Goal: Task Accomplishment & Management: Use online tool/utility

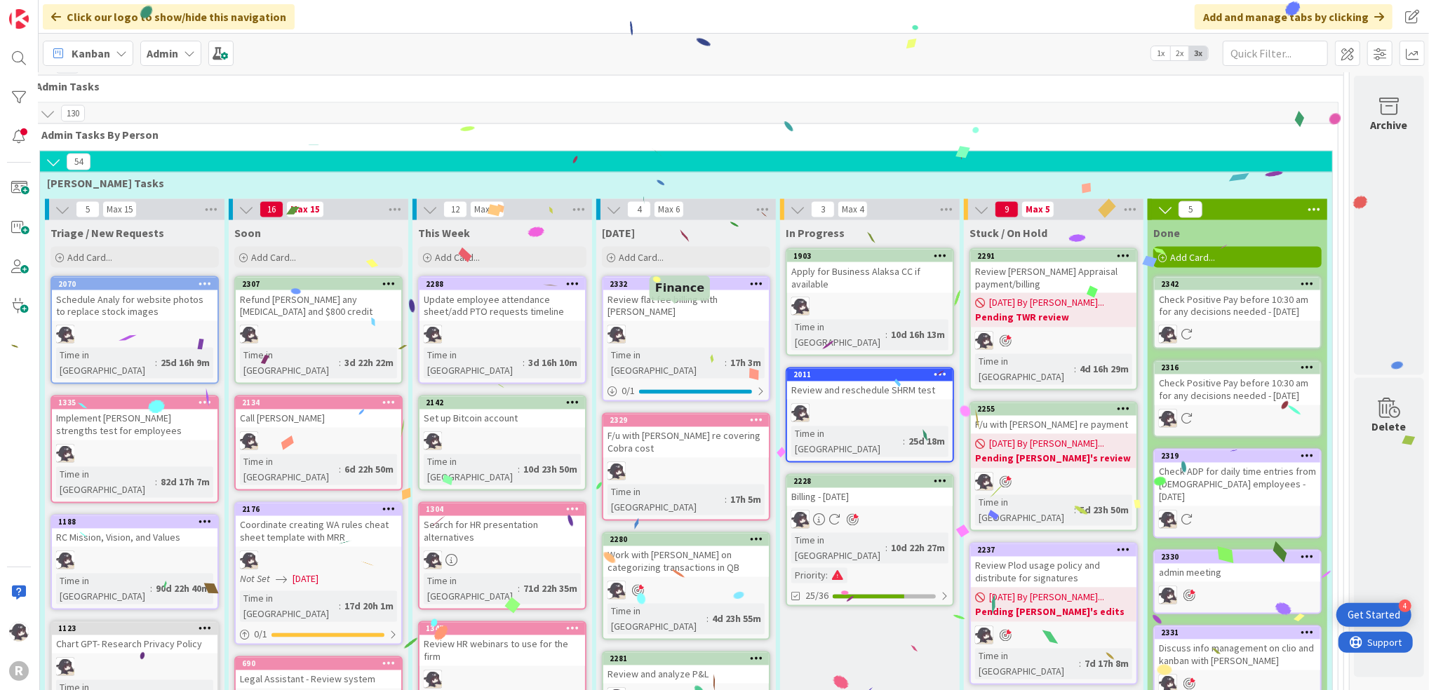
scroll to position [1917, 35]
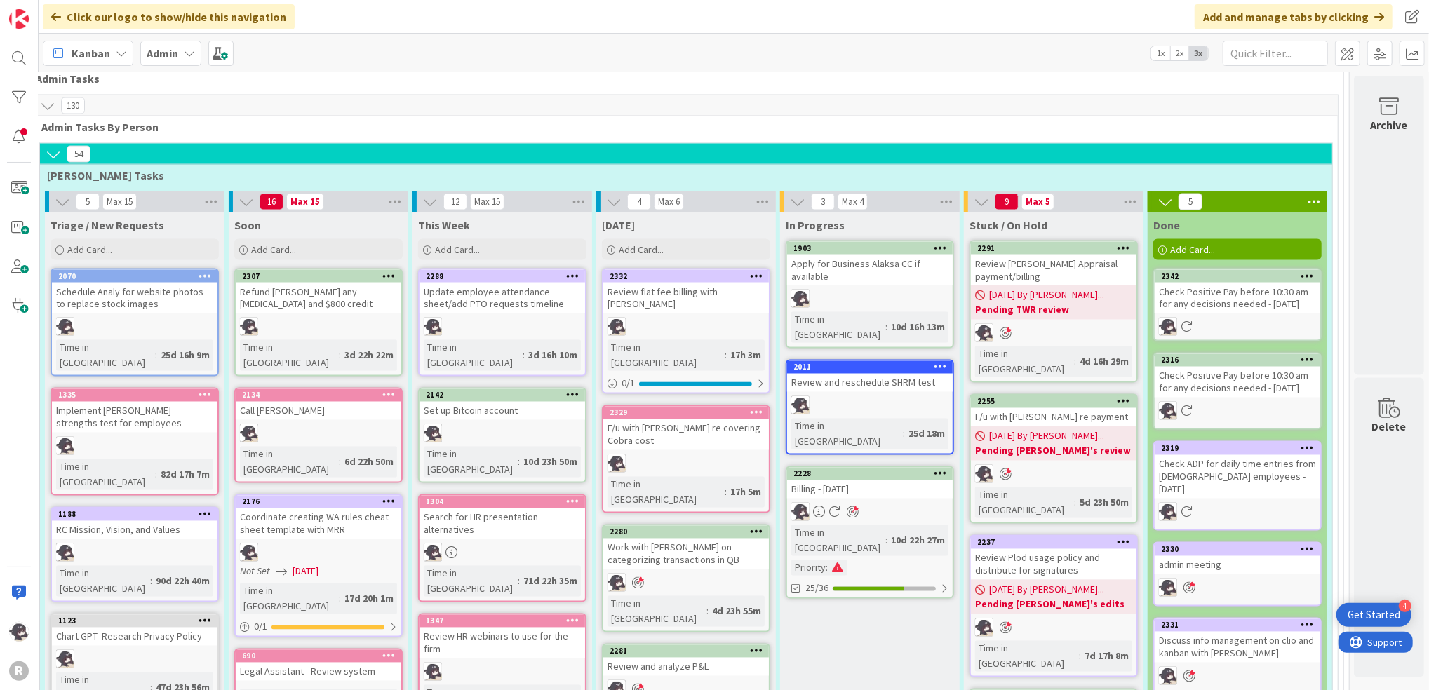
click at [750, 407] on icon at bounding box center [756, 412] width 13 height 10
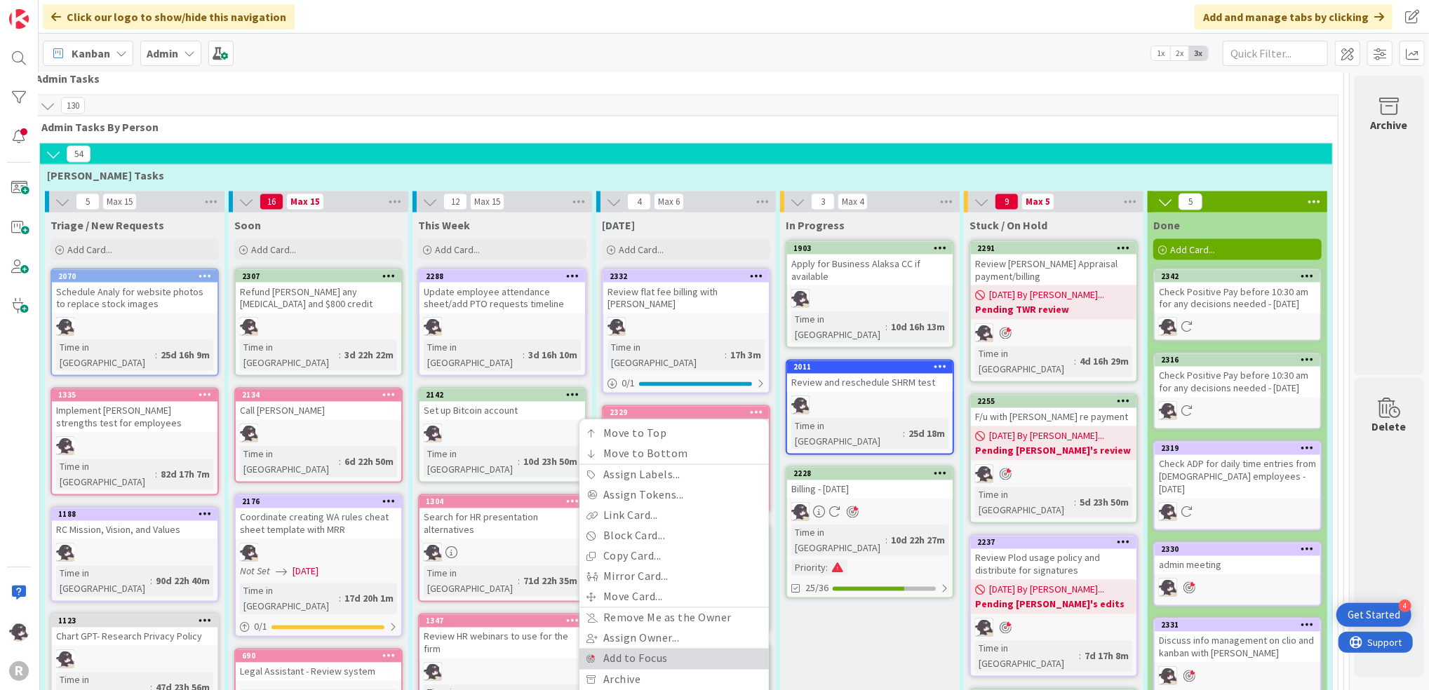
click at [605, 649] on link "Add to Focus" at bounding box center [673, 659] width 189 height 20
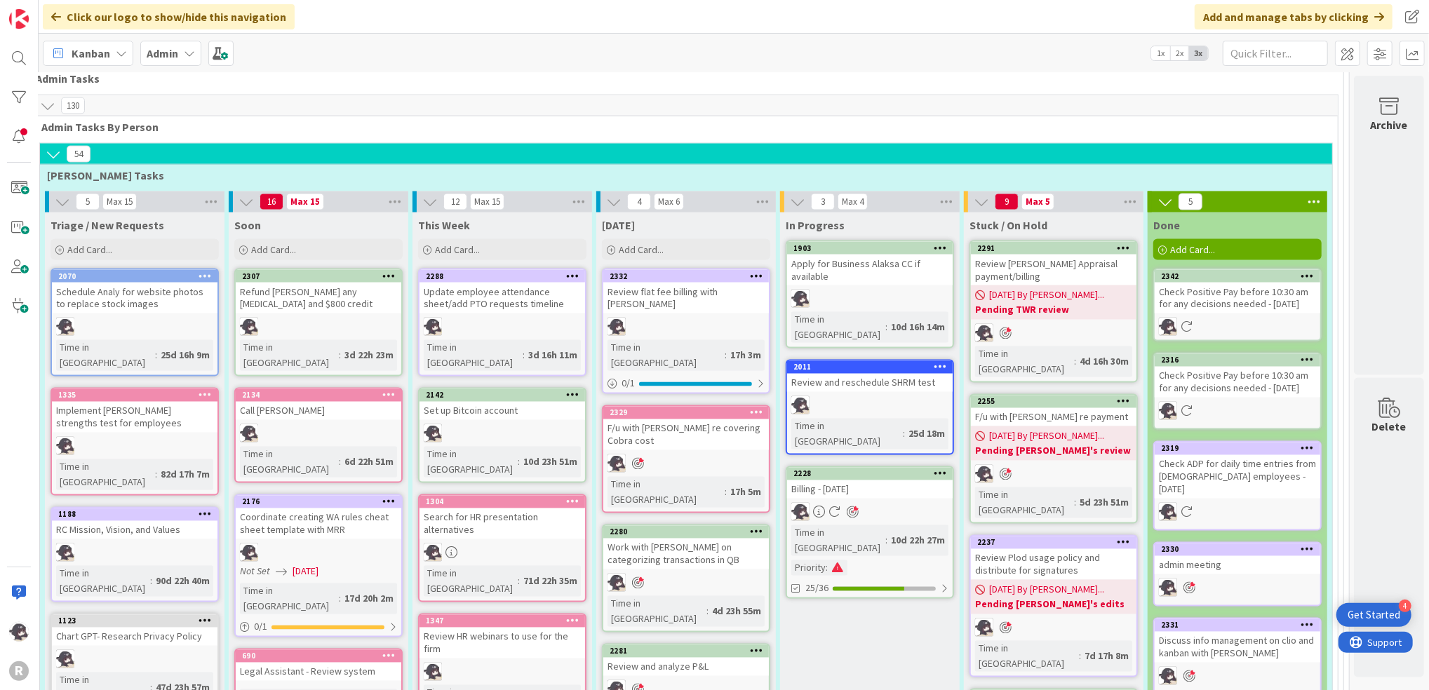
scroll to position [1824, 35]
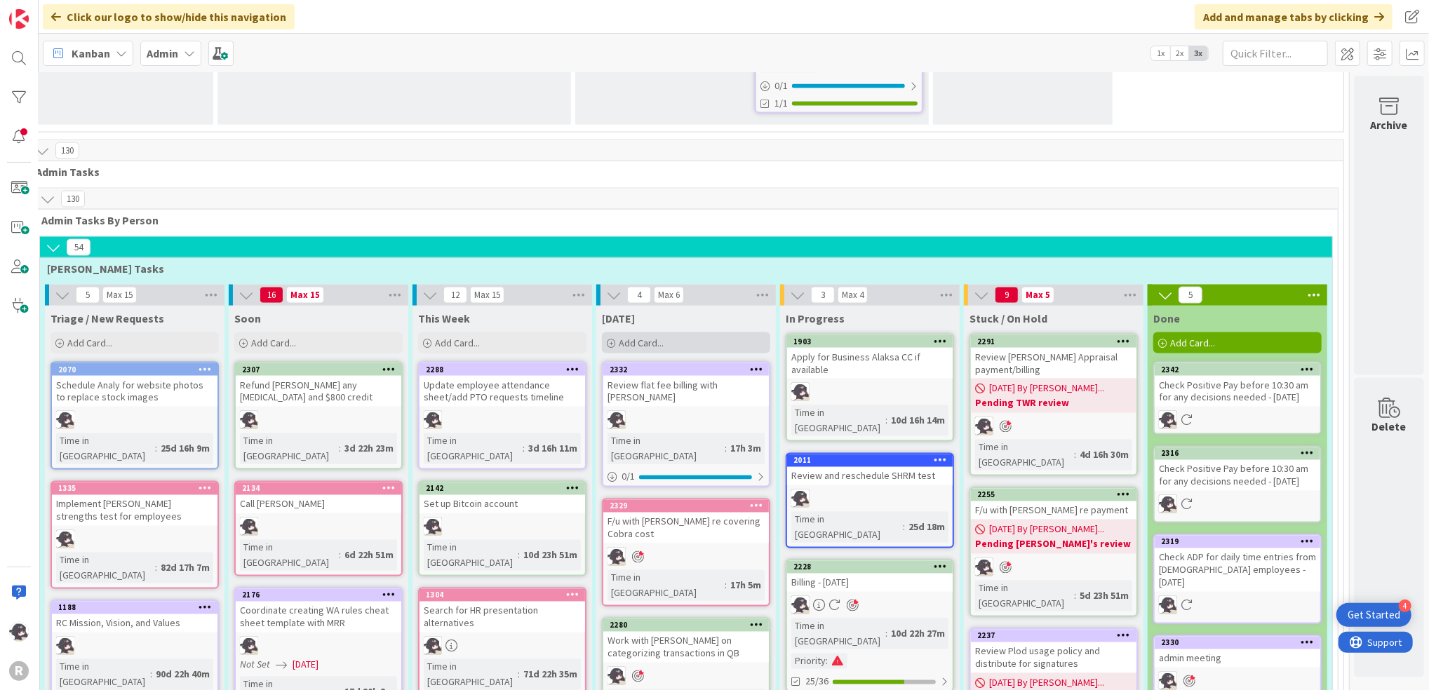
click at [675, 332] on div "Add Card..." at bounding box center [686, 342] width 168 height 21
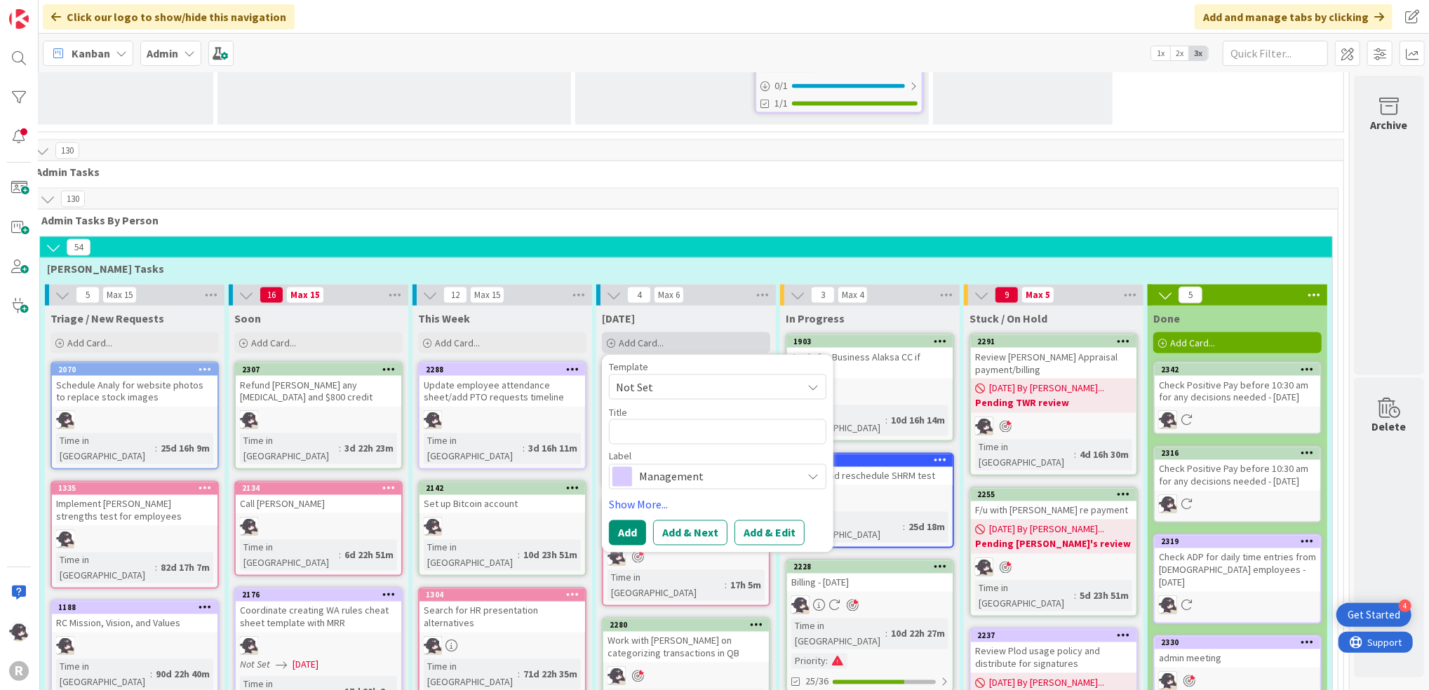
type textarea "x"
type textarea "P"
type textarea "x"
type textarea "Pa"
type textarea "x"
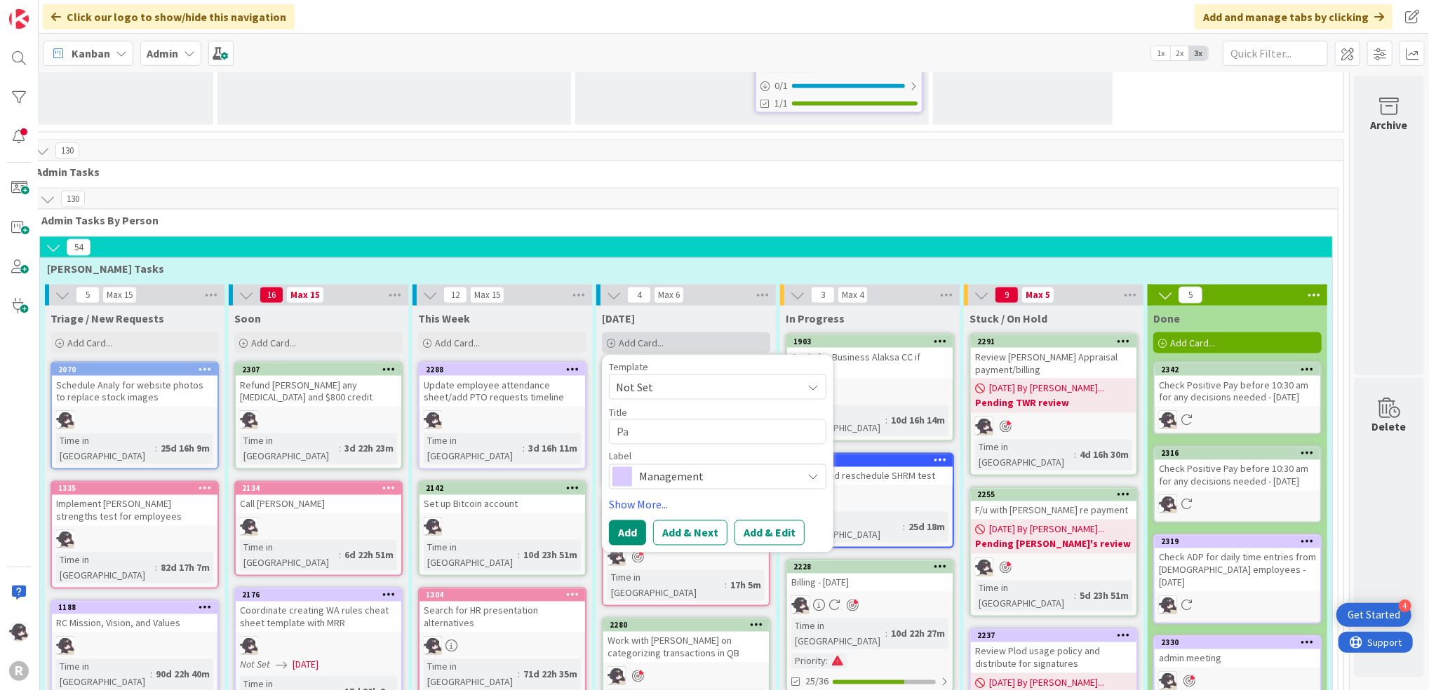
type textarea "Pay"
type textarea "x"
type textarea "Payr"
type textarea "x"
type textarea "Payrl"
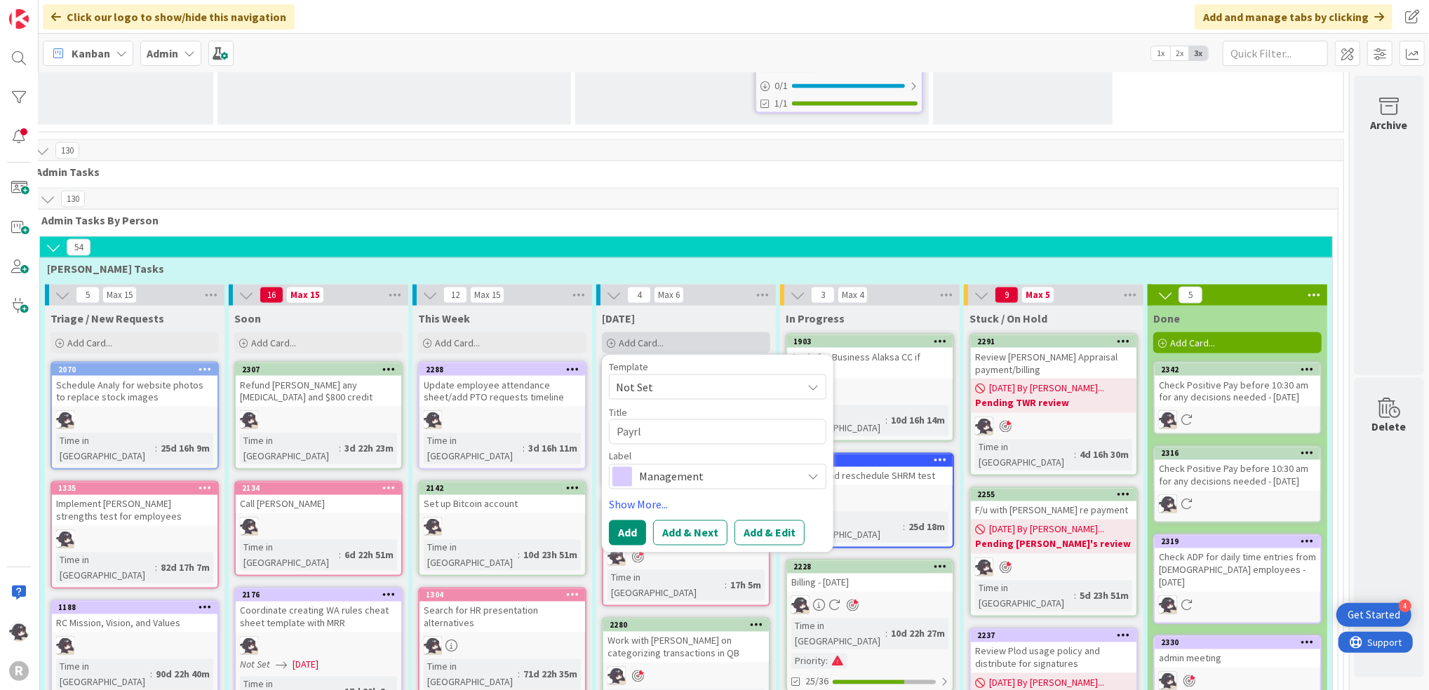
type textarea "x"
type textarea "Payrll"
type textarea "x"
type textarea "Payrl"
type textarea "x"
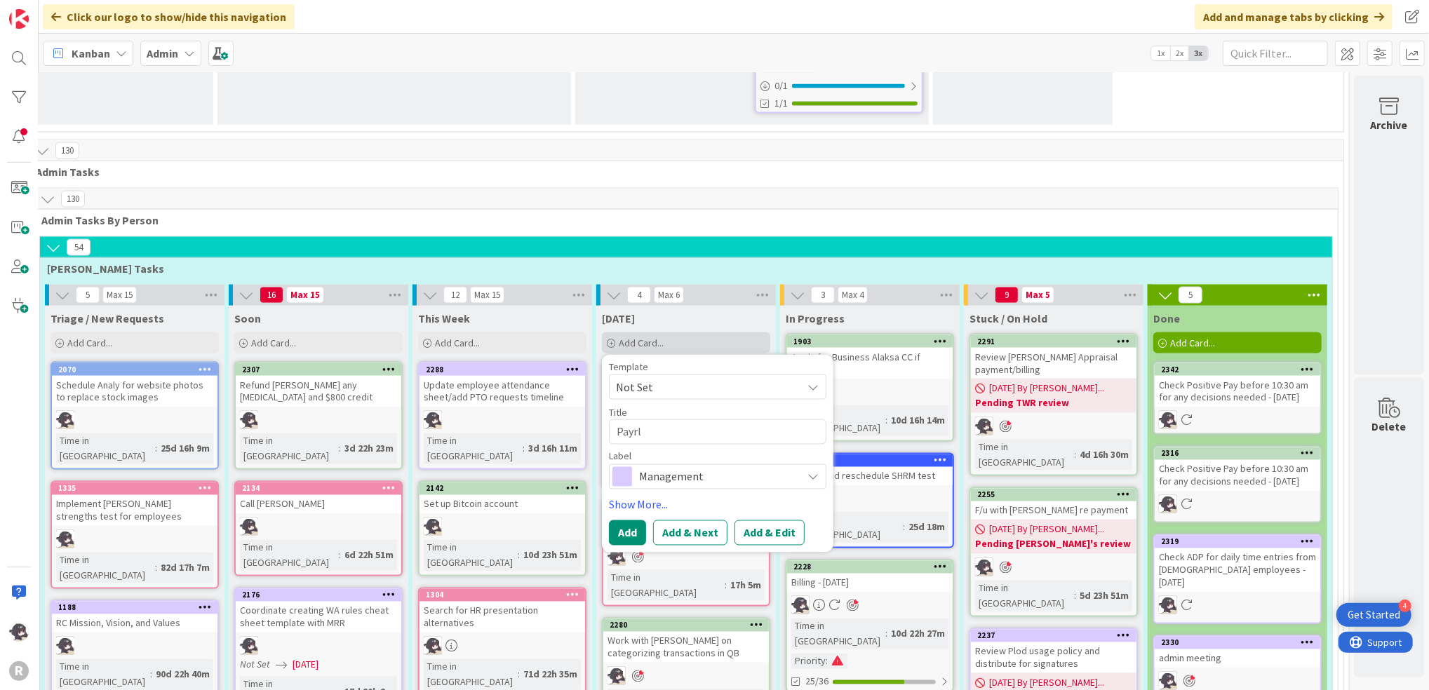
type textarea "Payrlo"
type textarea "x"
type textarea "Payrl"
type textarea "x"
type textarea "Payr"
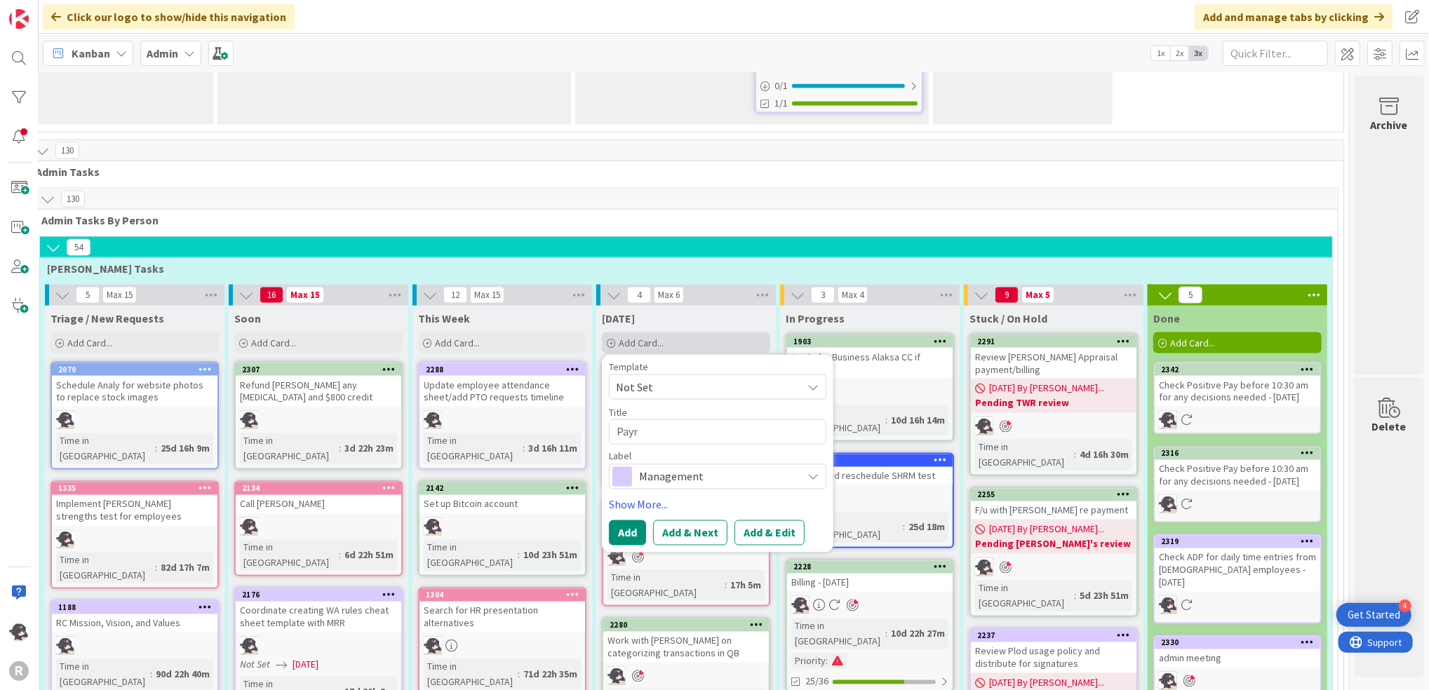
type textarea "x"
type textarea "Payro"
type textarea "x"
type textarea "Payrol"
type textarea "x"
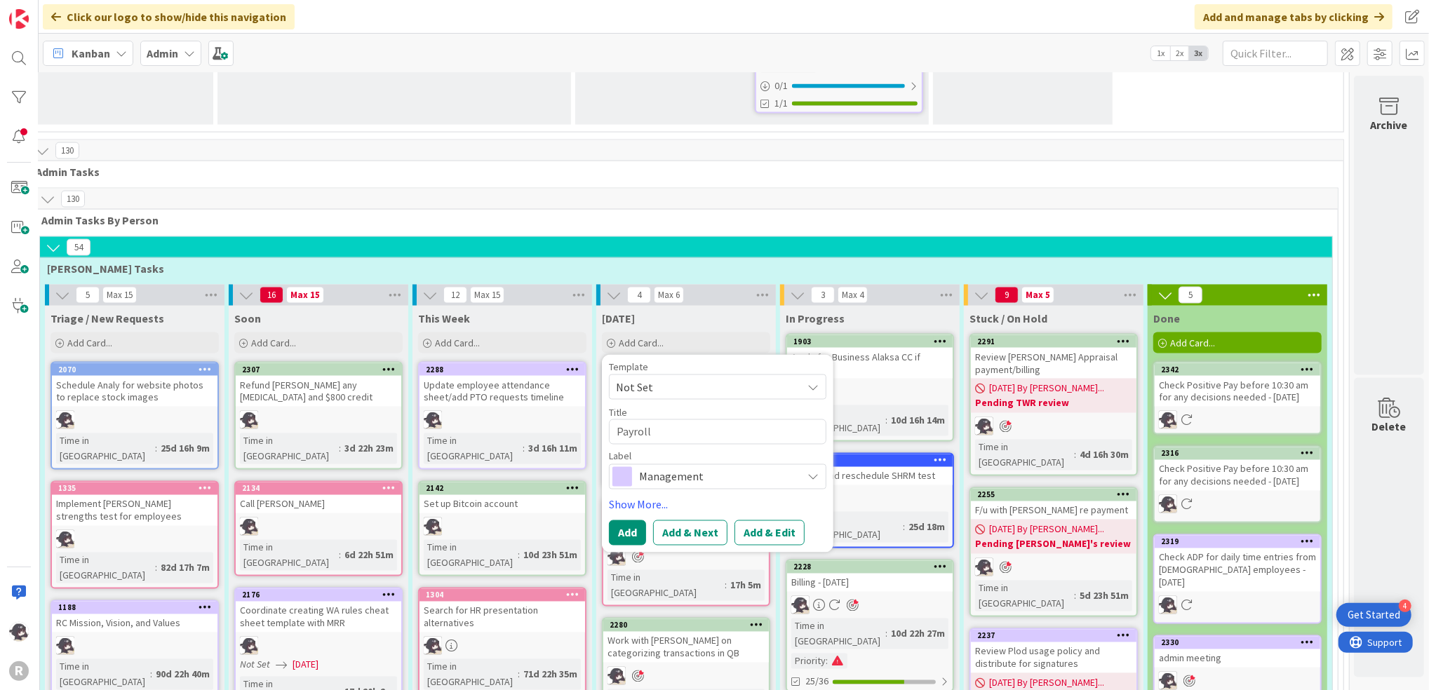
type textarea "Payroll"
drag, startPoint x: 612, startPoint y: 294, endPoint x: 634, endPoint y: 310, distance: 27.6
click at [612, 467] on span at bounding box center [622, 477] width 20 height 20
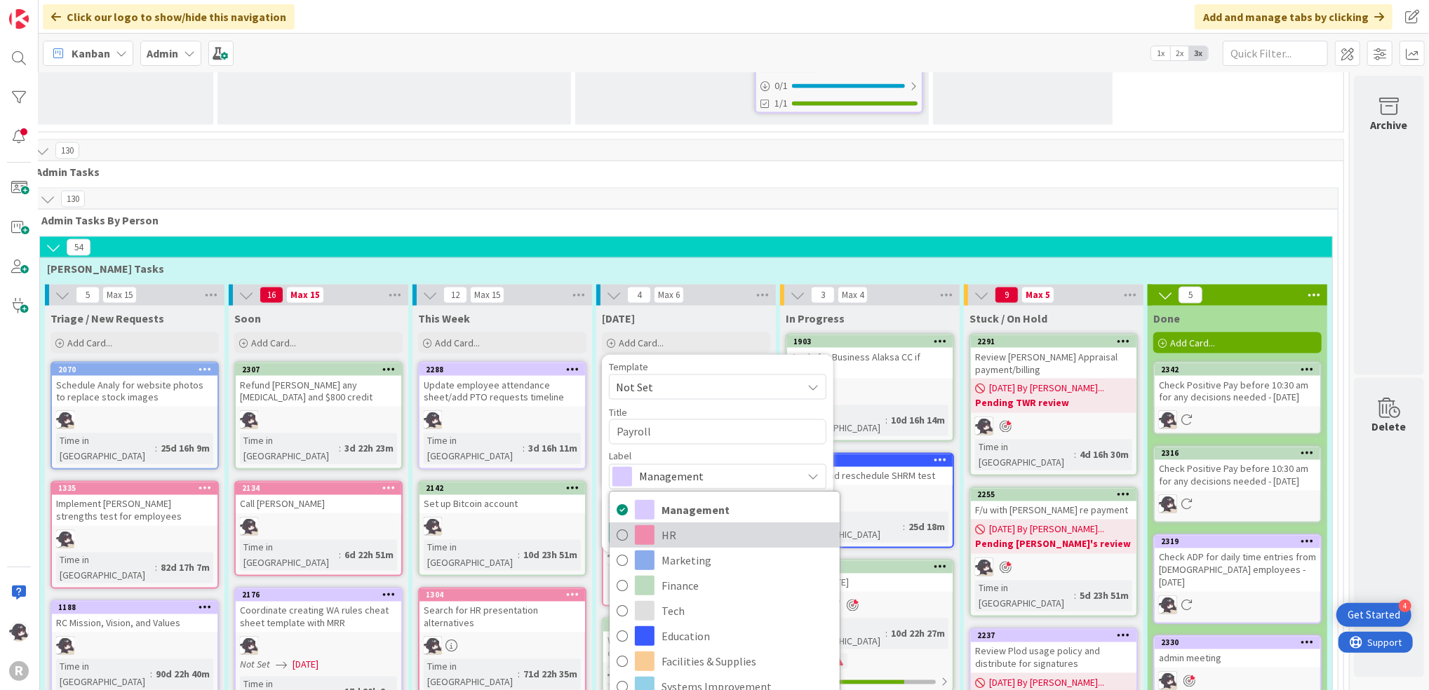
click at [644, 523] on link "HR" at bounding box center [724, 535] width 230 height 25
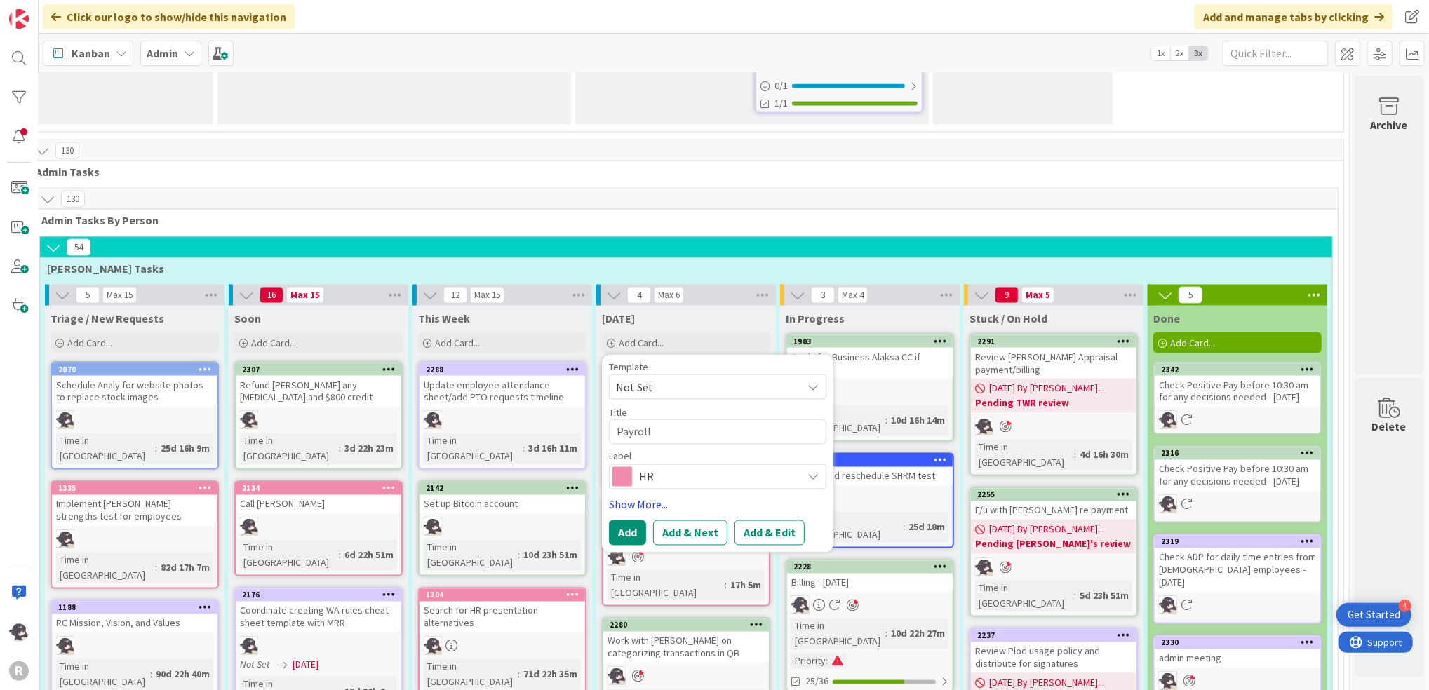
click at [609, 497] on link "Show More..." at bounding box center [717, 505] width 217 height 17
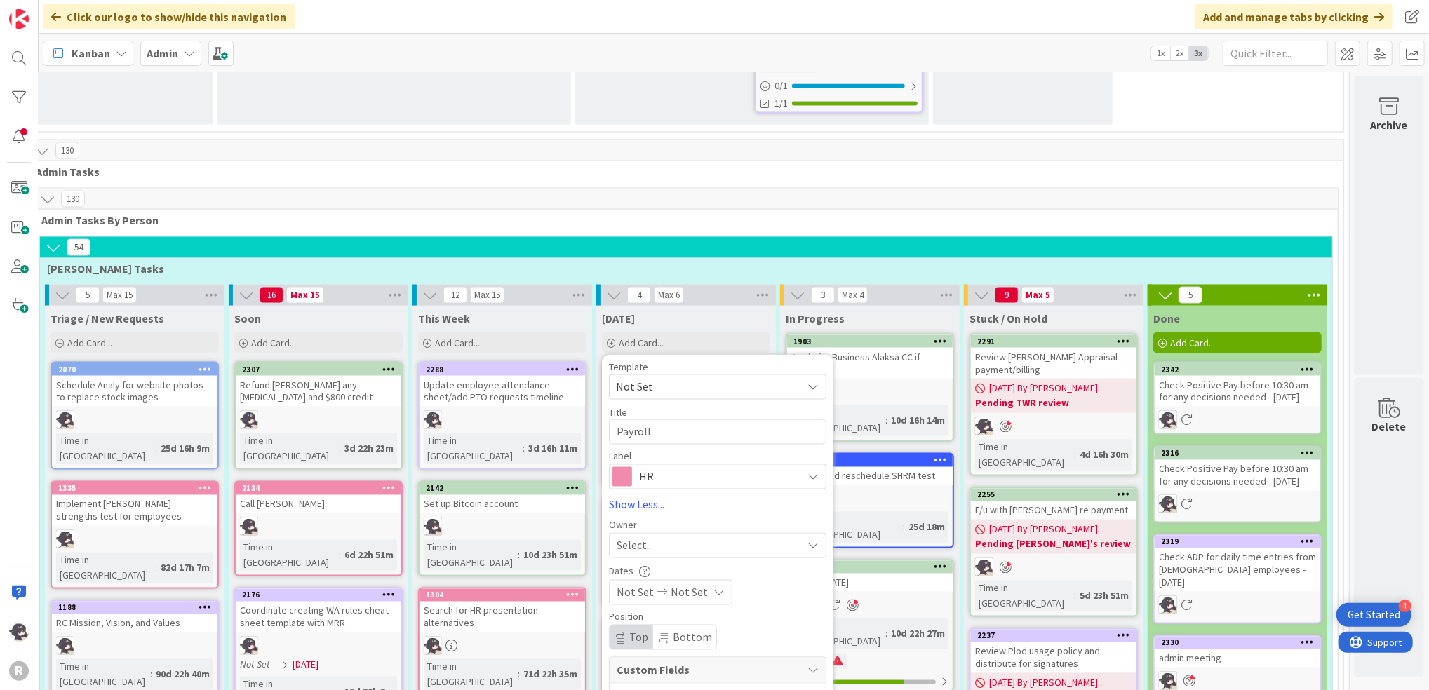
click at [623, 533] on div "Select..." at bounding box center [717, 545] width 217 height 25
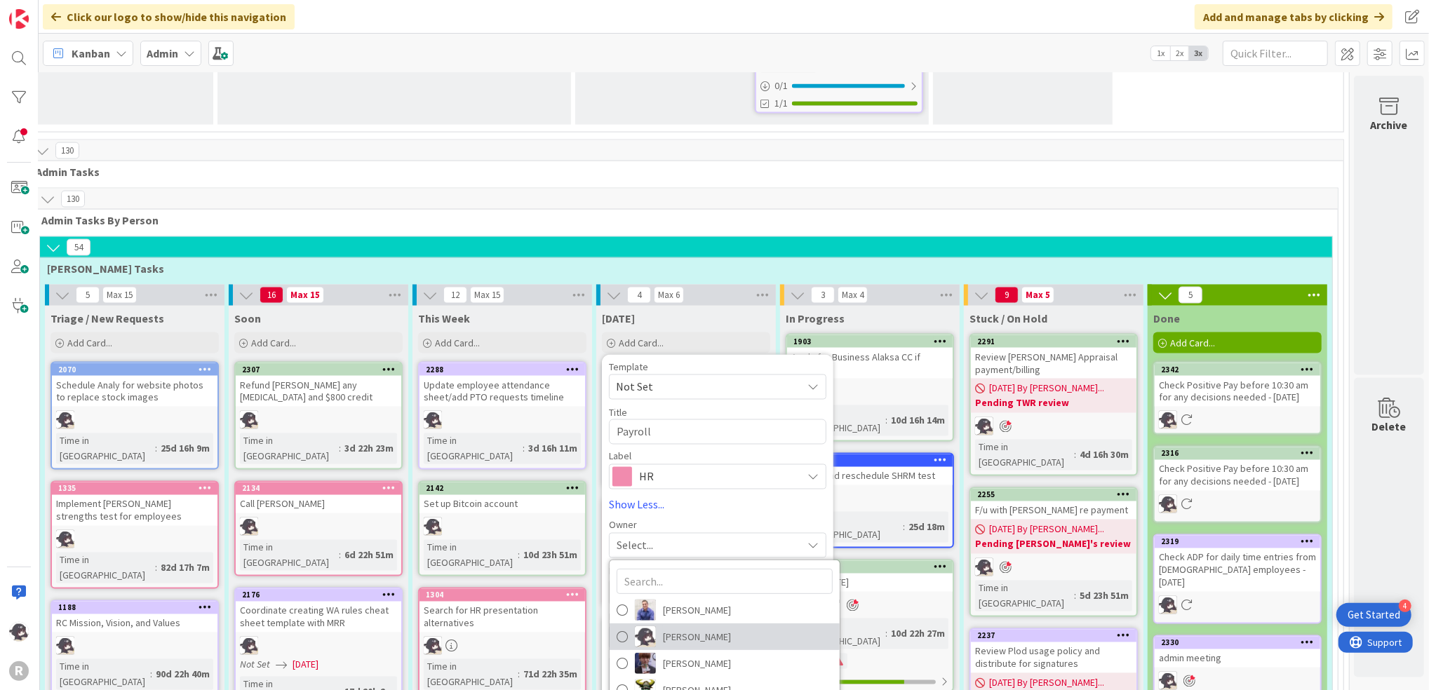
click at [663, 627] on span "[PERSON_NAME]" at bounding box center [697, 637] width 68 height 21
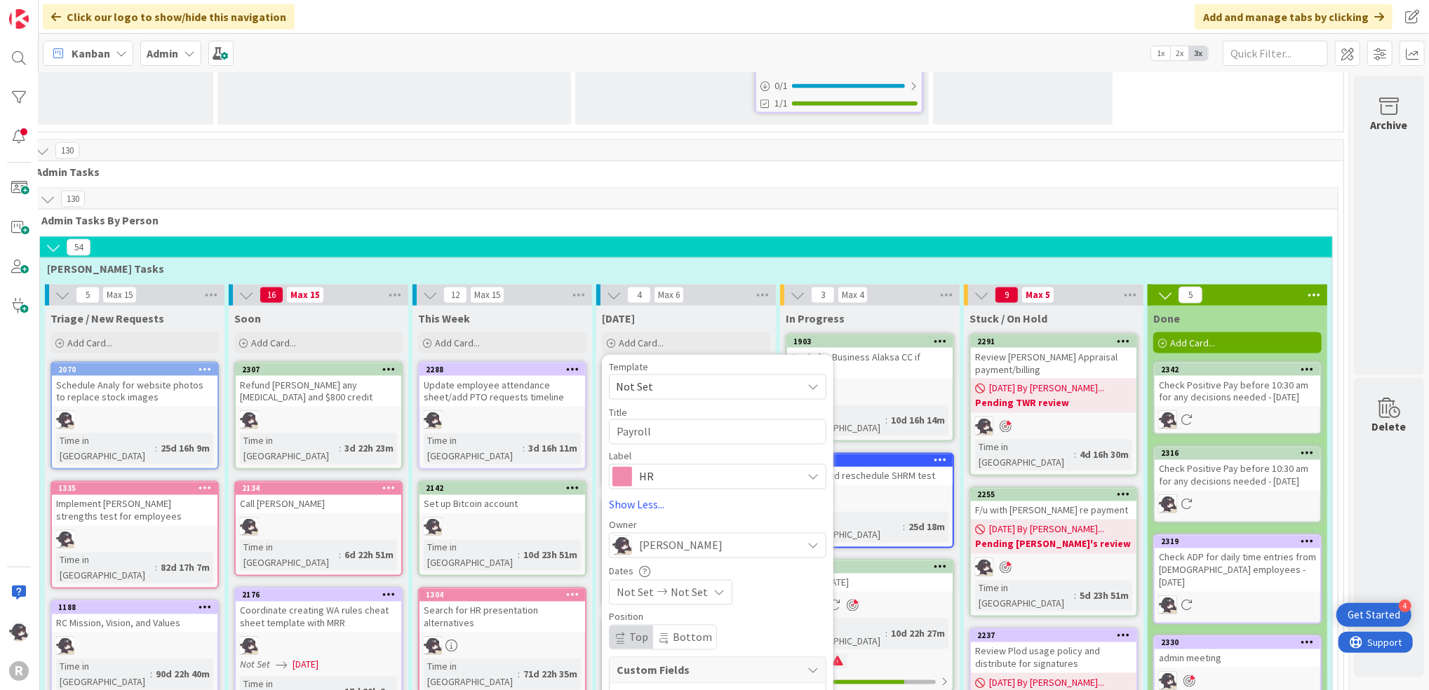
scroll to position [1917, 35]
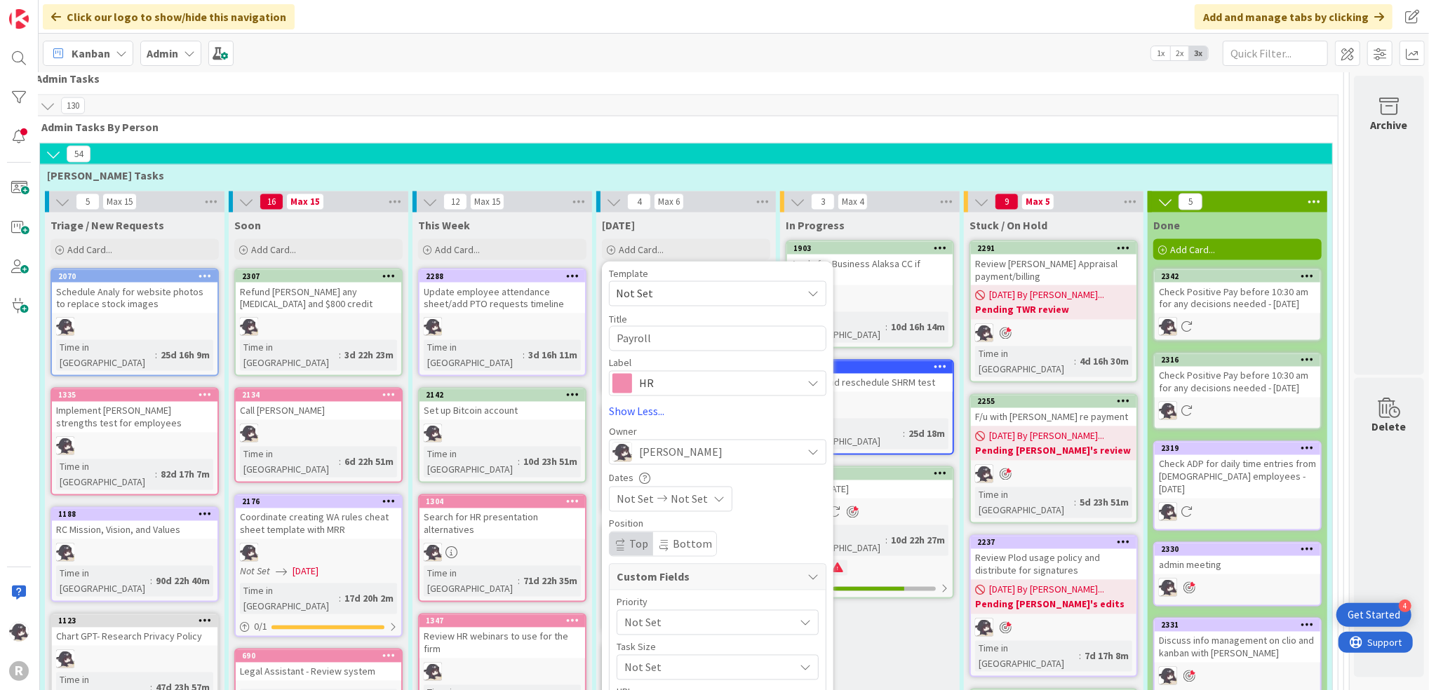
click at [615, 559] on div "Template Not Set Title 7 / 128 Payroll Label HR Management HR Marketing Finance…" at bounding box center [717, 517] width 217 height 497
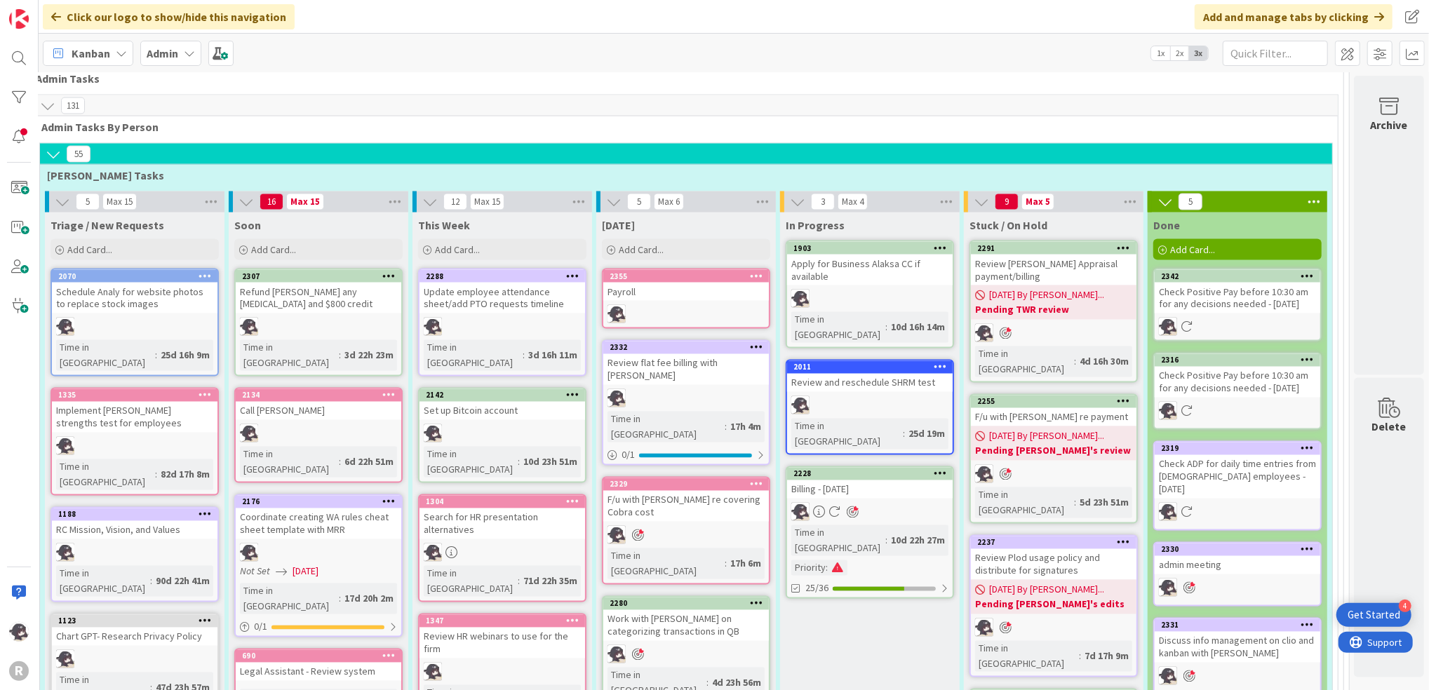
click at [750, 271] on icon at bounding box center [756, 276] width 13 height 10
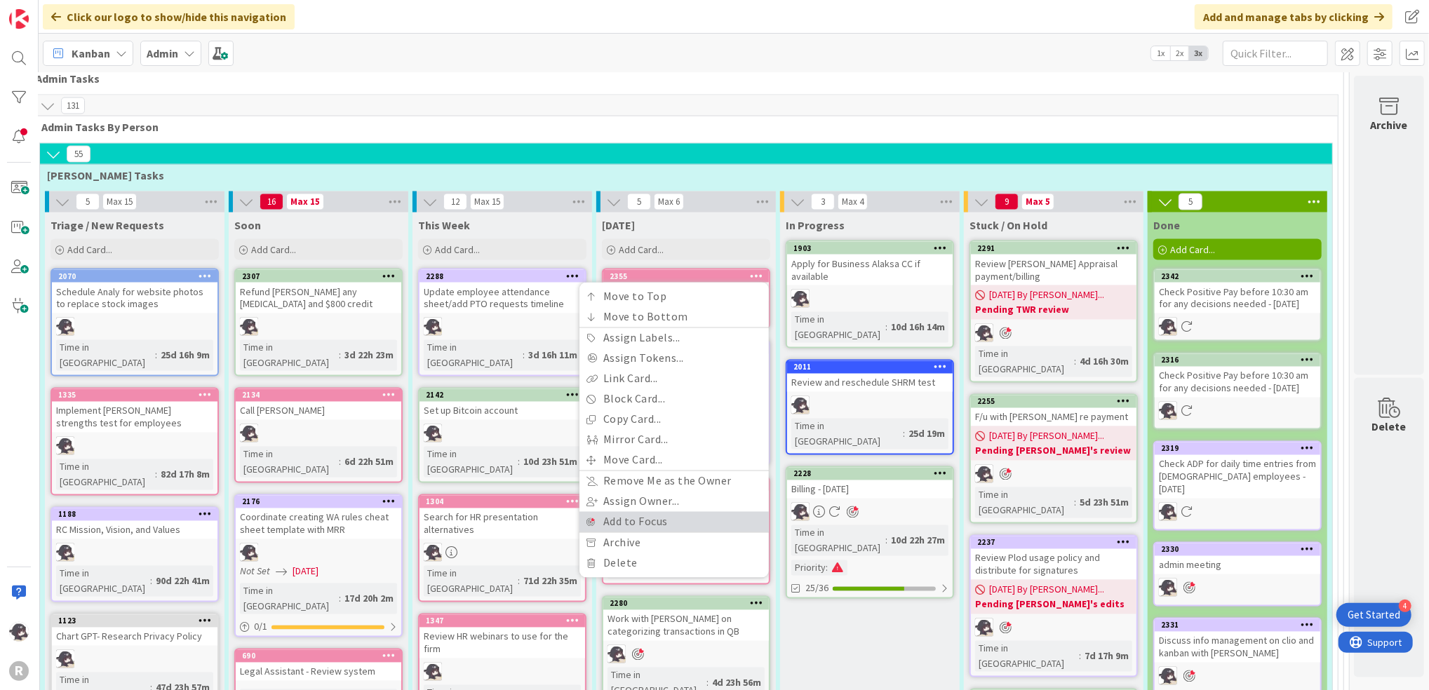
click at [617, 512] on link "Add to Focus" at bounding box center [673, 522] width 189 height 20
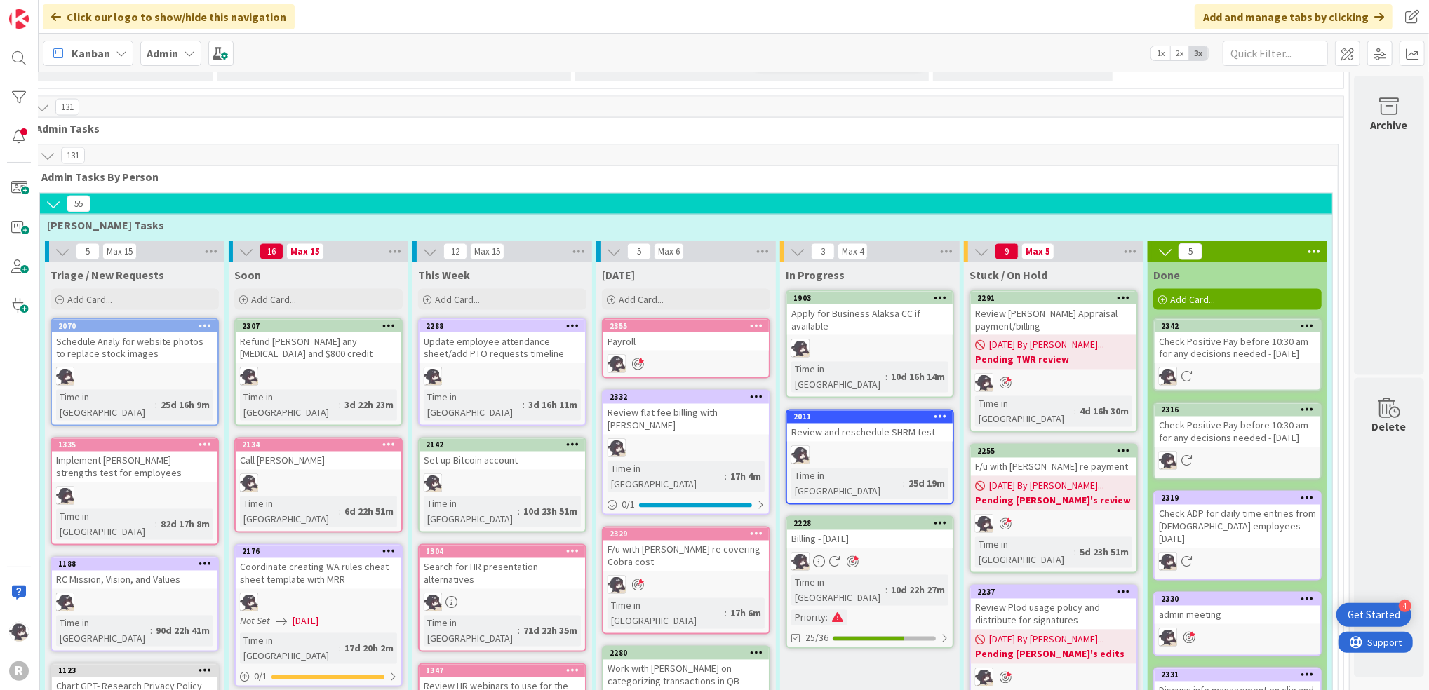
scroll to position [1824, 35]
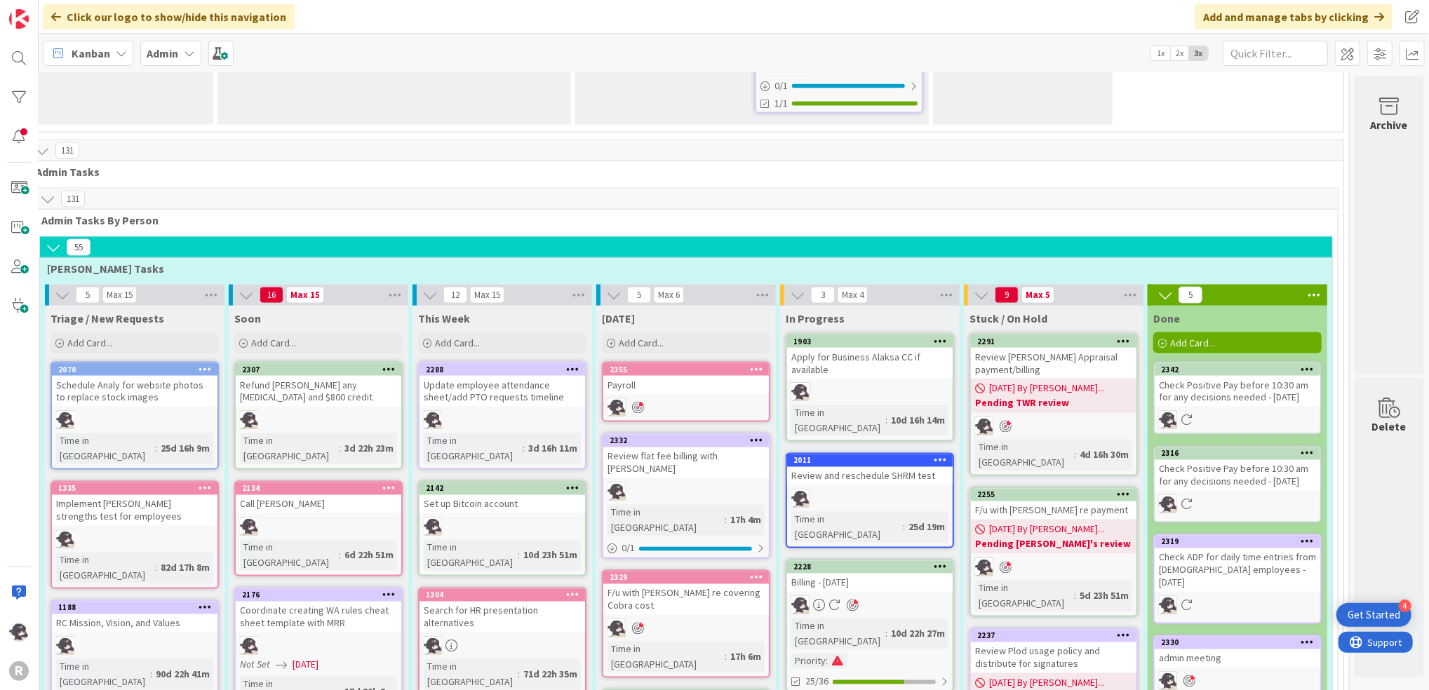
click at [750, 436] on icon at bounding box center [756, 441] width 13 height 10
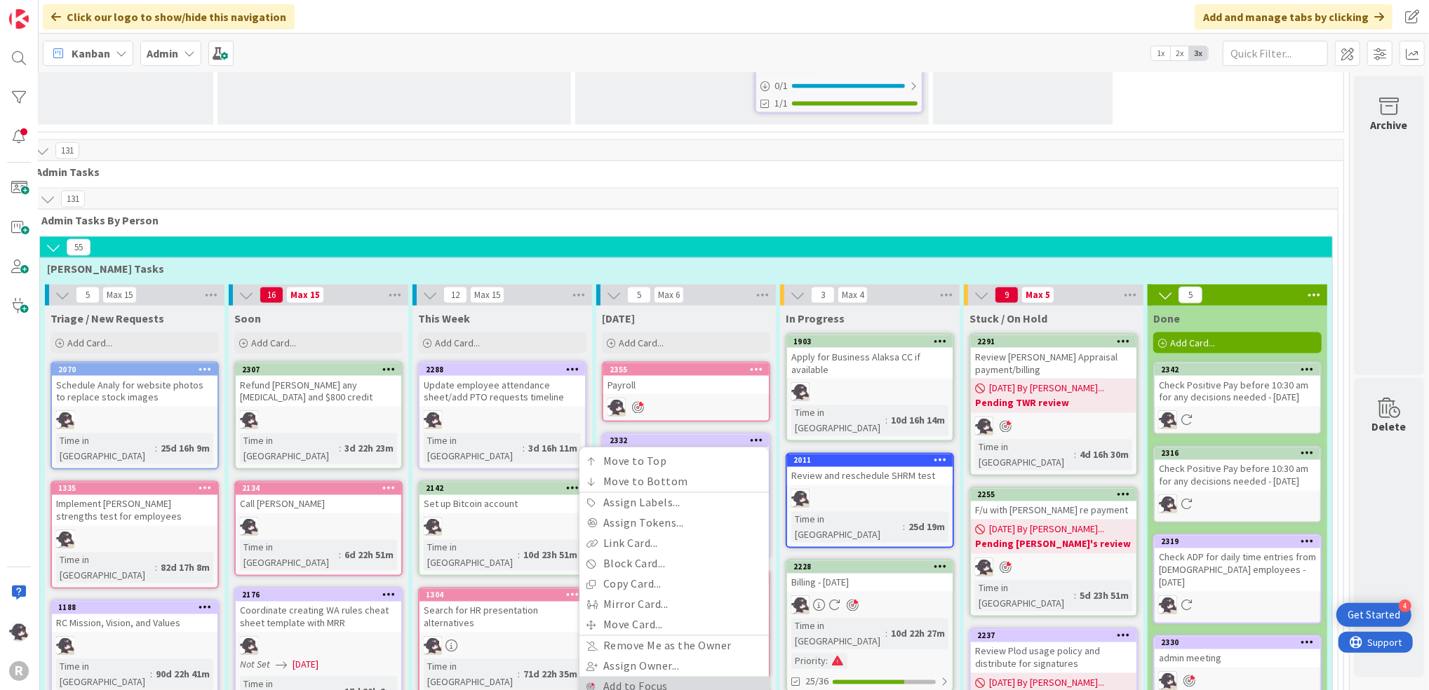
click at [631, 677] on link "Add to Focus" at bounding box center [673, 687] width 189 height 20
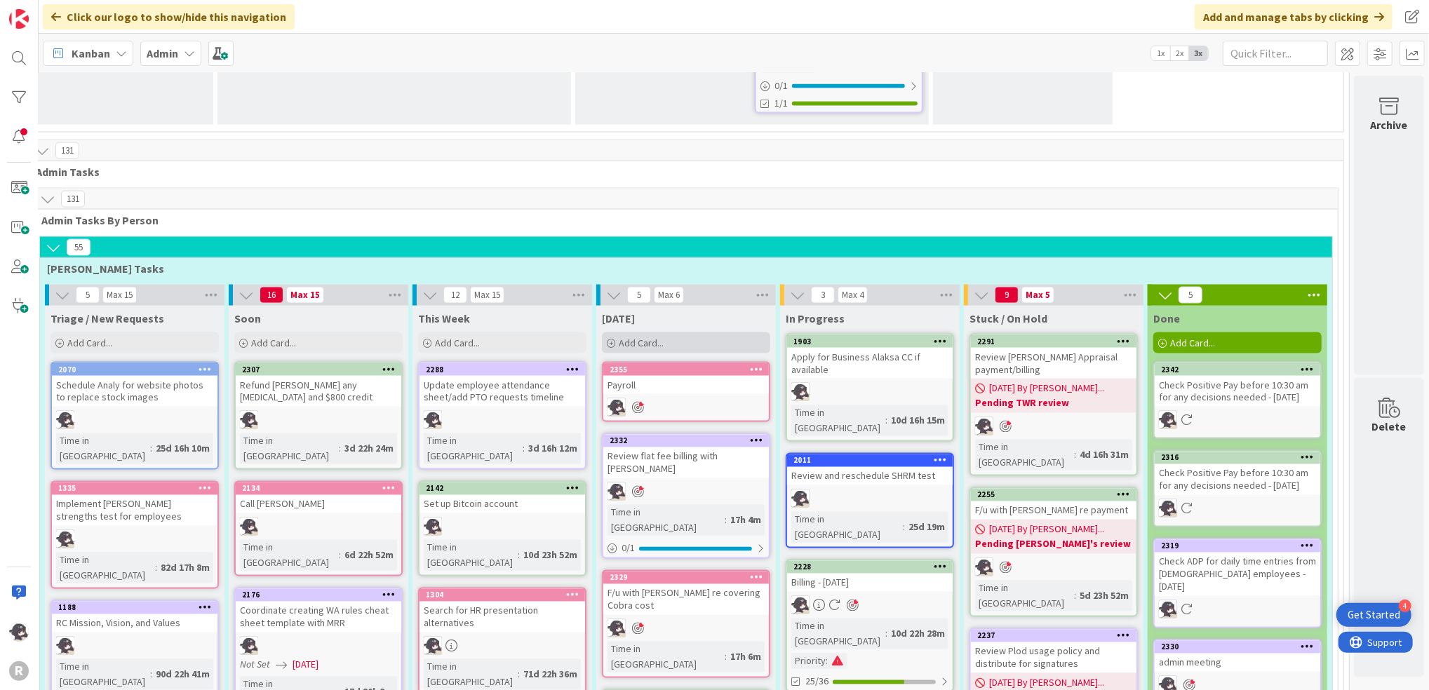
click at [668, 332] on div "Add Card..." at bounding box center [686, 342] width 168 height 21
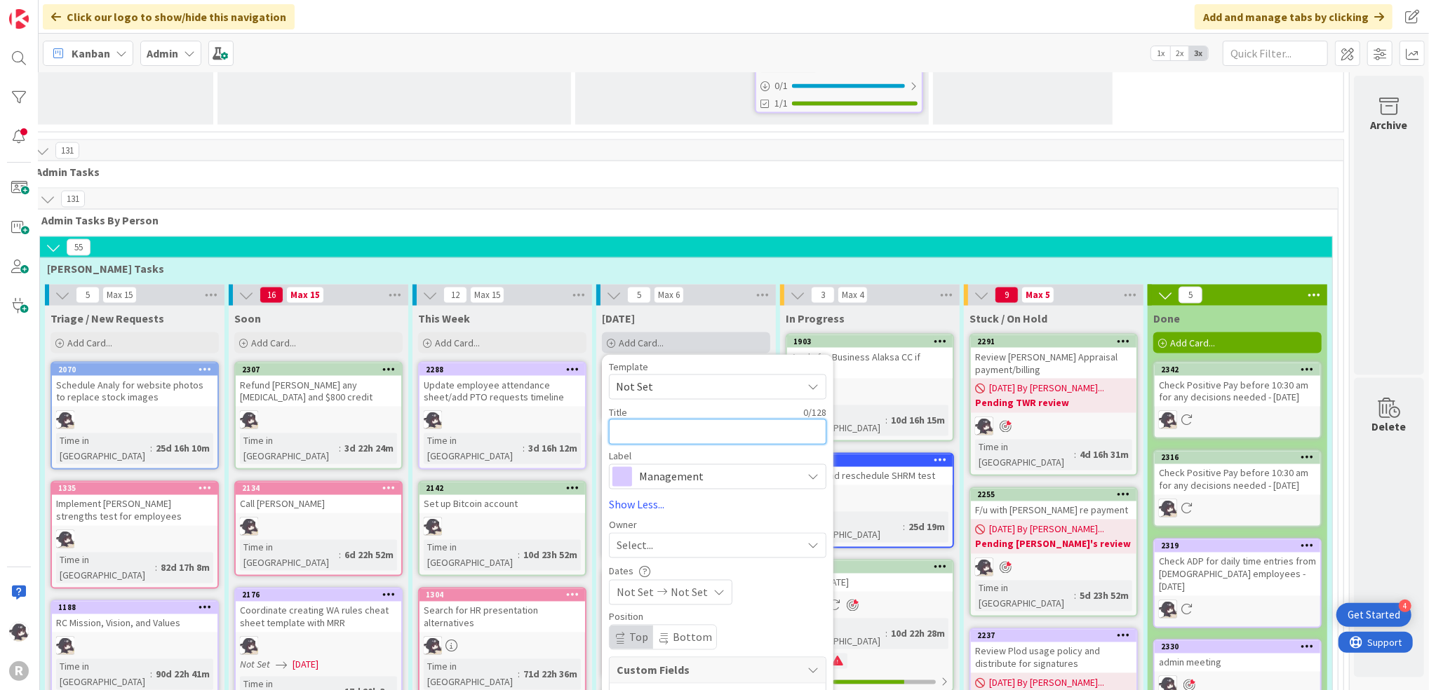
type textarea "x"
type textarea "P"
type textarea "x"
type textarea "Pa"
type textarea "x"
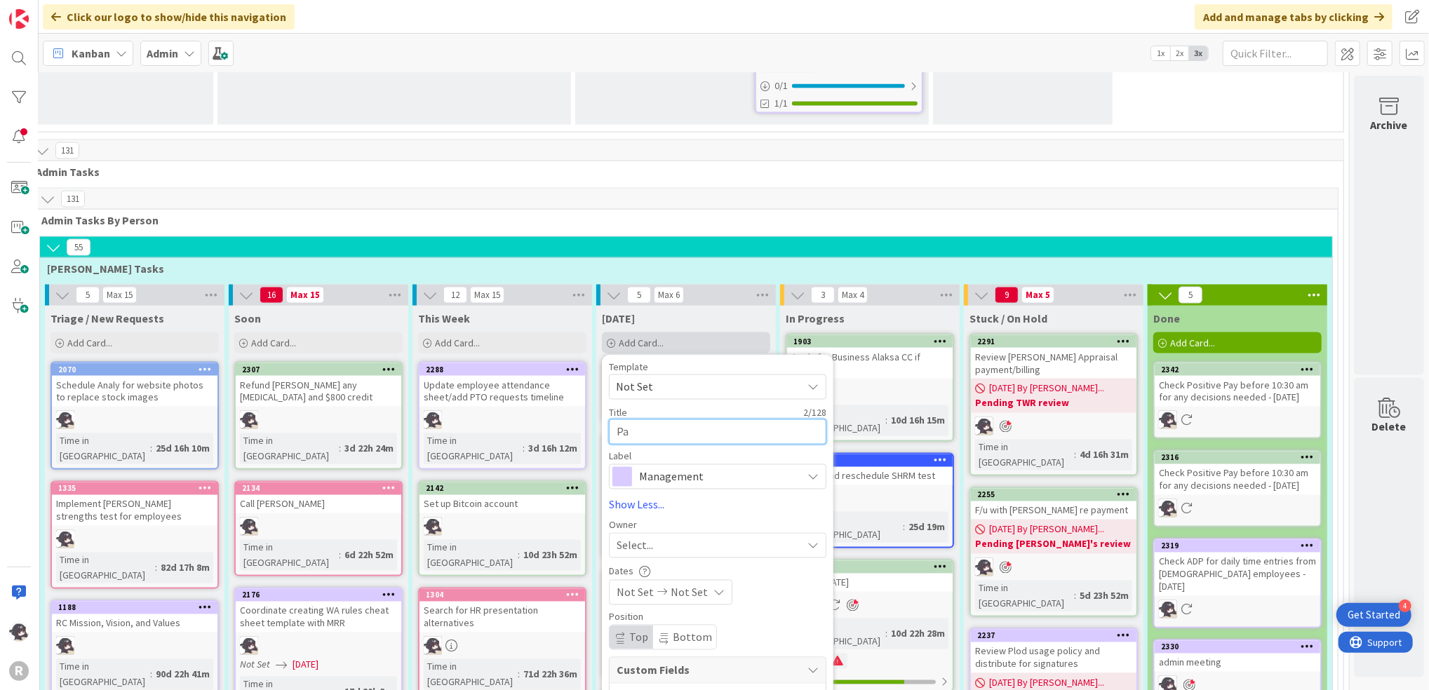
type textarea "Pay"
type textarea "x"
type textarea "Pay"
type textarea "x"
type textarea "Pay st"
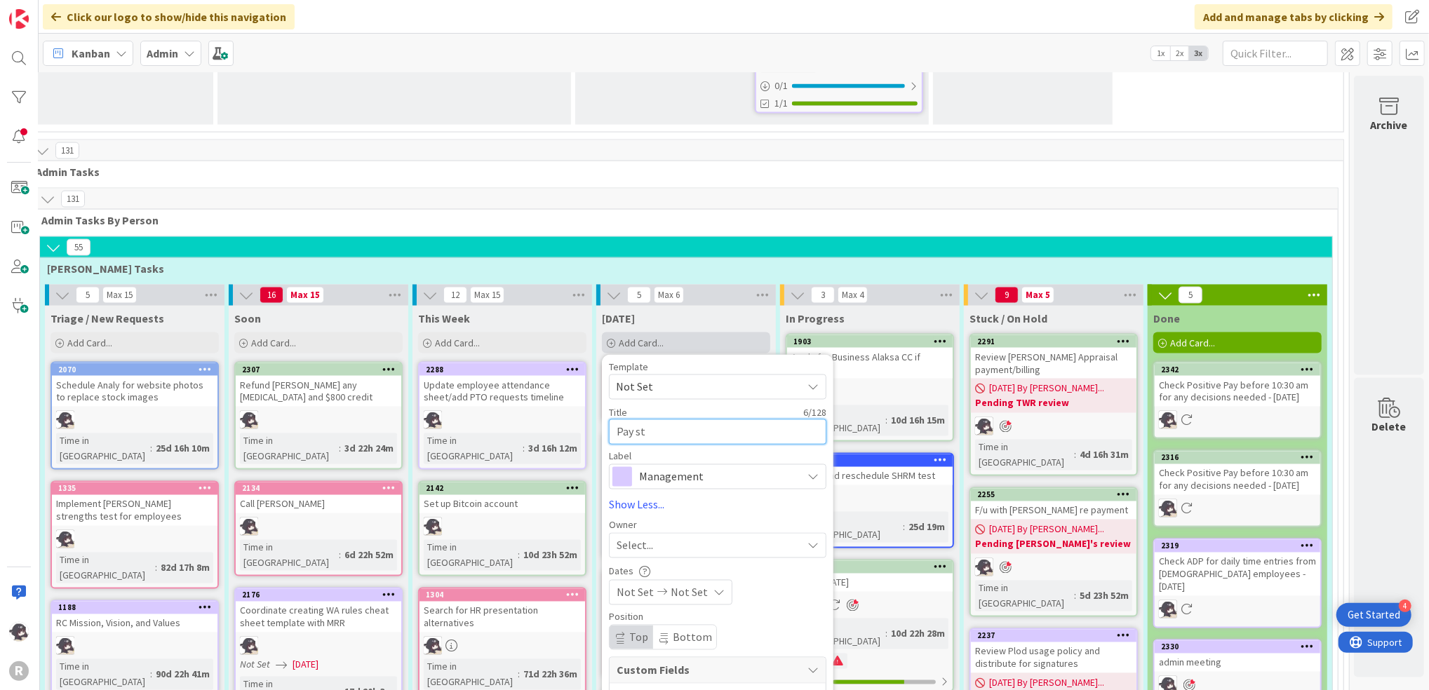
type textarea "x"
type textarea "Pay ste"
type textarea "x"
type textarea "Pay stev"
type textarea "x"
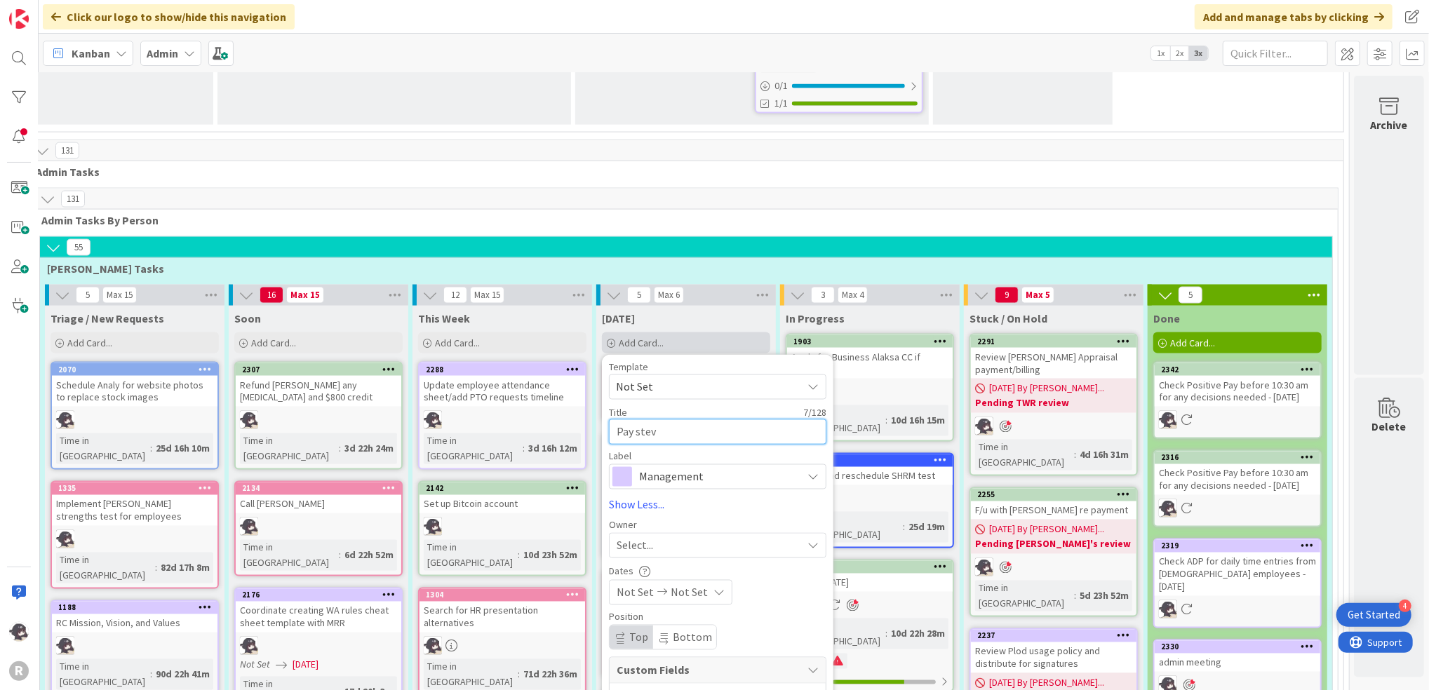
type textarea "Pay [PERSON_NAME]"
type textarea "x"
type textarea "Pay [PERSON_NAME]"
type textarea "x"
type textarea "Pay [PERSON_NAME]"
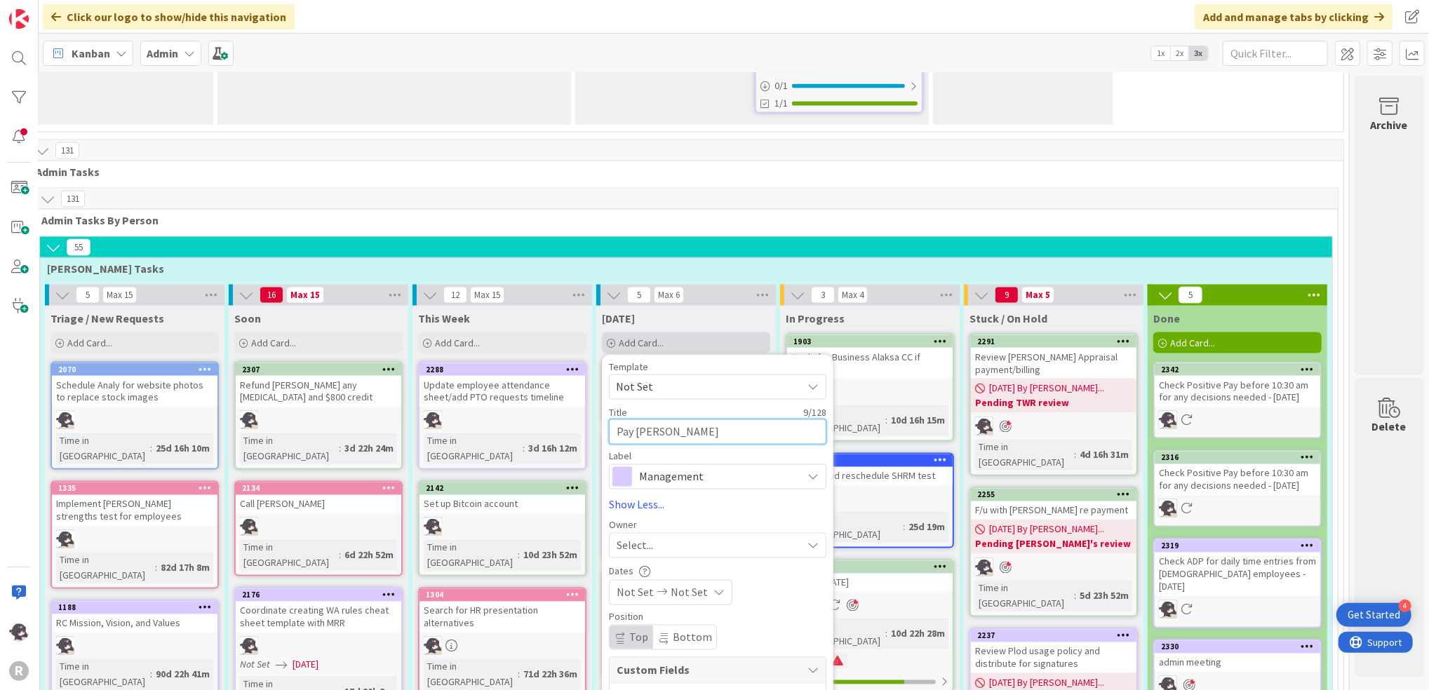
type textarea "x"
type textarea "Pay [PERSON_NAME]/"
type textarea "x"
type textarea "Pay [PERSON_NAME]/l"
type textarea "x"
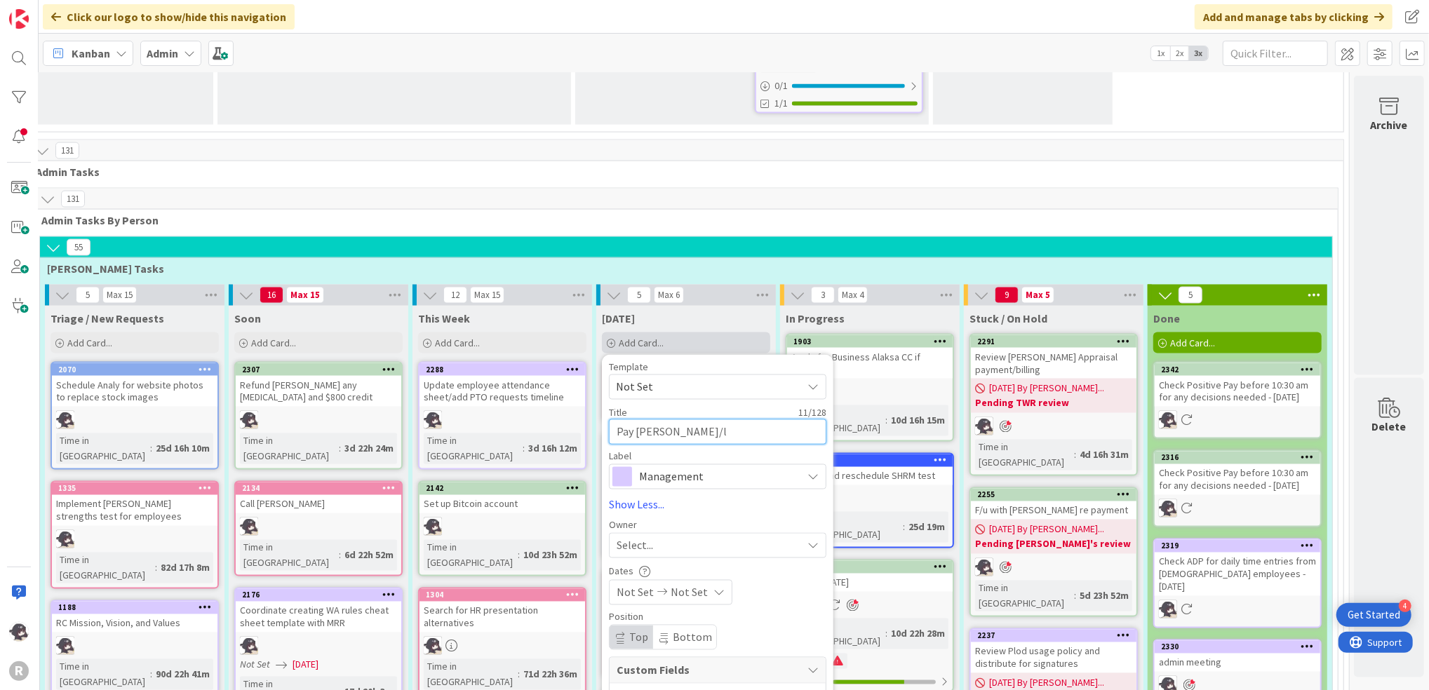
type textarea "Pay [PERSON_NAME]/lu"
type textarea "x"
type textarea "Pay [PERSON_NAME]/[PERSON_NAME]"
type textarea "x"
drag, startPoint x: 681, startPoint y: 247, endPoint x: 569, endPoint y: 246, distance: 111.5
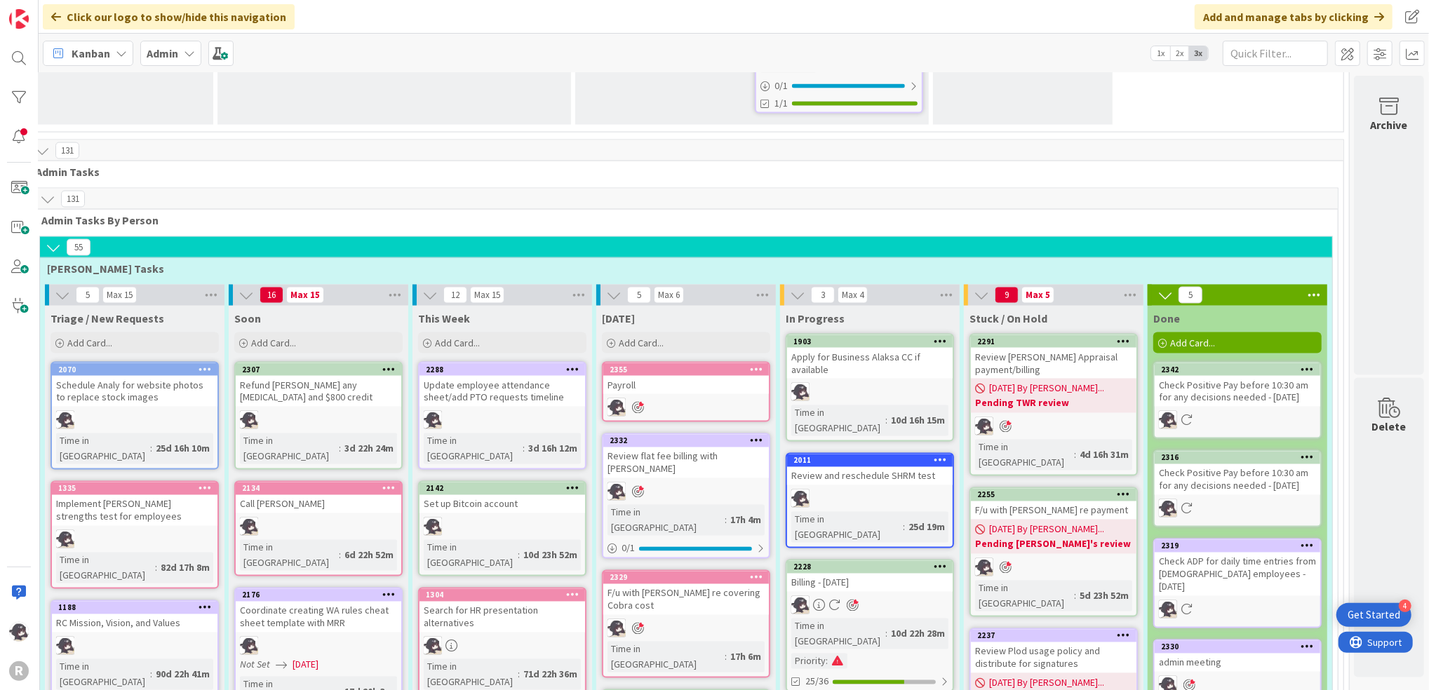
click at [92, 49] on span "Kanban" at bounding box center [91, 53] width 39 height 17
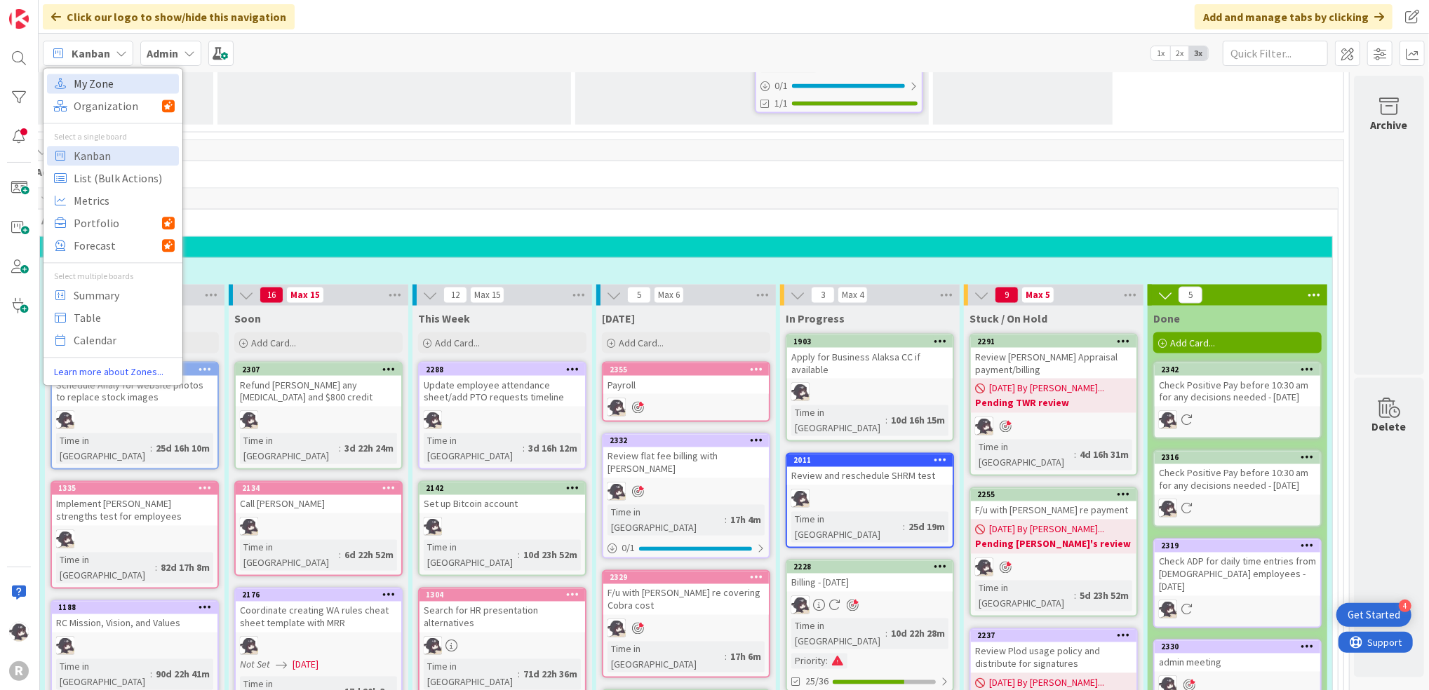
click at [108, 86] on span "My Zone" at bounding box center [124, 83] width 101 height 21
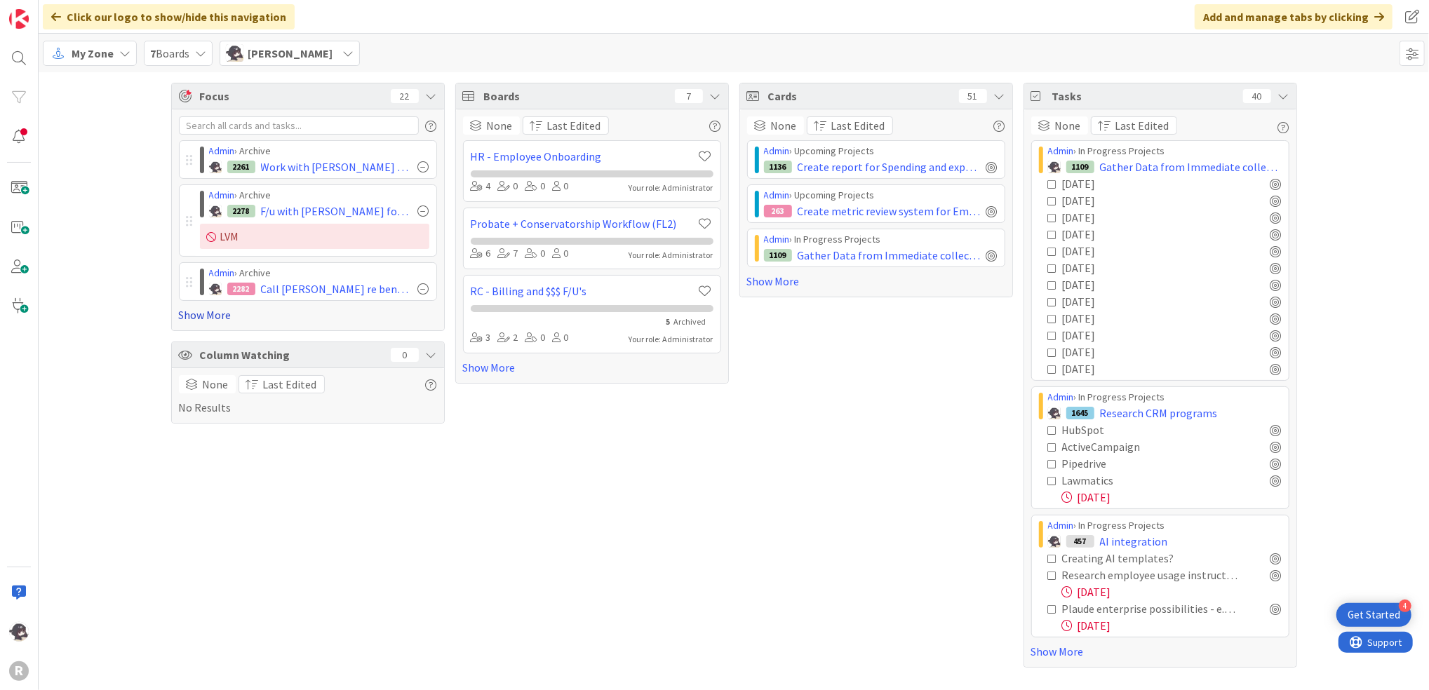
click at [217, 313] on link "Show More" at bounding box center [308, 314] width 258 height 17
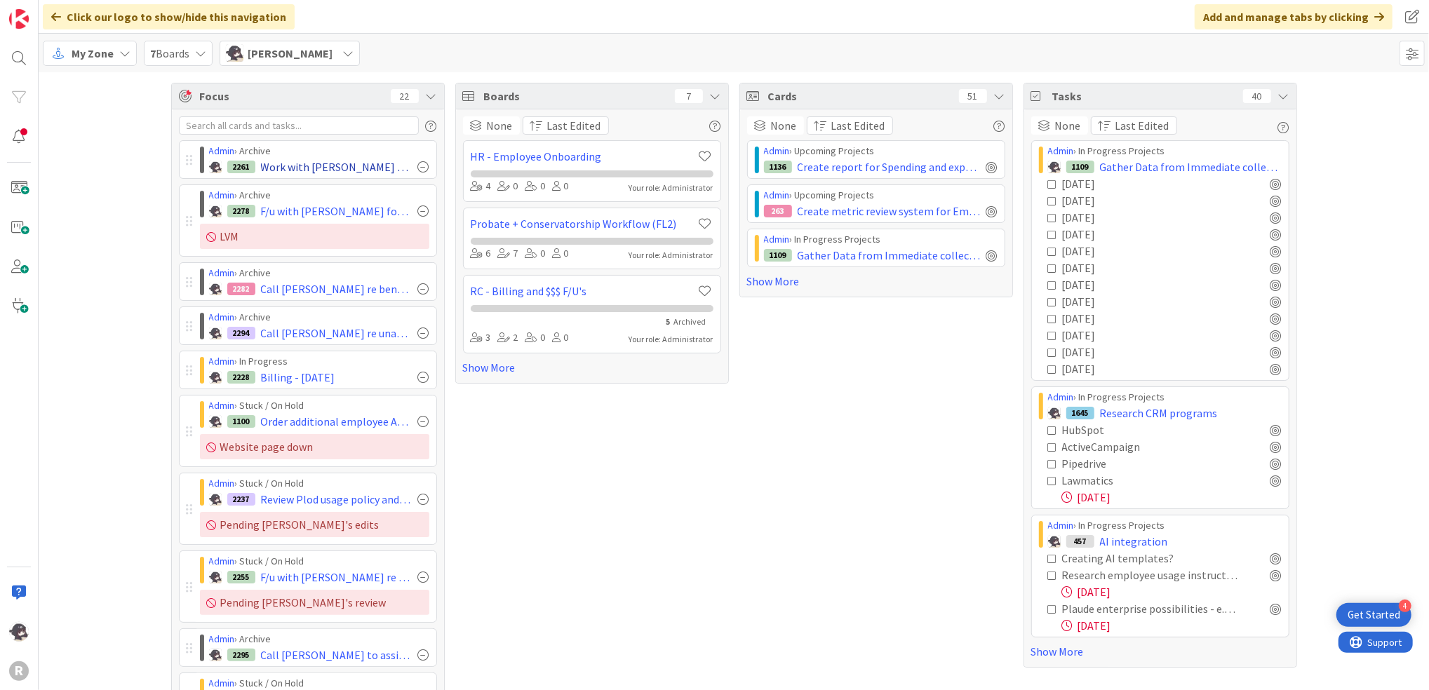
click at [418, 170] on div at bounding box center [423, 166] width 11 height 11
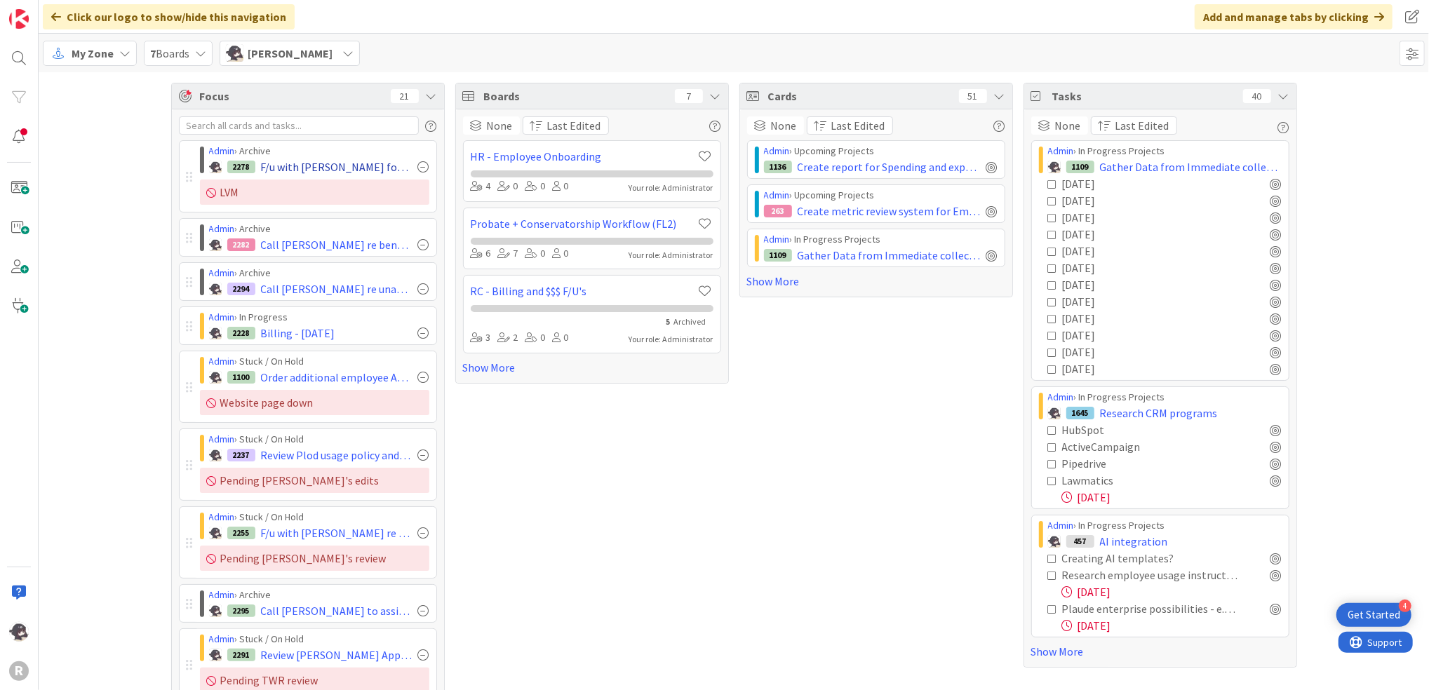
click at [419, 168] on div at bounding box center [423, 166] width 11 height 11
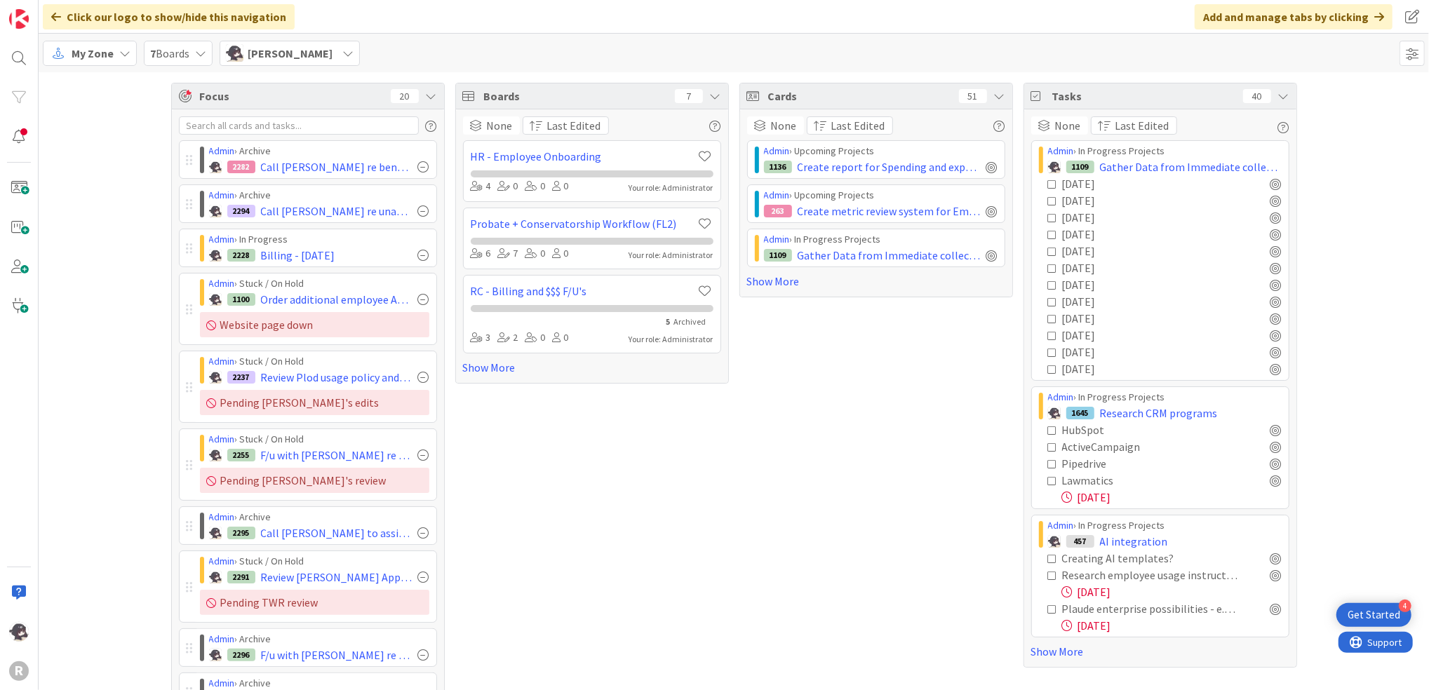
click at [419, 168] on div at bounding box center [423, 166] width 11 height 11
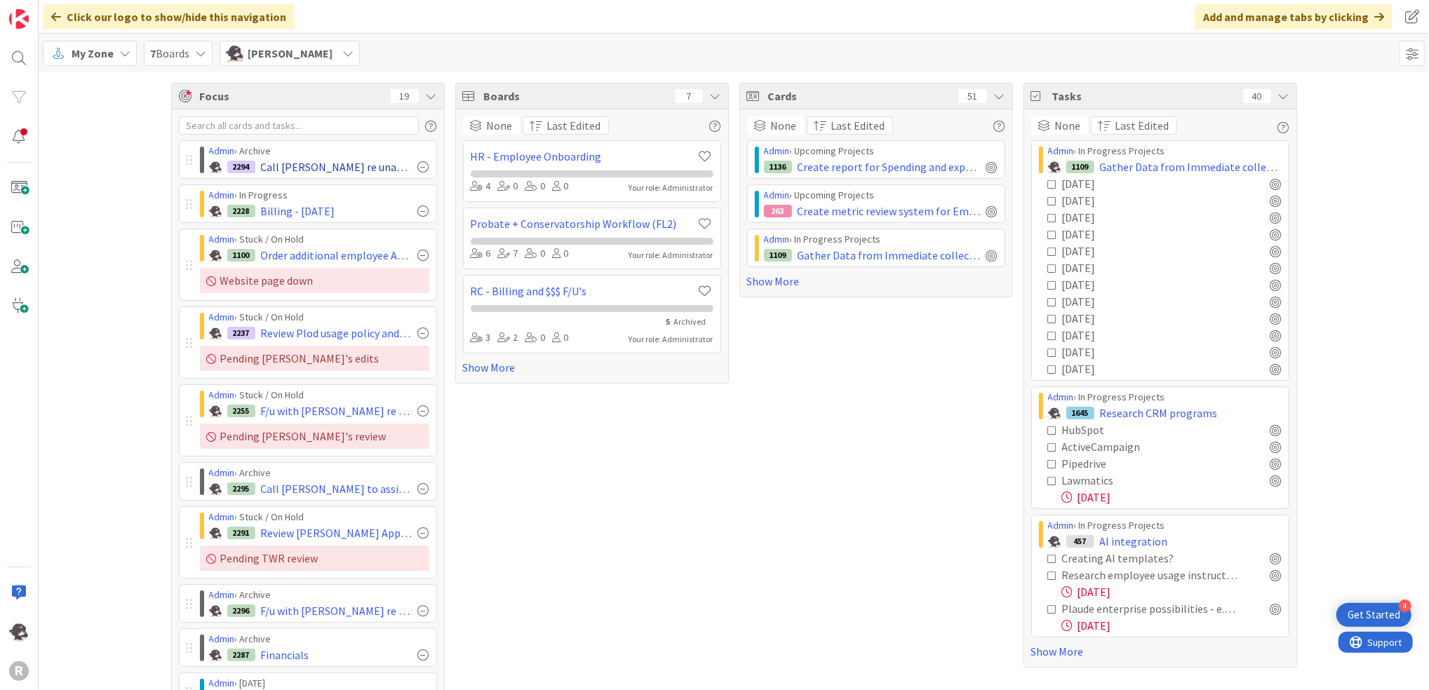
click at [418, 168] on div at bounding box center [423, 166] width 11 height 11
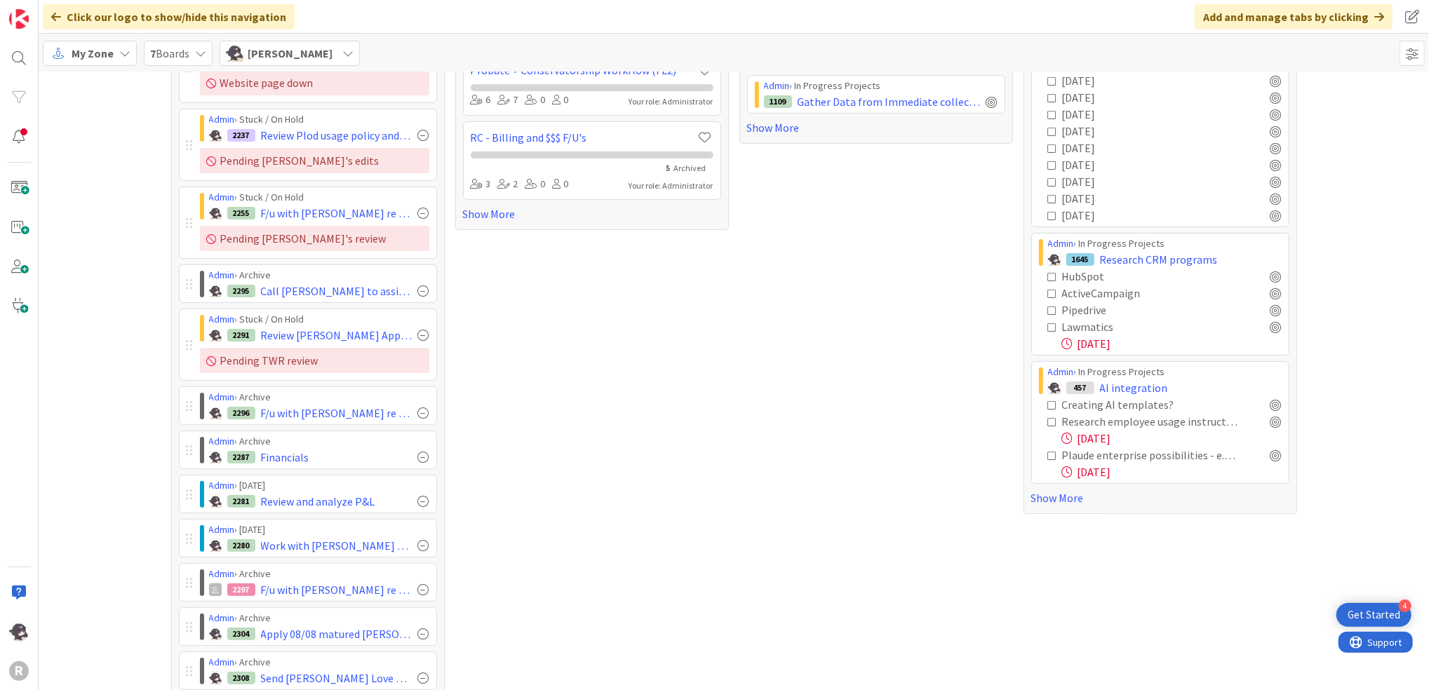
scroll to position [187, 0]
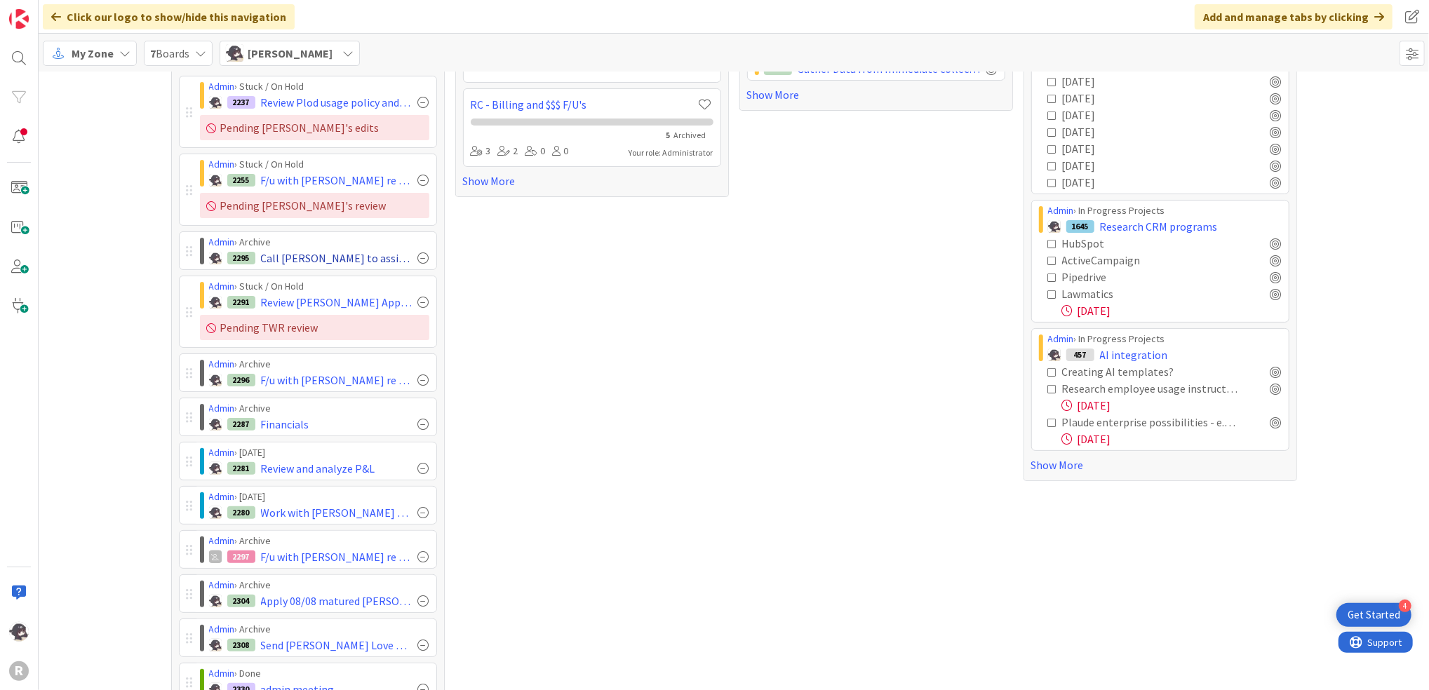
click at [416, 265] on div "2295 Call [PERSON_NAME] to assist with payment" at bounding box center [319, 258] width 220 height 17
click at [418, 258] on div at bounding box center [423, 257] width 11 height 11
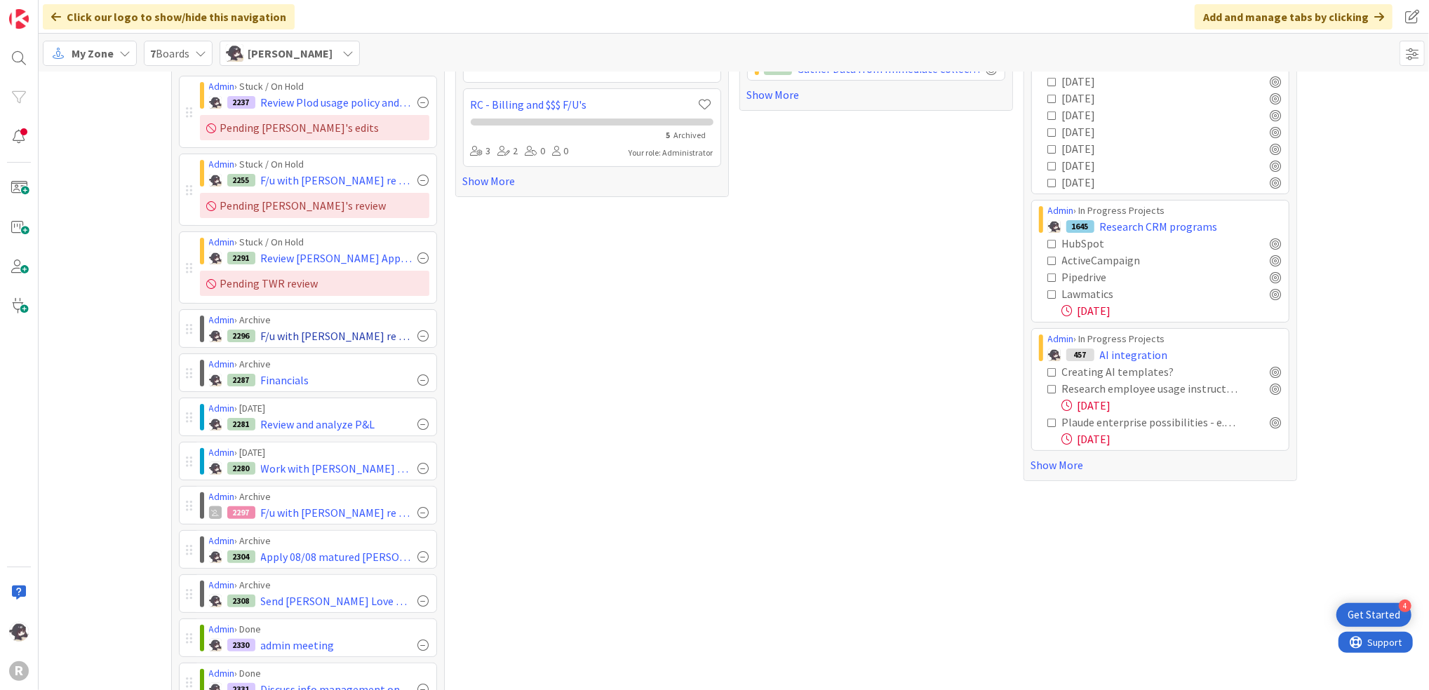
click at [418, 337] on div at bounding box center [423, 335] width 11 height 11
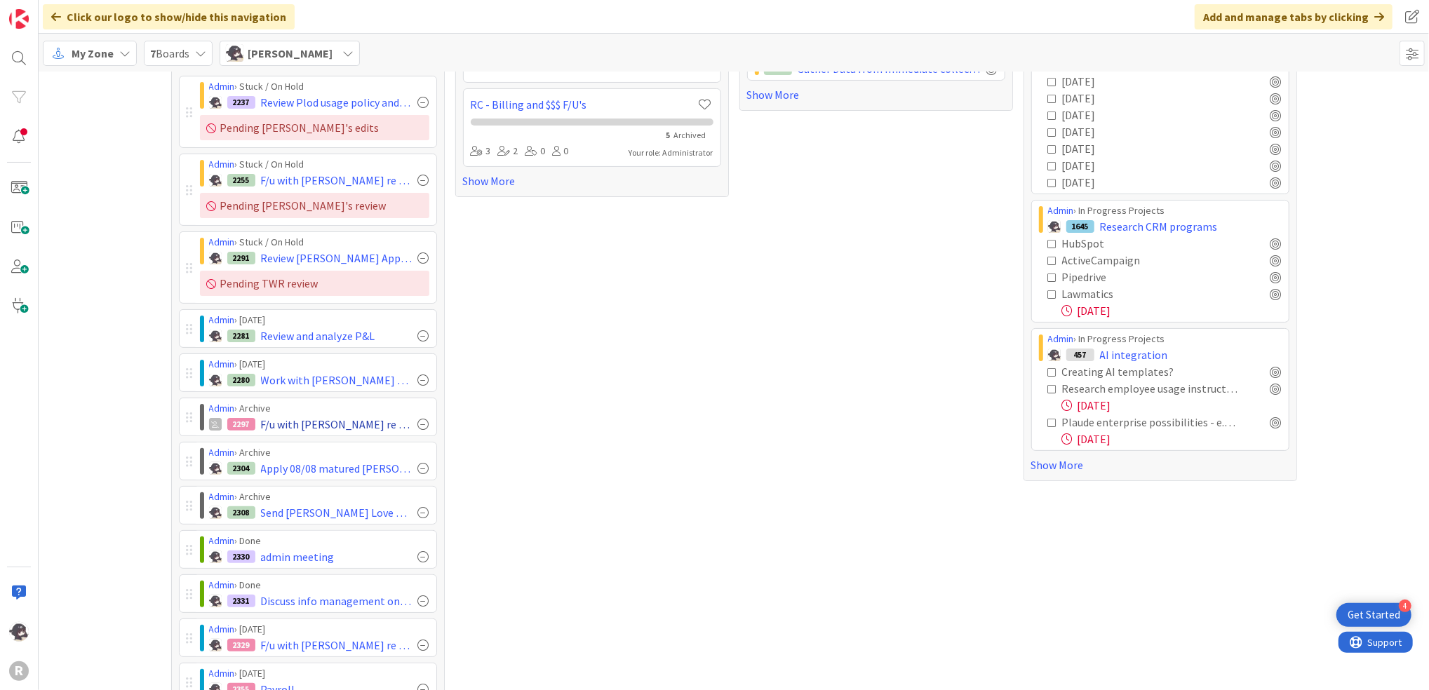
click at [418, 426] on div at bounding box center [423, 424] width 11 height 11
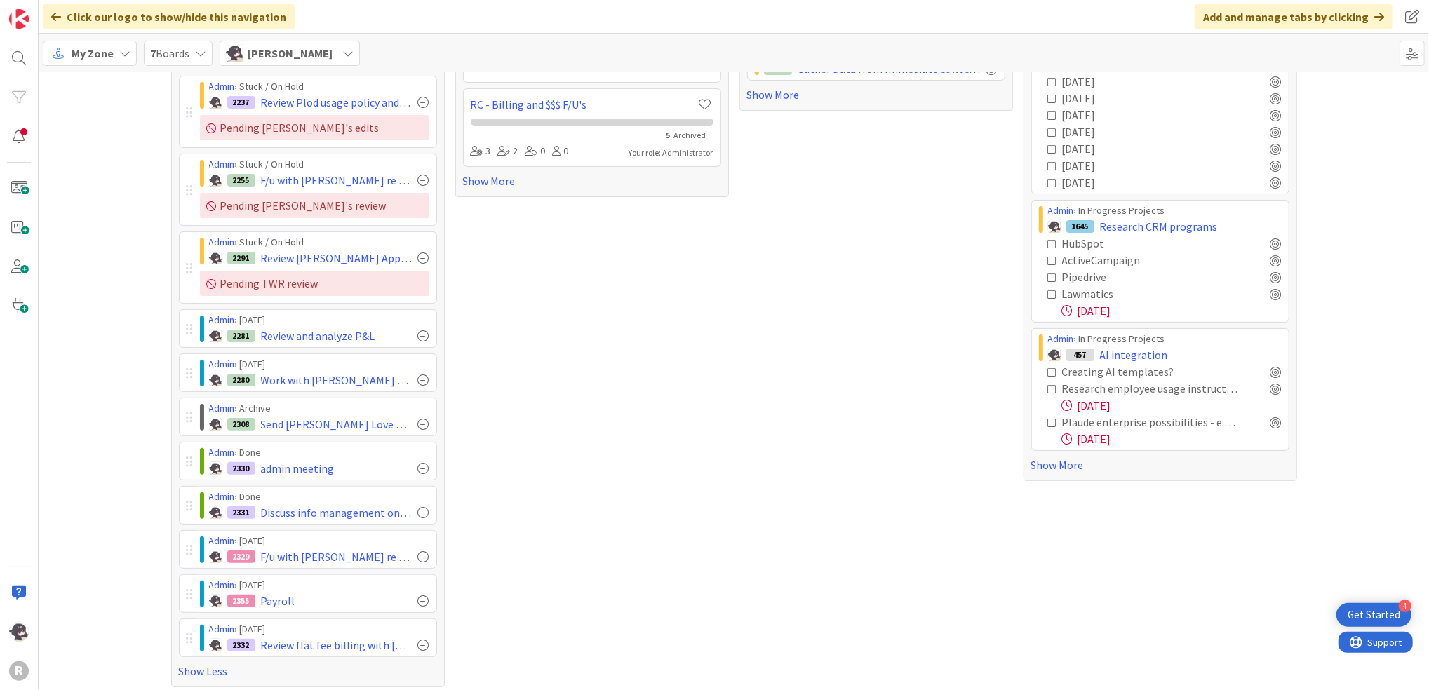
click at [418, 426] on div at bounding box center [423, 424] width 11 height 11
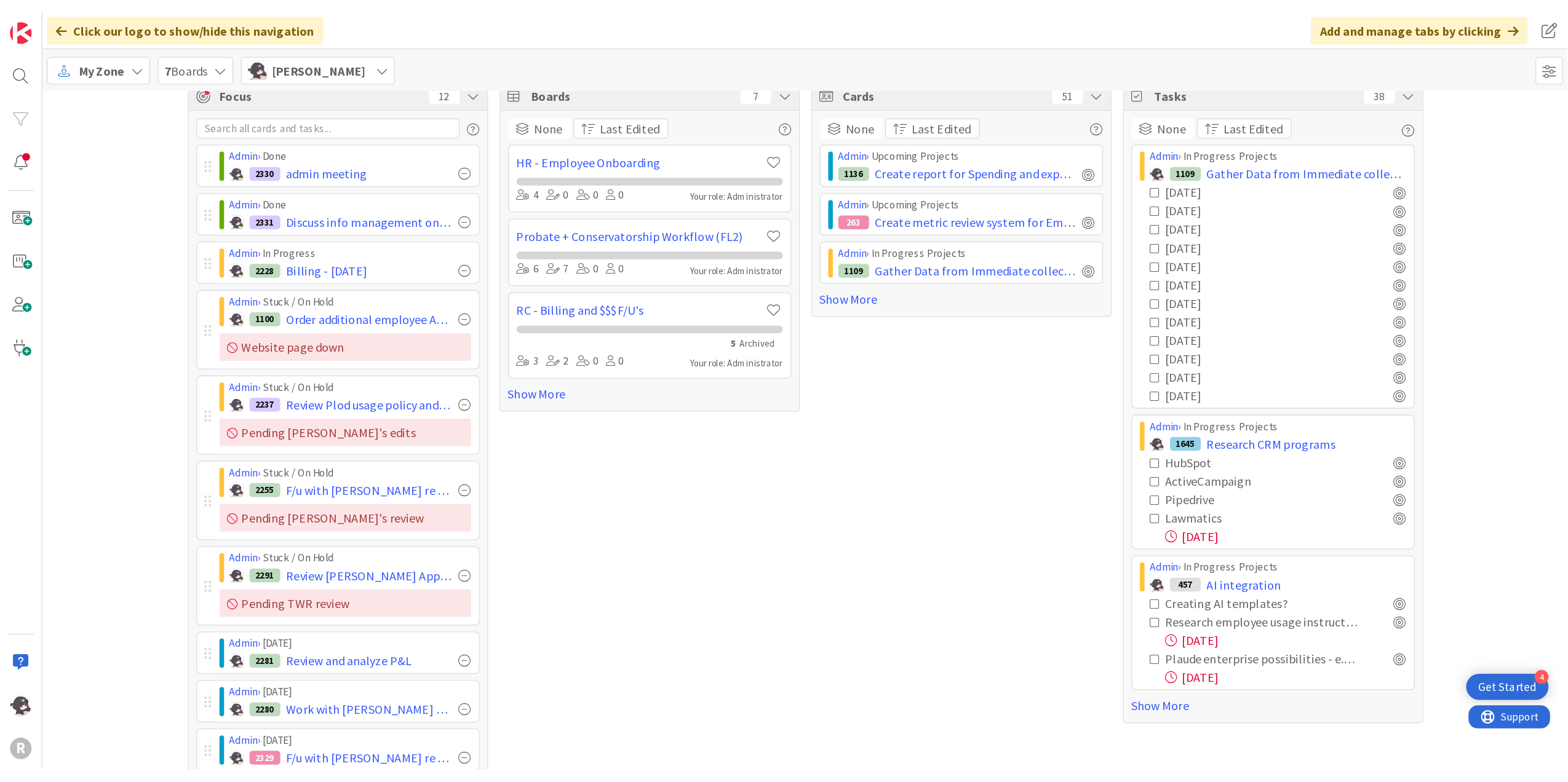
scroll to position [0, 0]
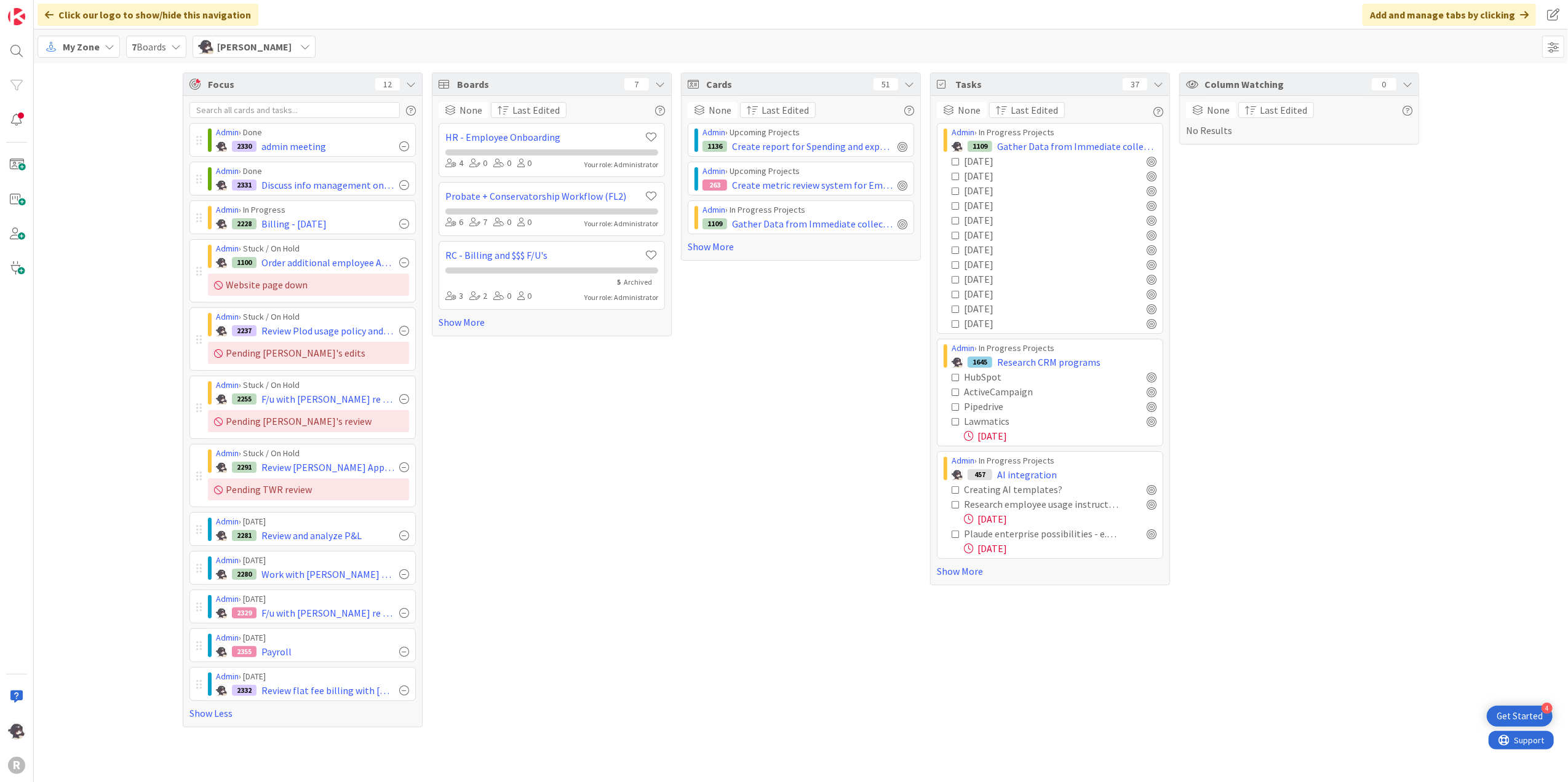
click at [75, 47] on span "My Zone" at bounding box center [82, 46] width 37 height 15
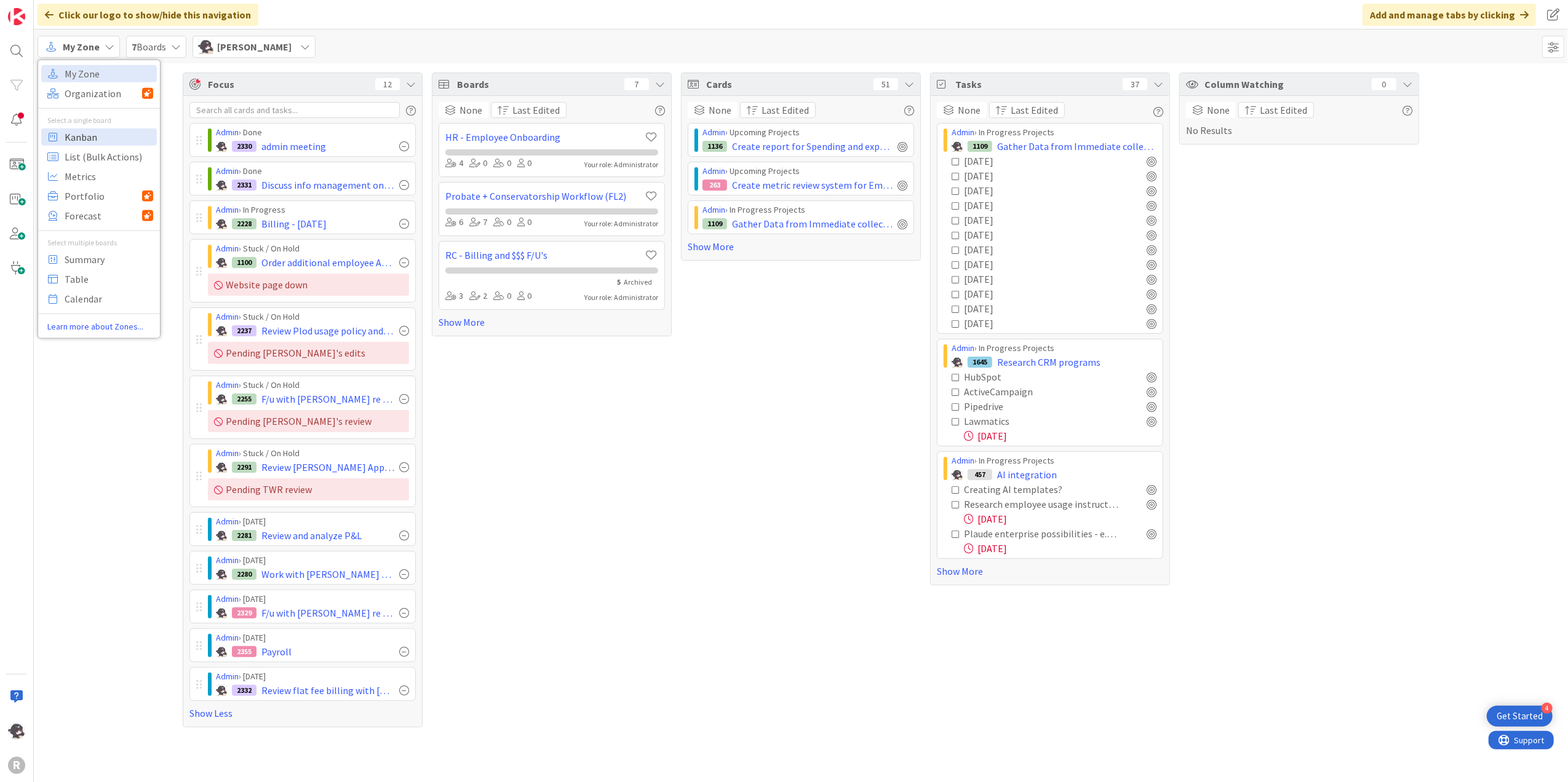
click at [68, 141] on span "Kanban" at bounding box center [109, 136] width 89 height 18
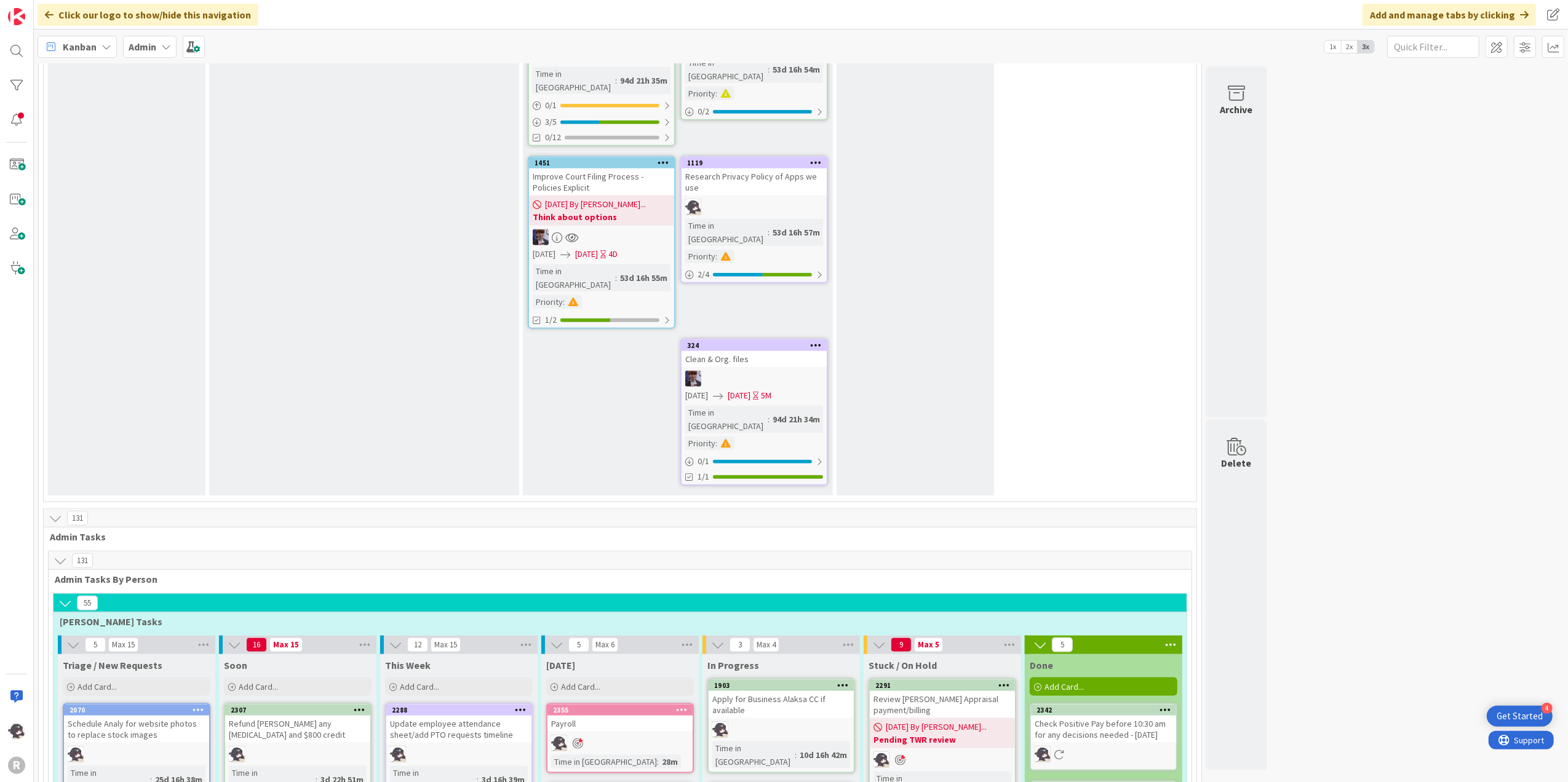
scroll to position [1230, 0]
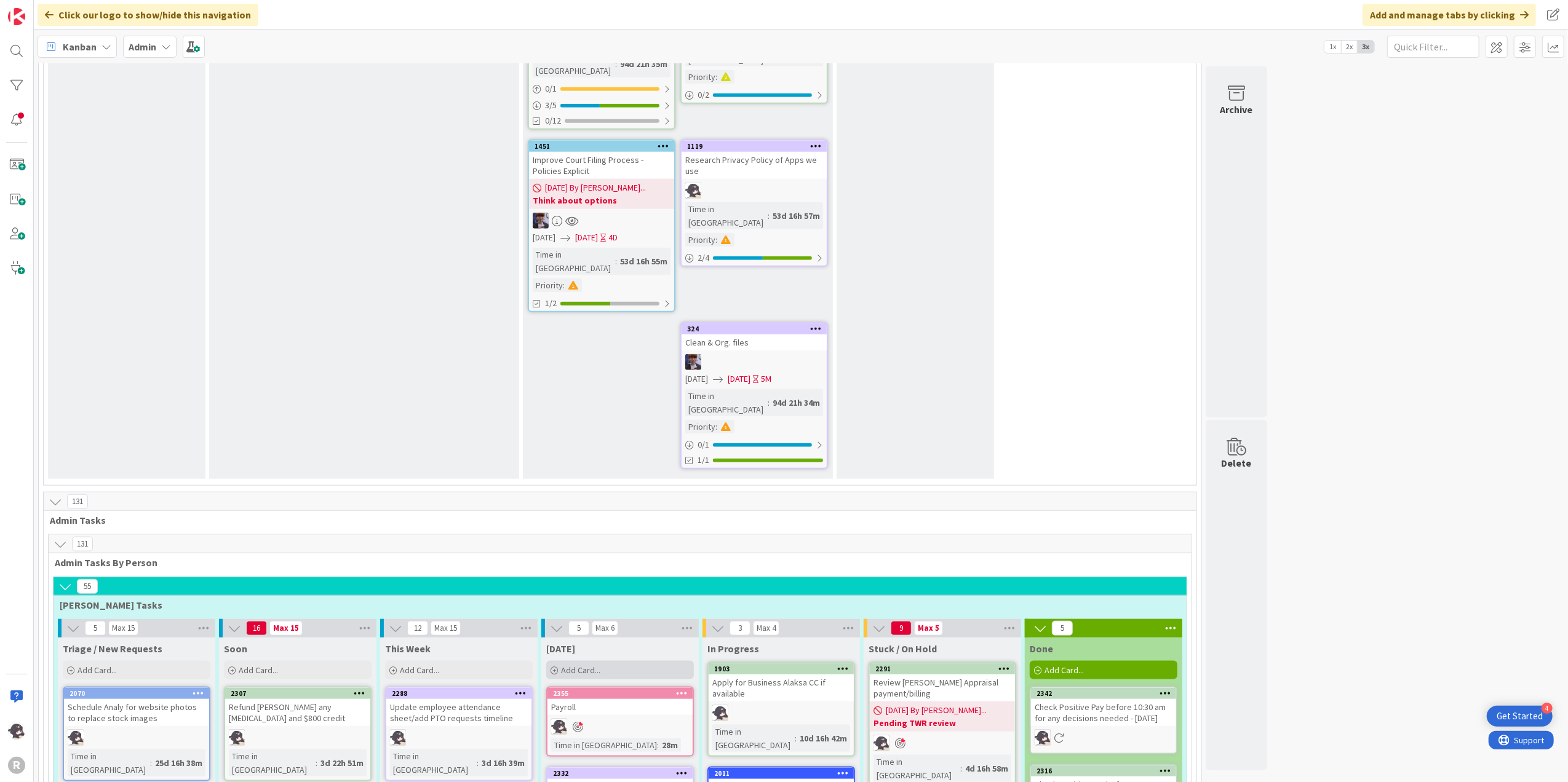
click at [611, 604] on div "Add Card..." at bounding box center [620, 670] width 147 height 18
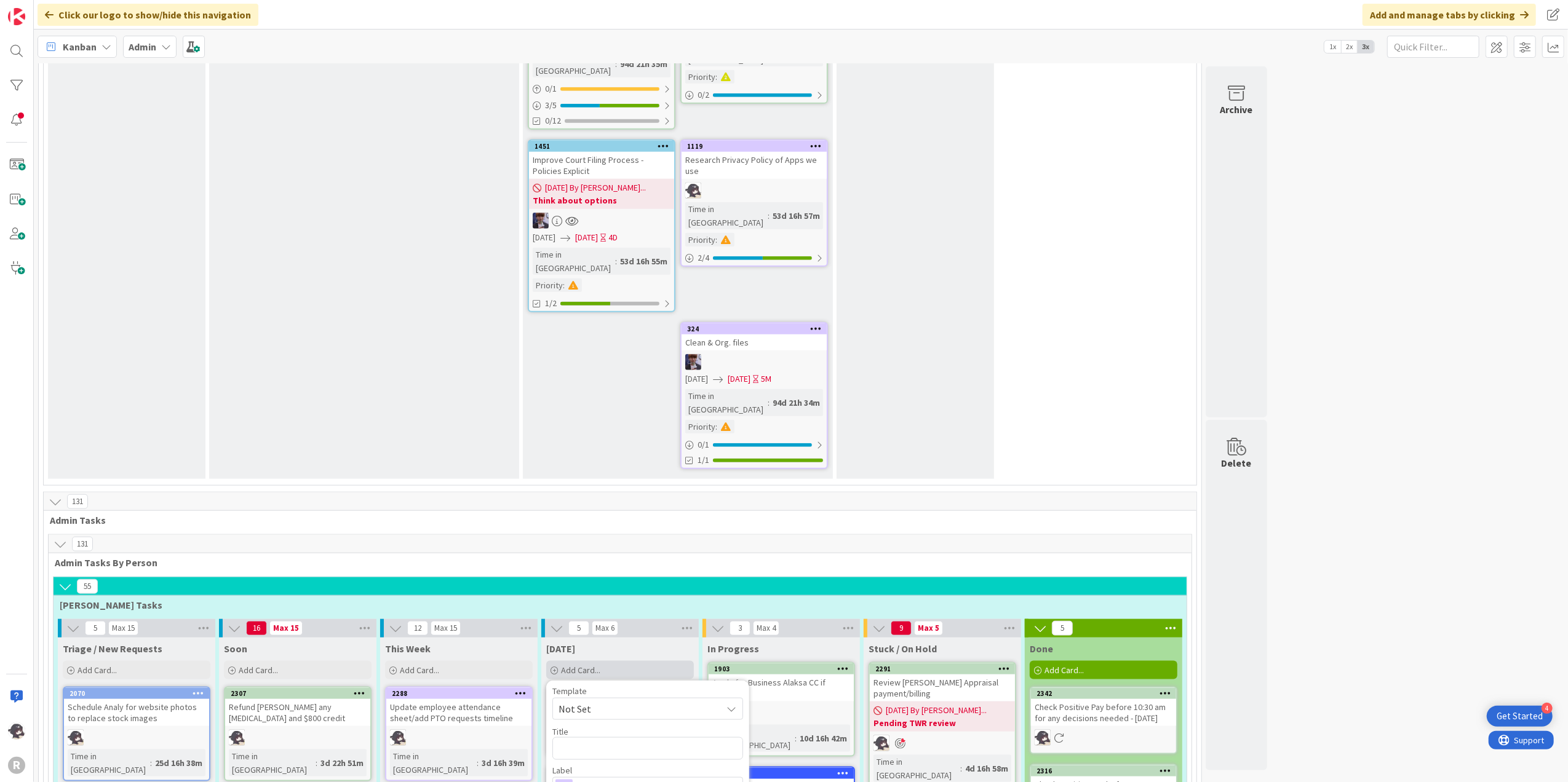
type textarea "x"
type textarea "A"
type textarea "x"
type textarea "Ap"
type textarea "x"
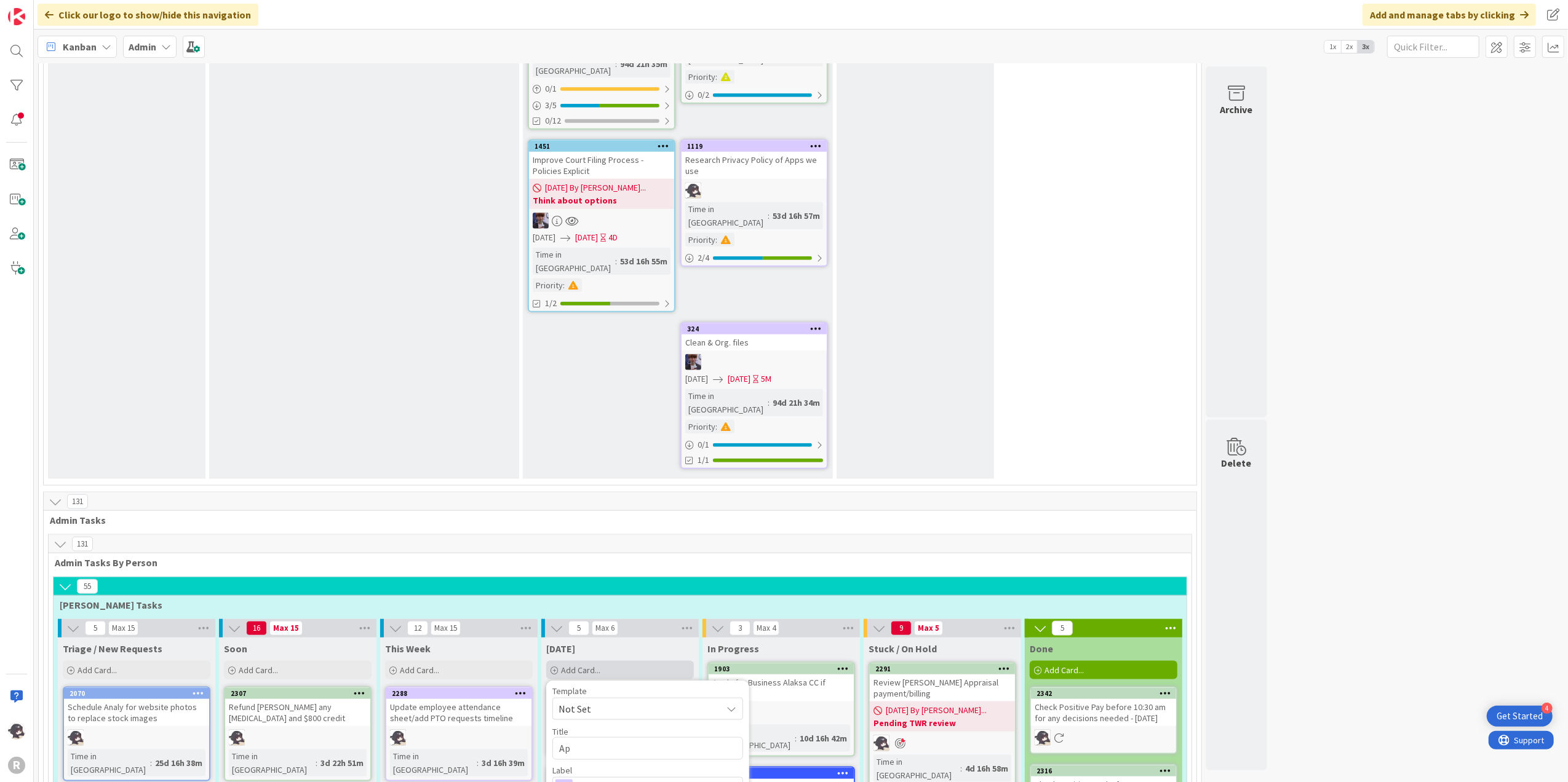
type textarea "App"
type textarea "x"
type textarea "Appl"
type textarea "x"
type textarea "Apply"
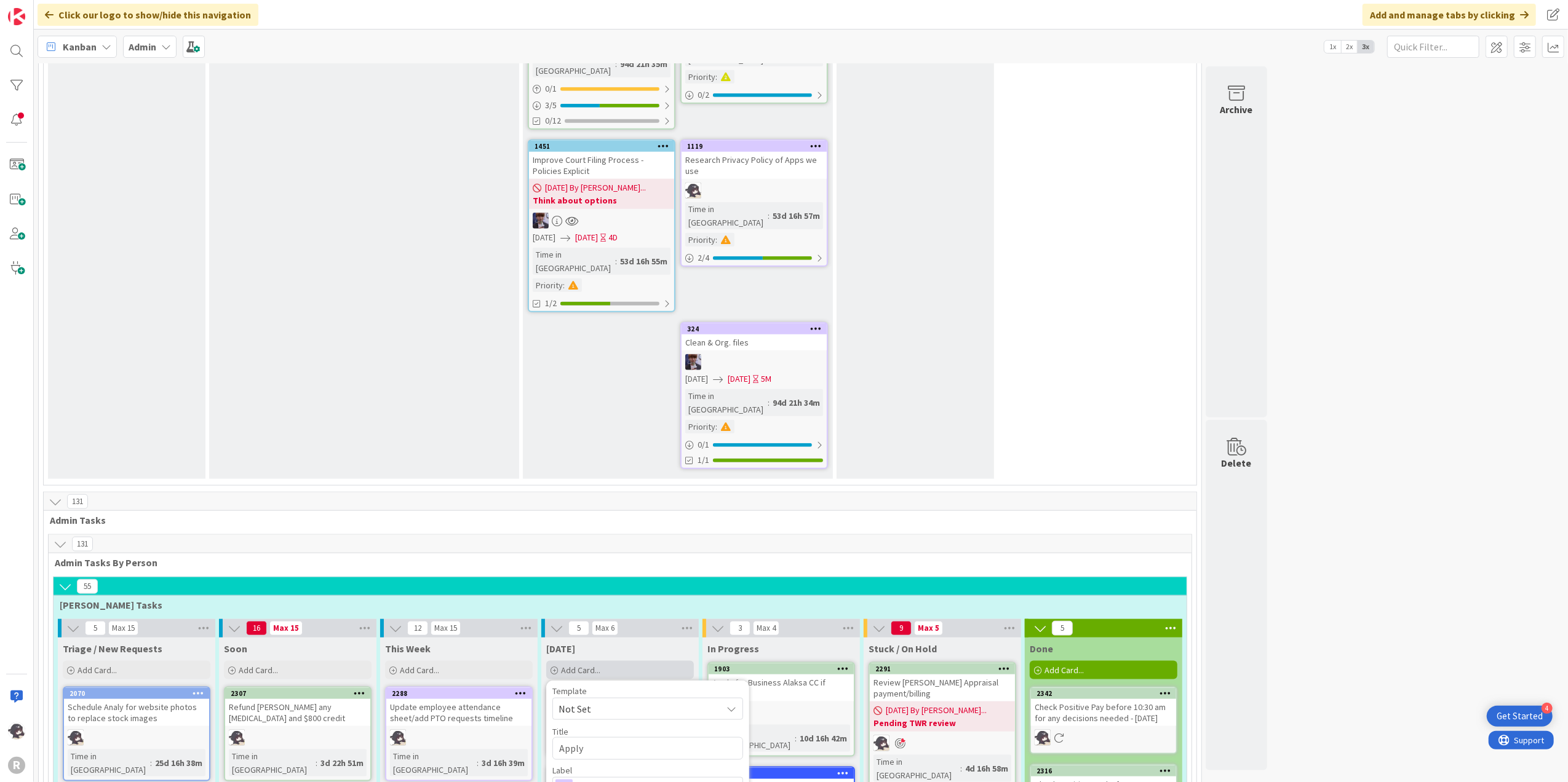
type textarea "x"
type textarea "Apply"
type textarea "x"
type textarea "Apply m"
type textarea "x"
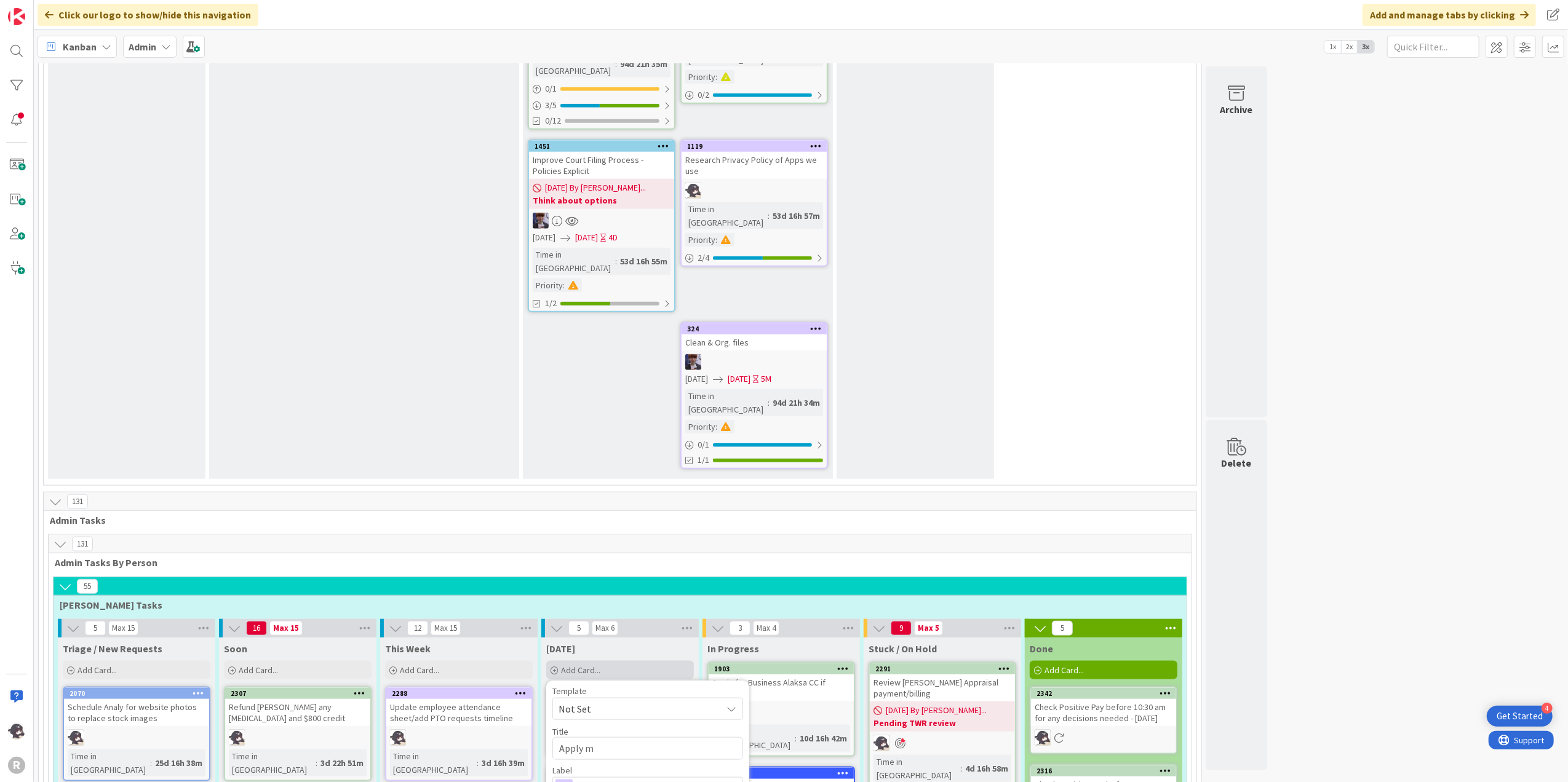
type textarea "Apply ma"
type textarea "x"
type textarea "Apply mat"
type textarea "x"
type textarea "Apply matu"
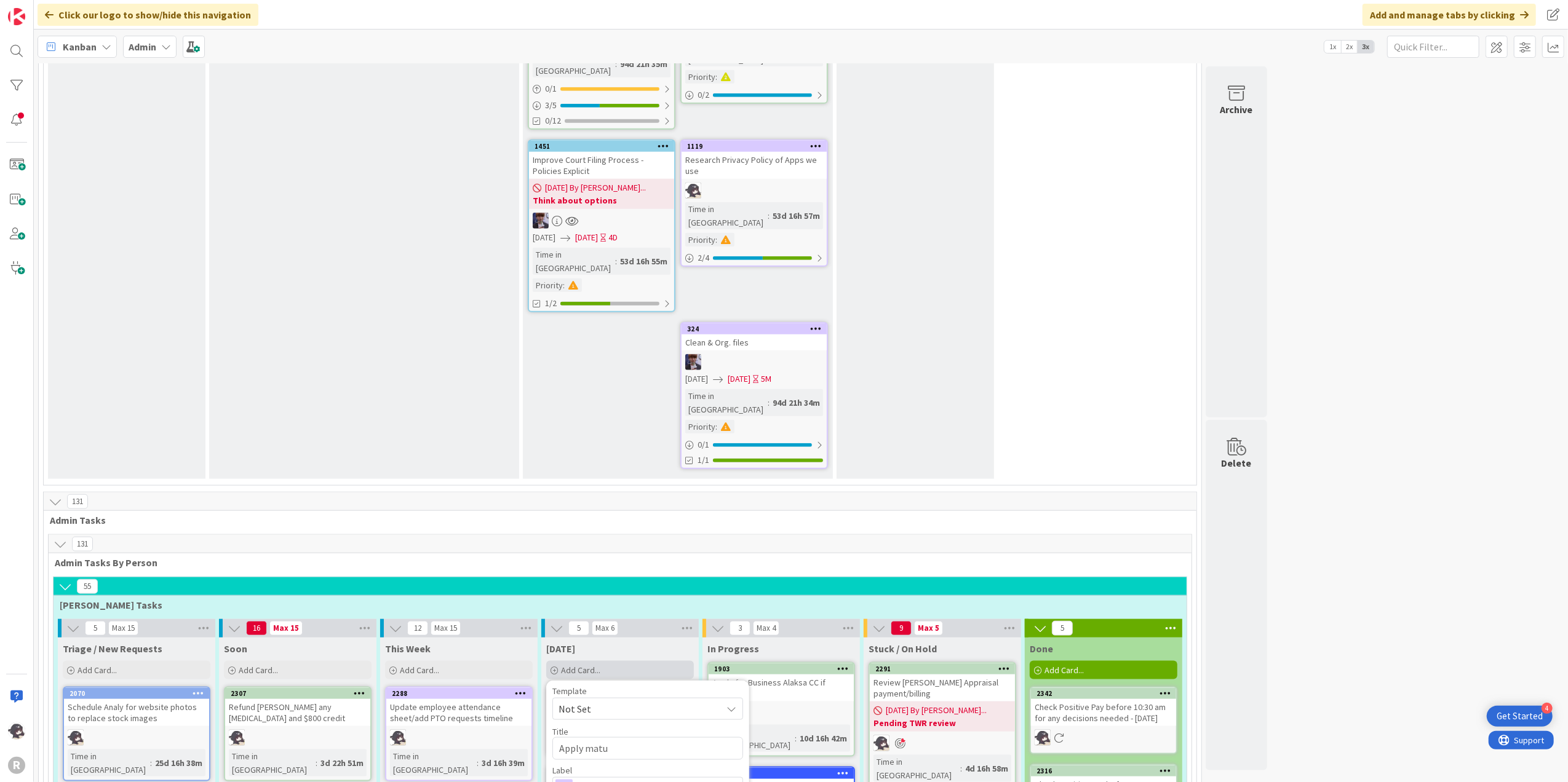
type textarea "x"
type textarea "Apply mature"
type textarea "x"
type textarea "Apply matured"
type textarea "x"
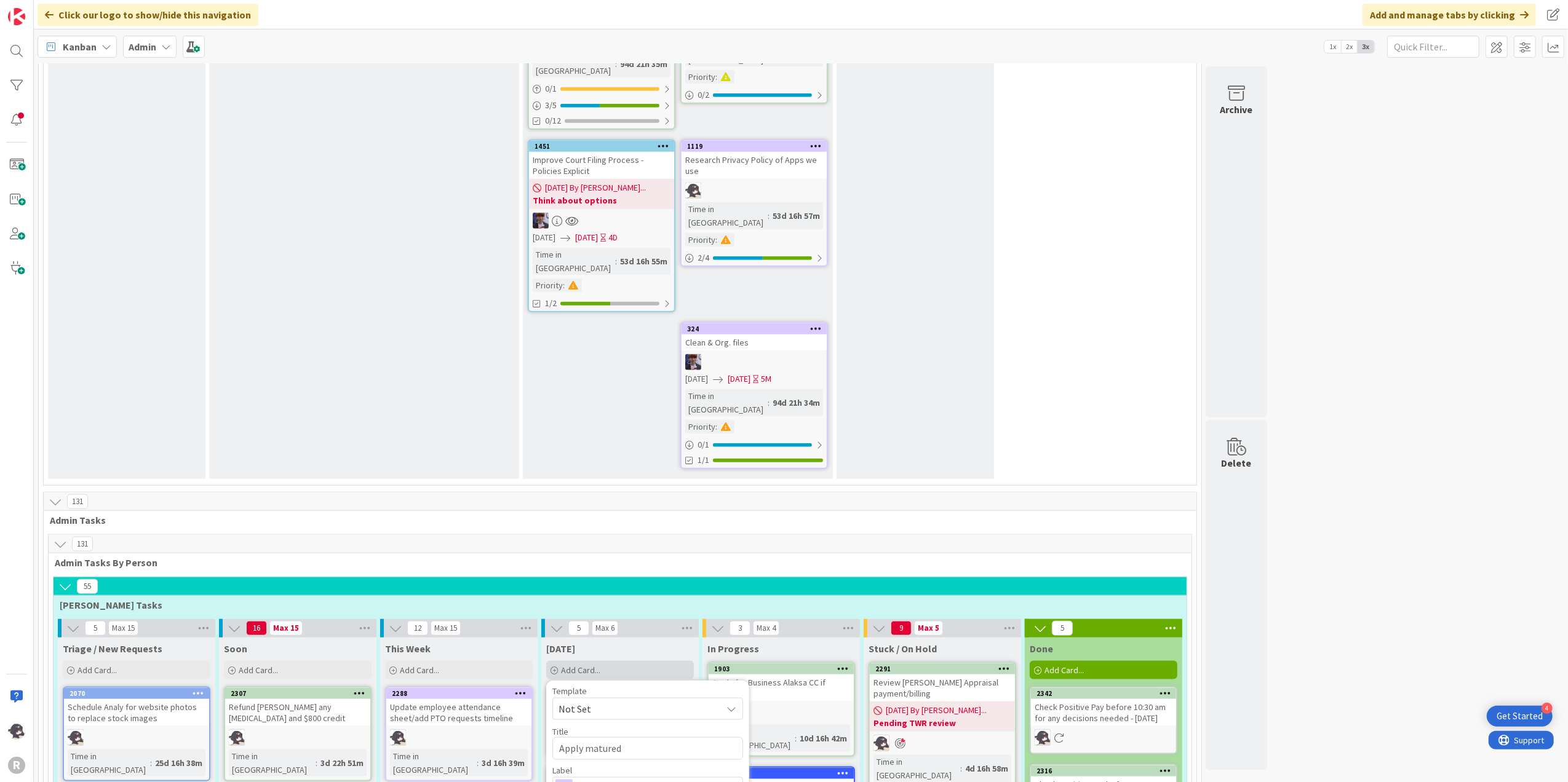
type textarea "Apply matured"
type textarea "x"
type textarea "Apply matured r"
type textarea "x"
type textarea "Apply matured re"
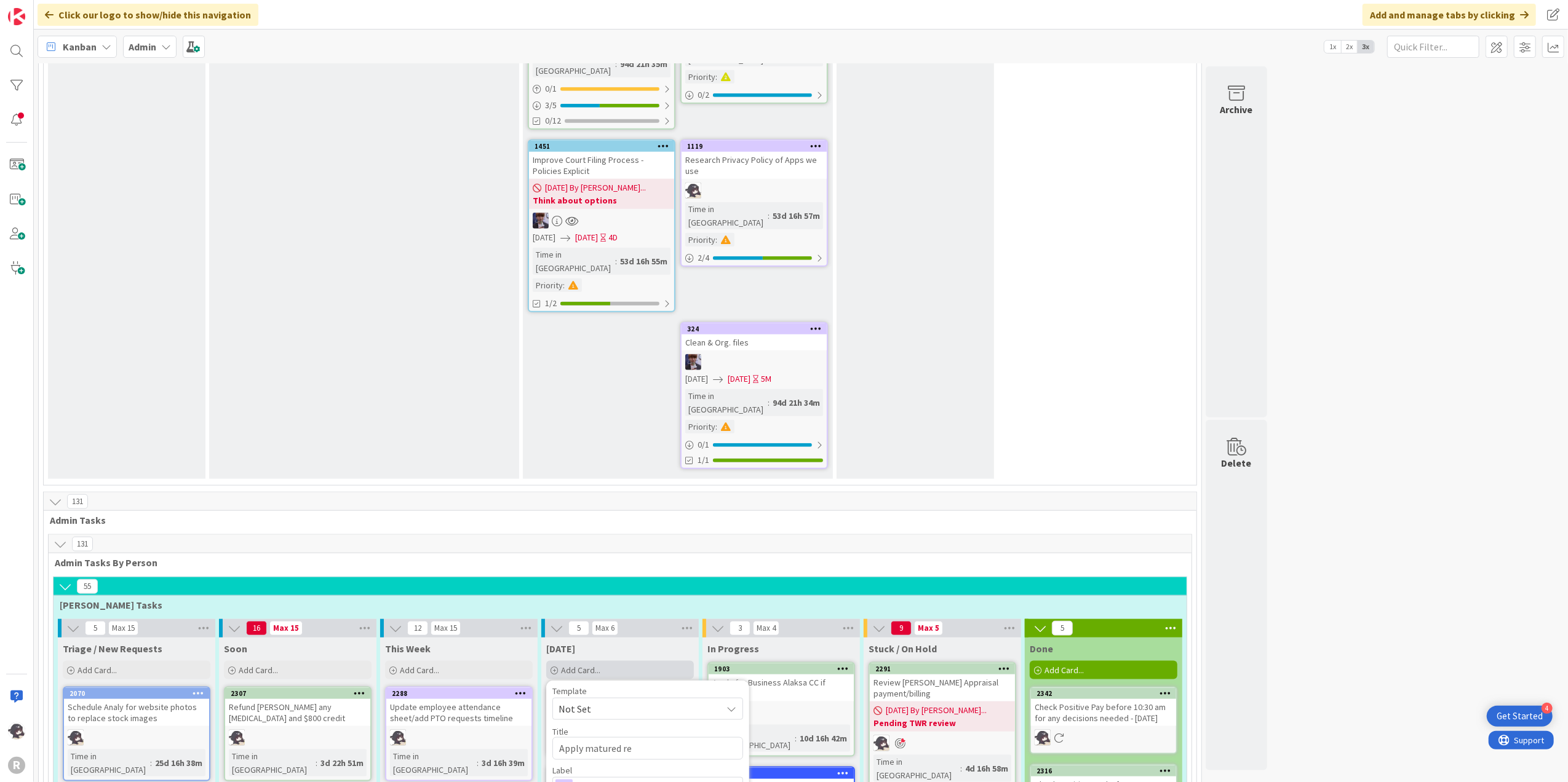
type textarea "x"
type textarea "Apply matured ret"
type textarea "x"
type textarea "Apply matured reti"
type textarea "x"
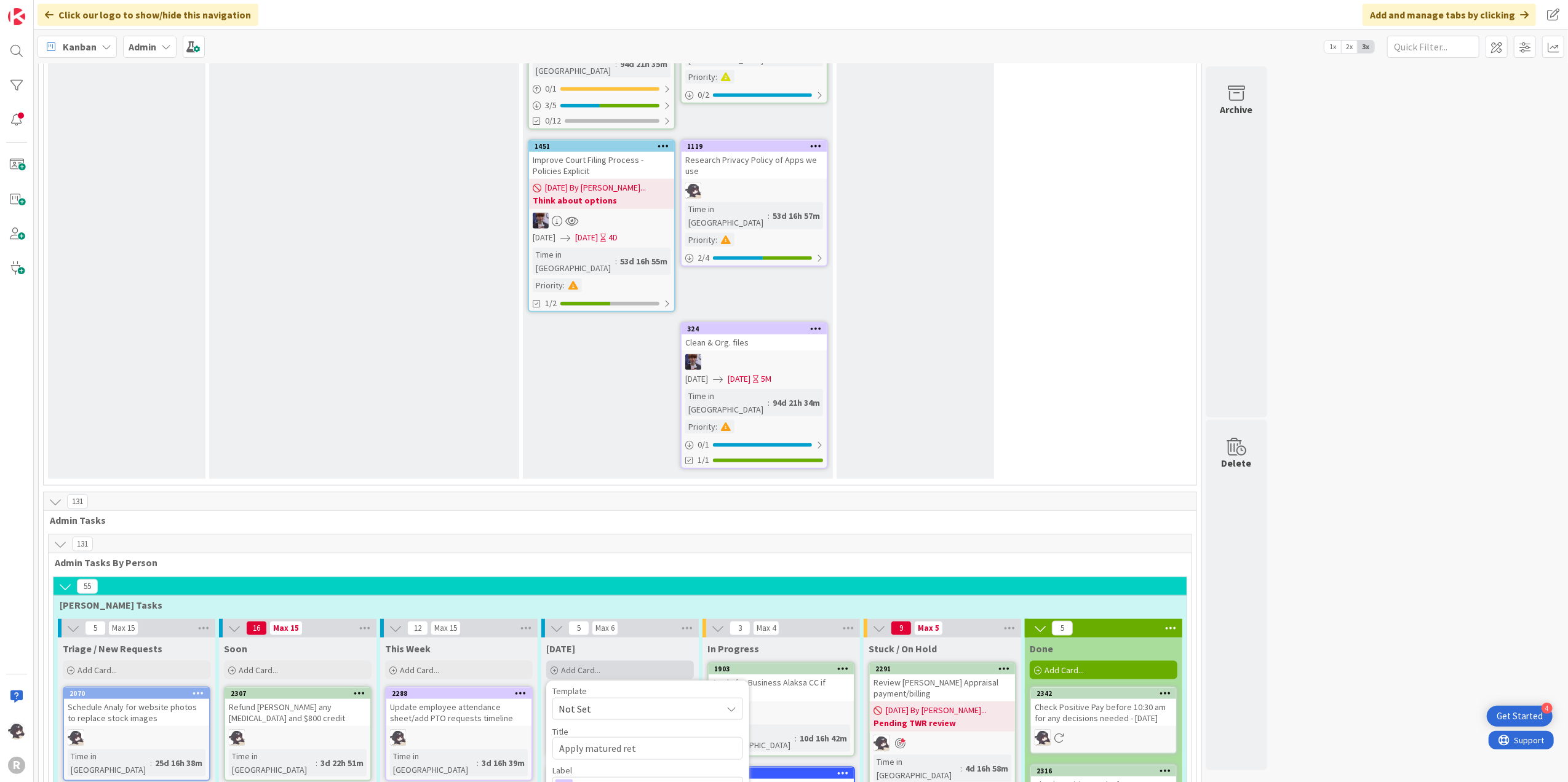
type textarea "Apply matured [PERSON_NAME]"
type textarea "x"
type textarea "Apply matured retai"
type textarea "x"
type textarea "Apply matured retain"
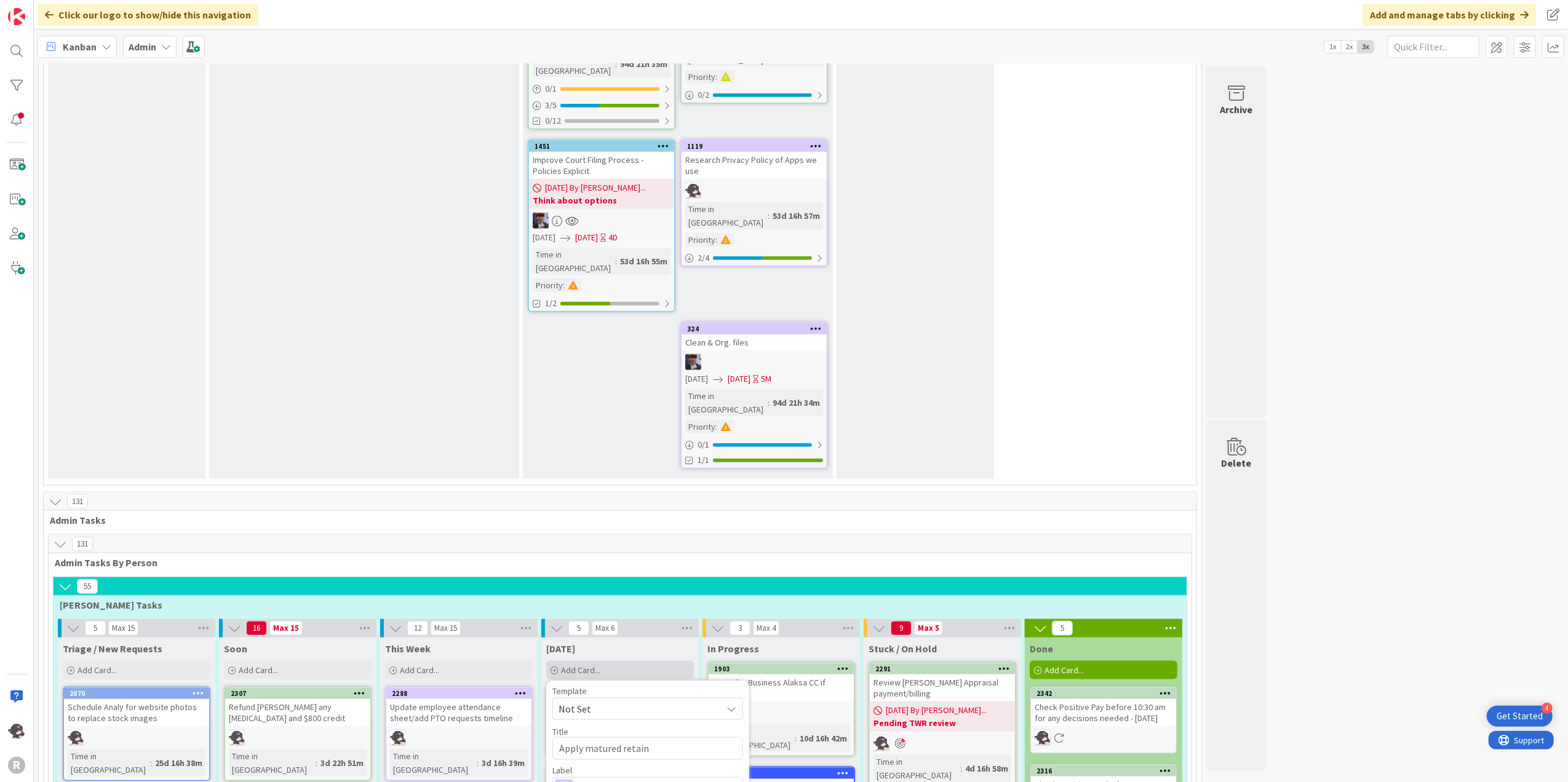
type textarea "x"
type textarea "Apply matured retaine"
type textarea "x"
type textarea "Apply matured [MEDICAL_DATA]"
type textarea "x"
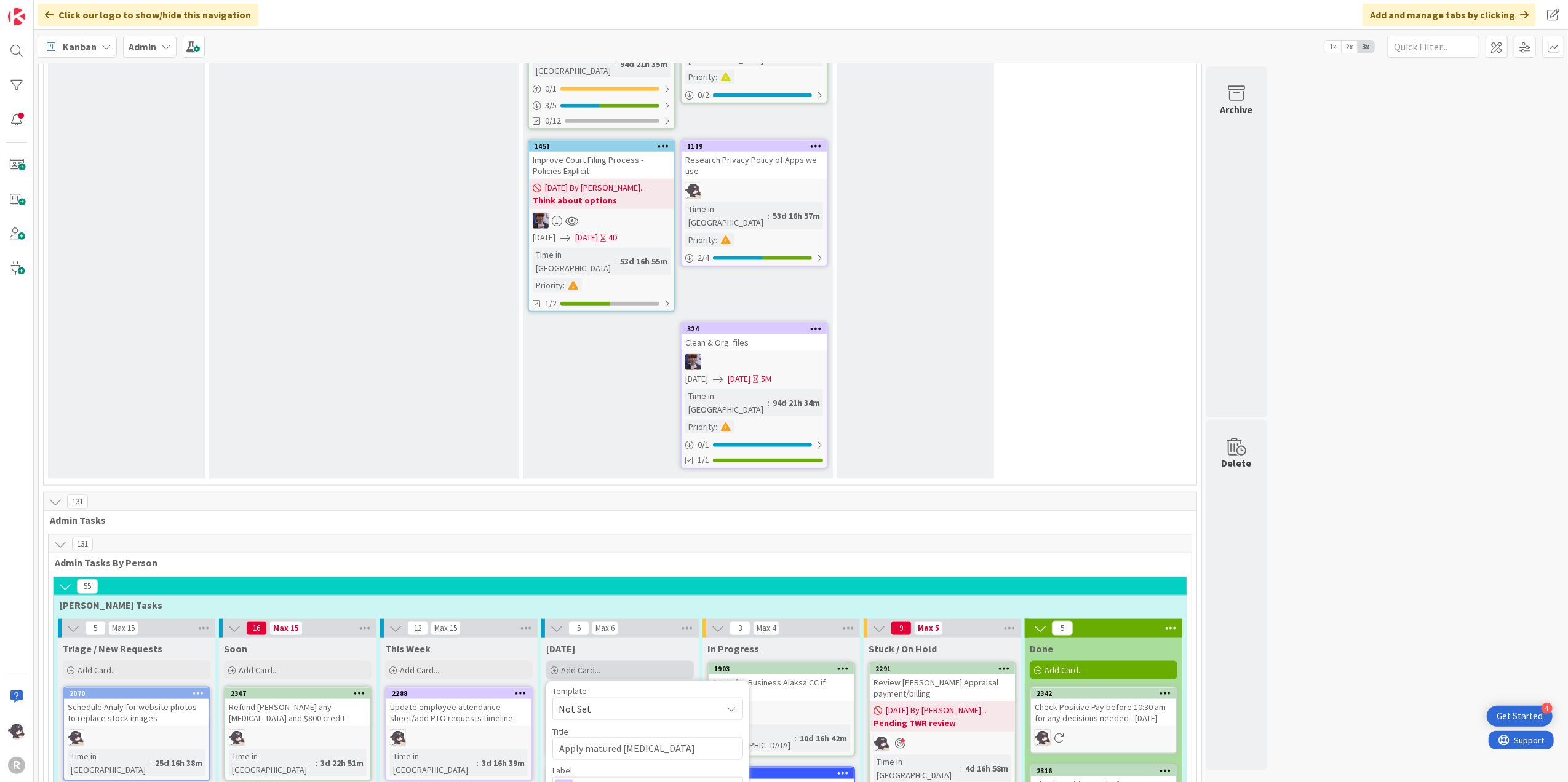
type textarea "Apply matured retainers"
type textarea "x"
type textarea "Apply matured retainers"
type textarea "x"
type textarea "Apply matured retainers f"
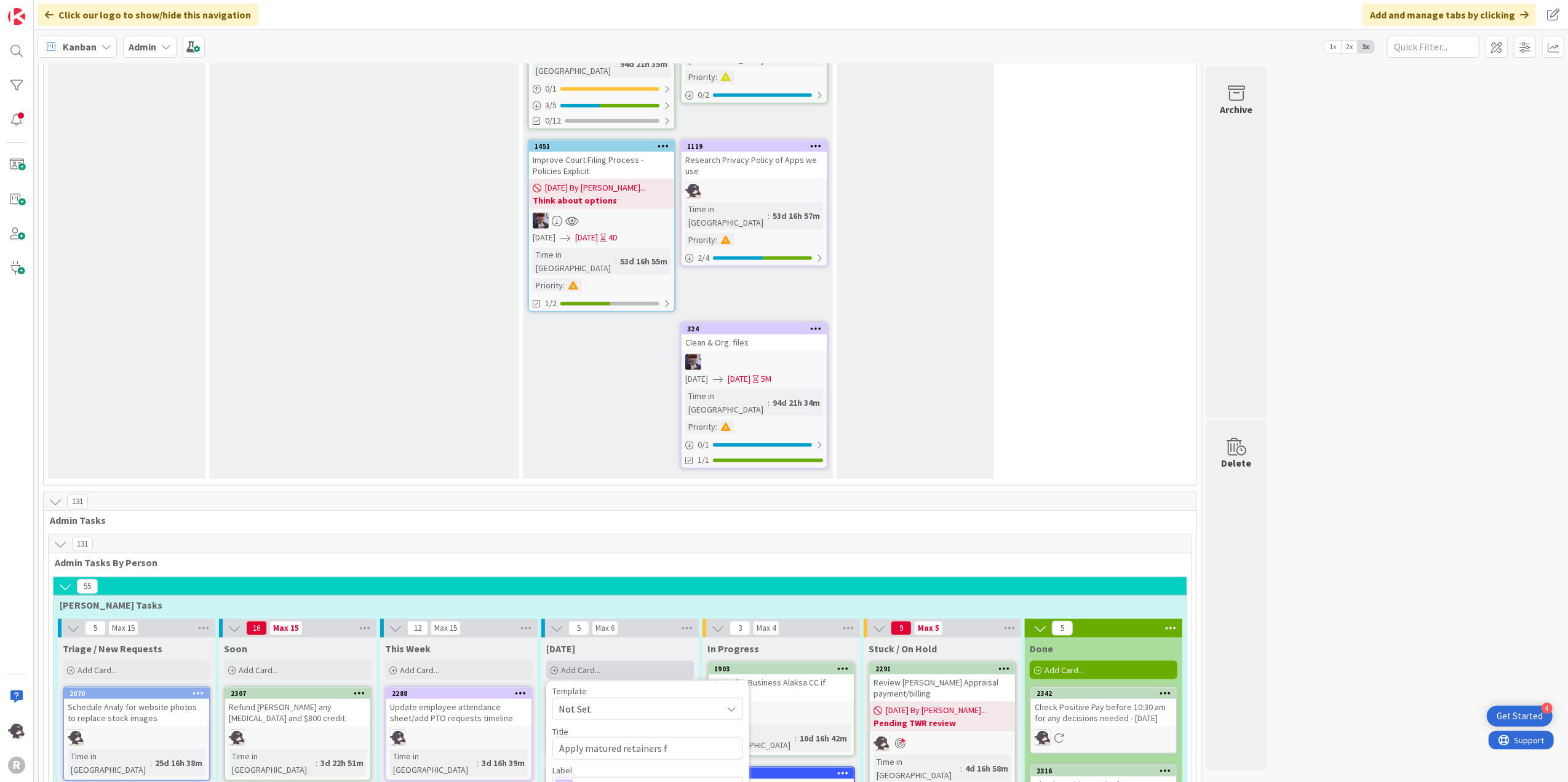
type textarea "x"
type textarea "Apply matured retainers fr"
type textarea "x"
type textarea "Apply matured retainers fro"
type textarea "x"
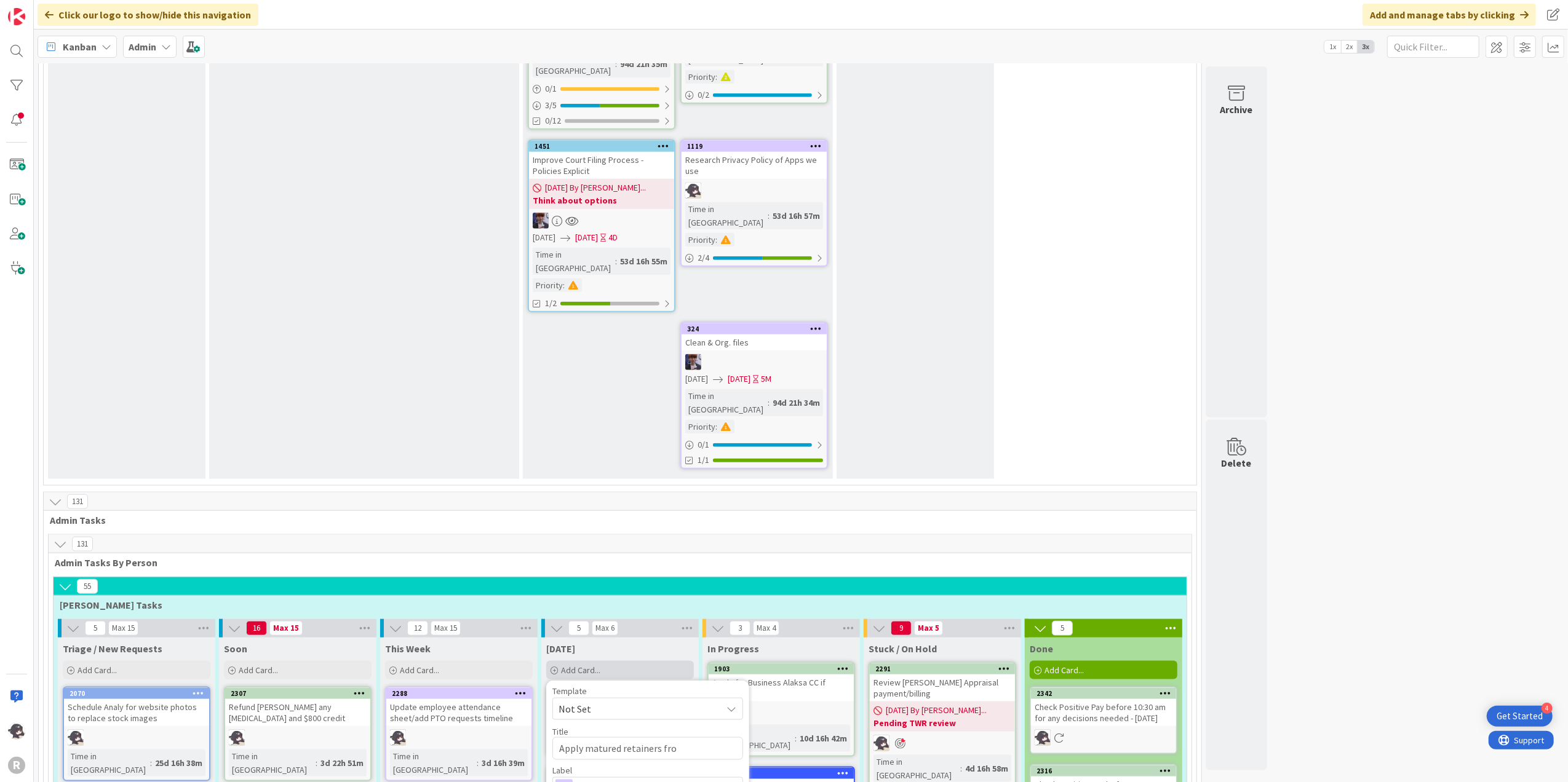
type textarea "Apply matured retainers from"
type textarea "x"
type textarea "Apply matured retainers from"
type textarea "x"
type textarea "Apply matured retainers from 8"
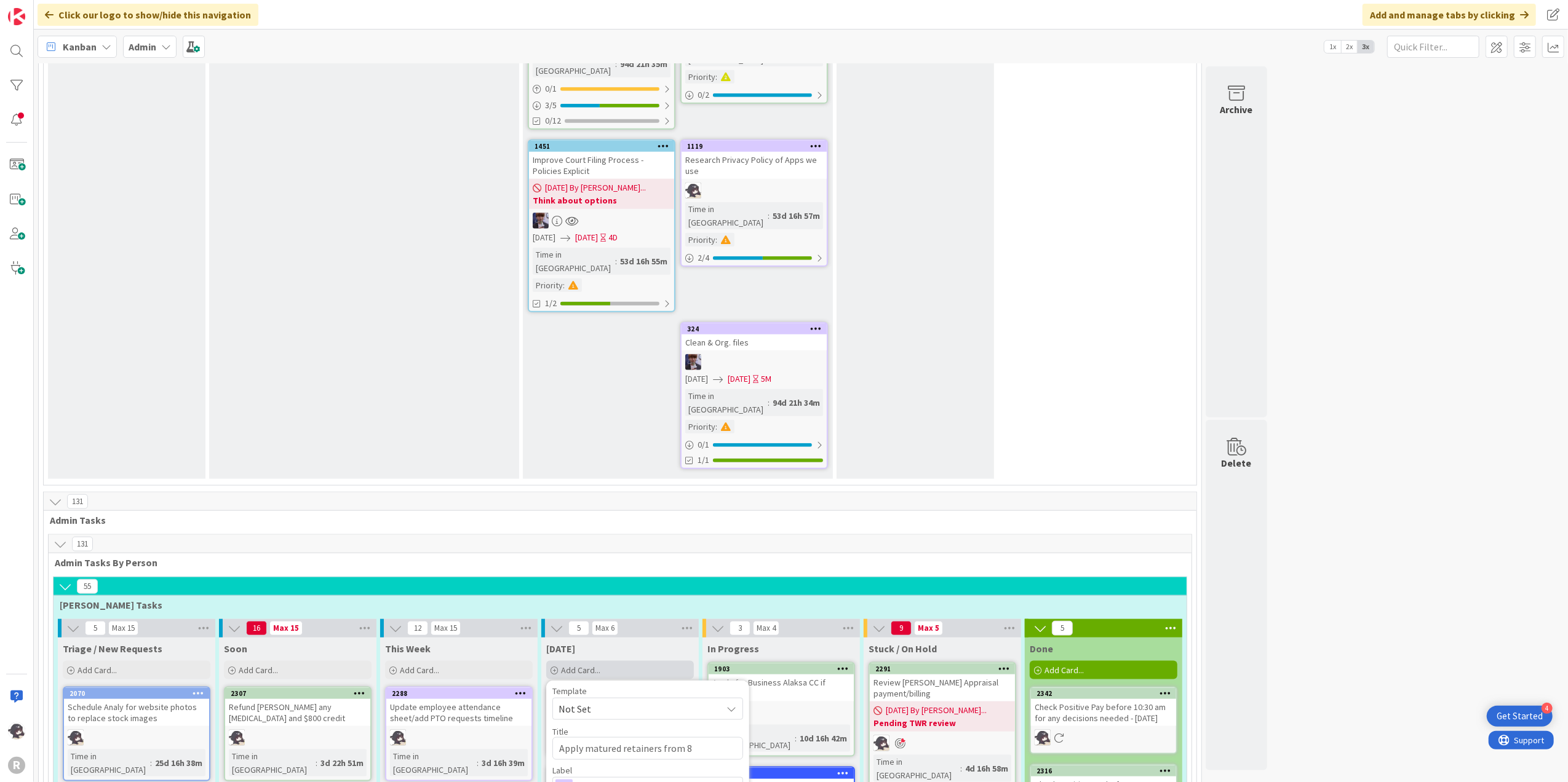
type textarea "x"
type textarea "Apply matured retainers from 8/"
type textarea "x"
type textarea "Apply matured retainers from 8/1"
type textarea "x"
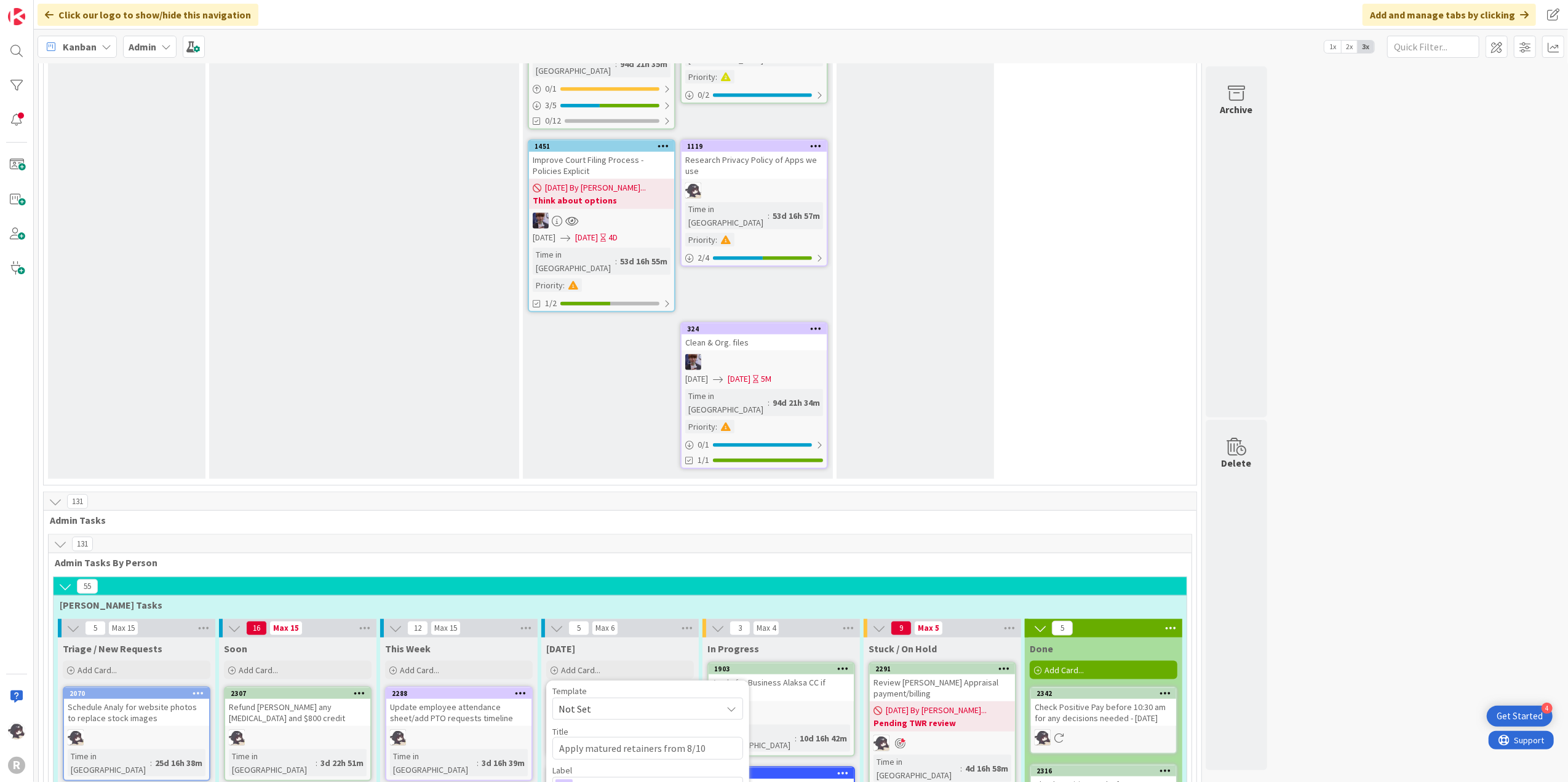
type textarea "Apply matured retainers from 8/10"
click at [588, 604] on span "Management" at bounding box center [647, 788] width 137 height 18
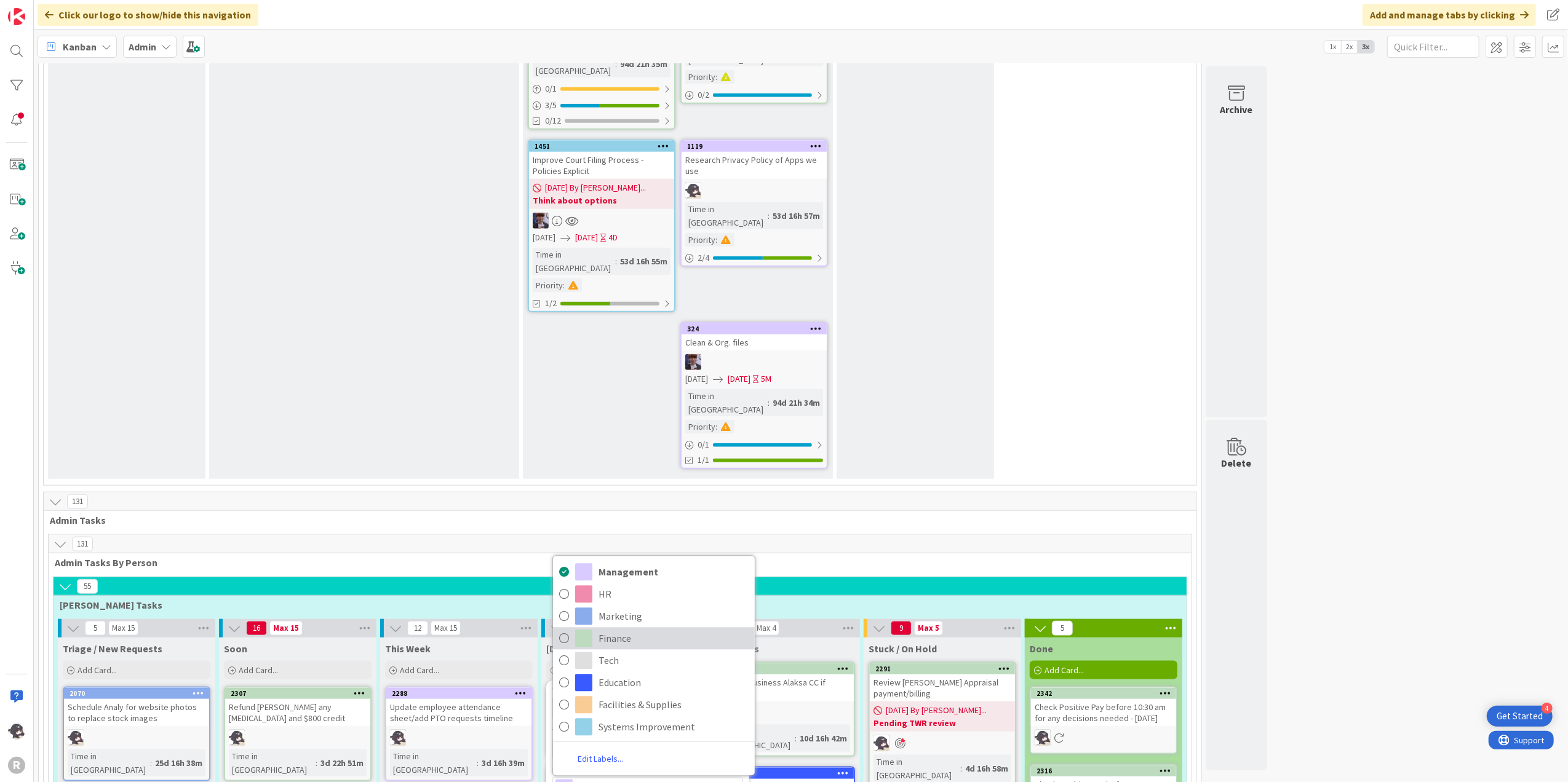
click at [619, 604] on span "Finance" at bounding box center [673, 637] width 150 height 18
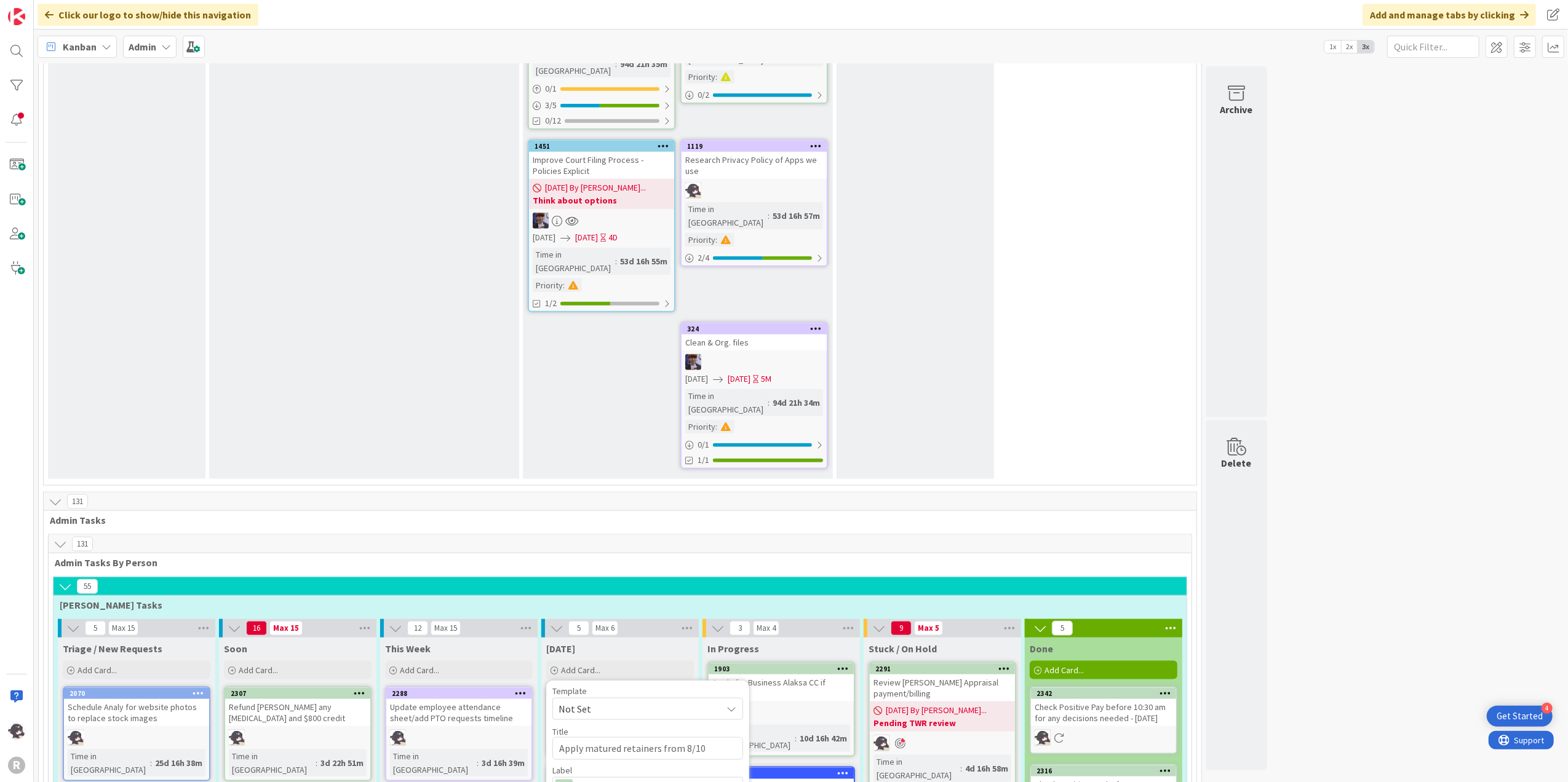
drag, startPoint x: 569, startPoint y: 689, endPoint x: 581, endPoint y: 694, distance: 13.0
click at [631, 604] on span "[PERSON_NAME]" at bounding box center [630, 749] width 60 height 18
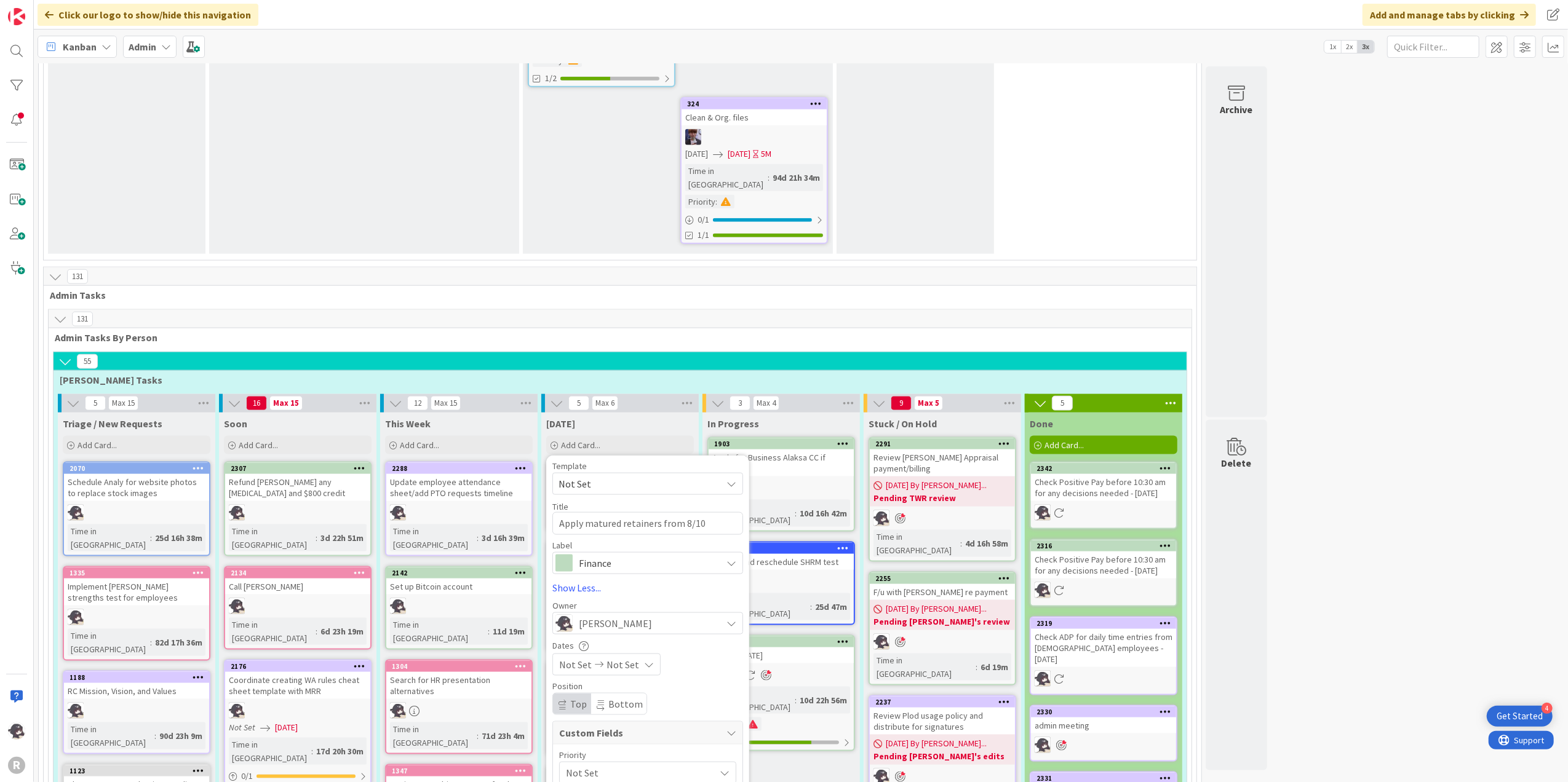
scroll to position [1475, 0]
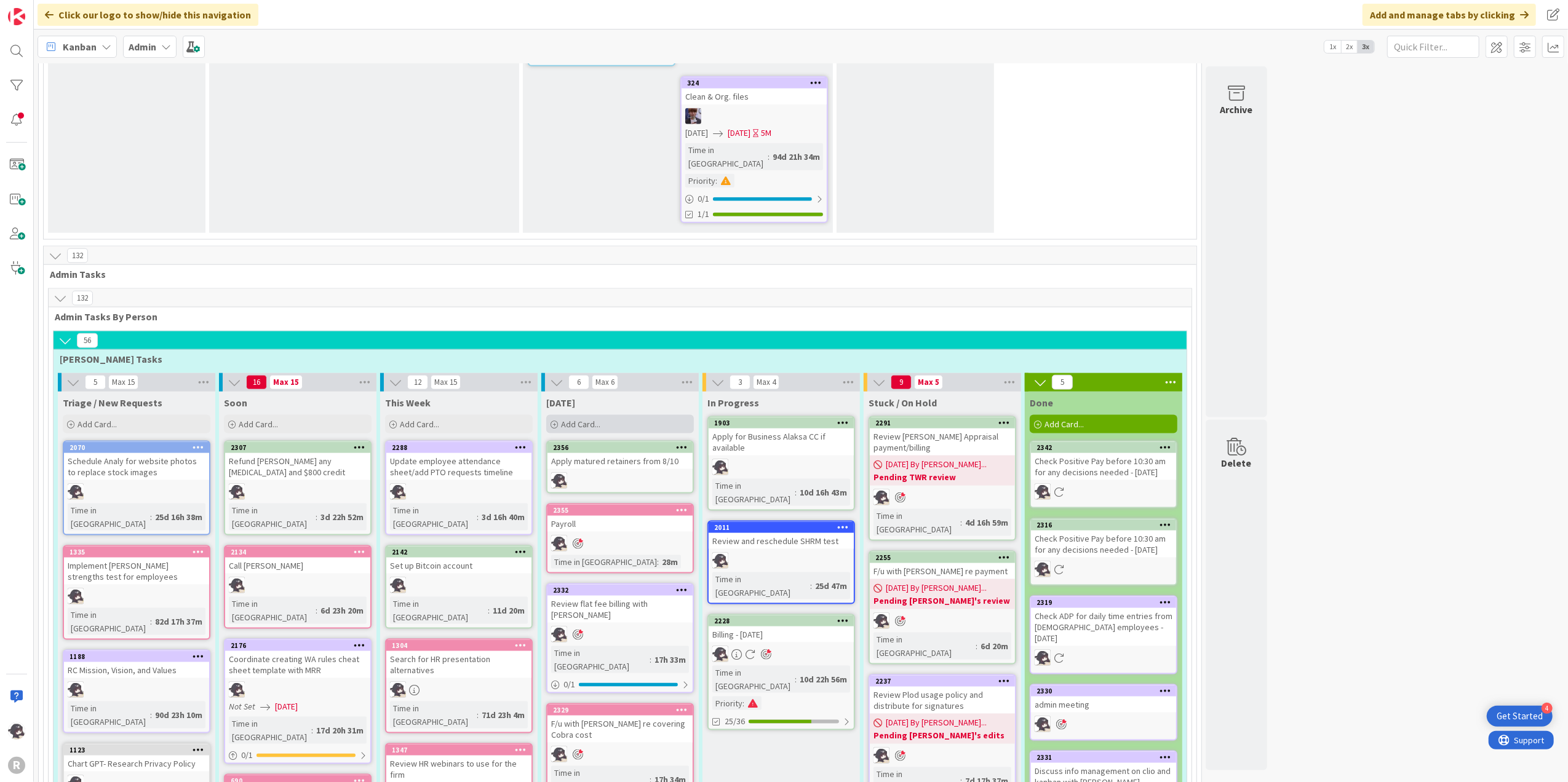
click at [605, 415] on div "Add Card..." at bounding box center [620, 423] width 147 height 18
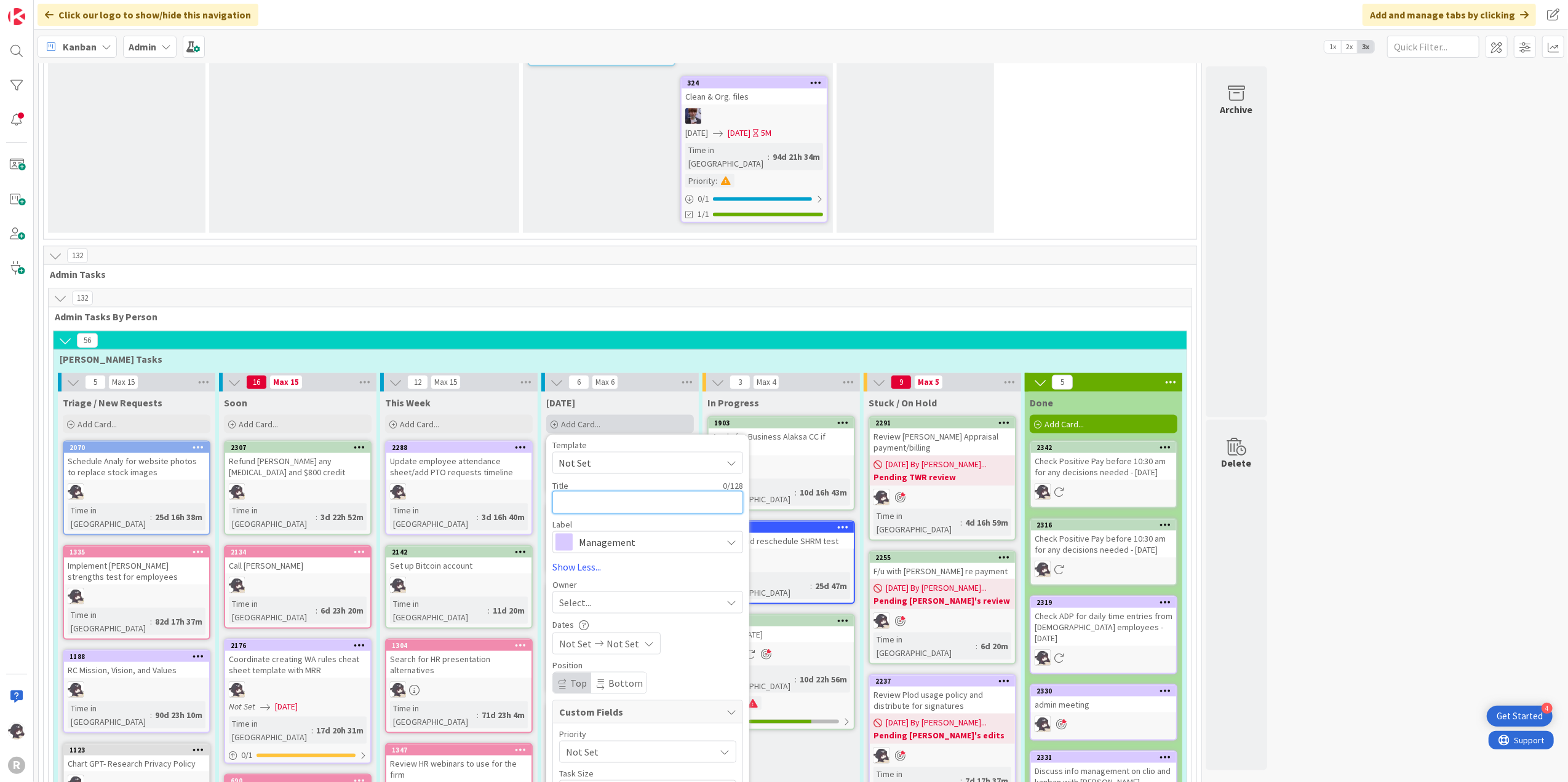
type textarea "x"
type textarea "P"
type textarea "x"
type textarea "Pa"
type textarea "x"
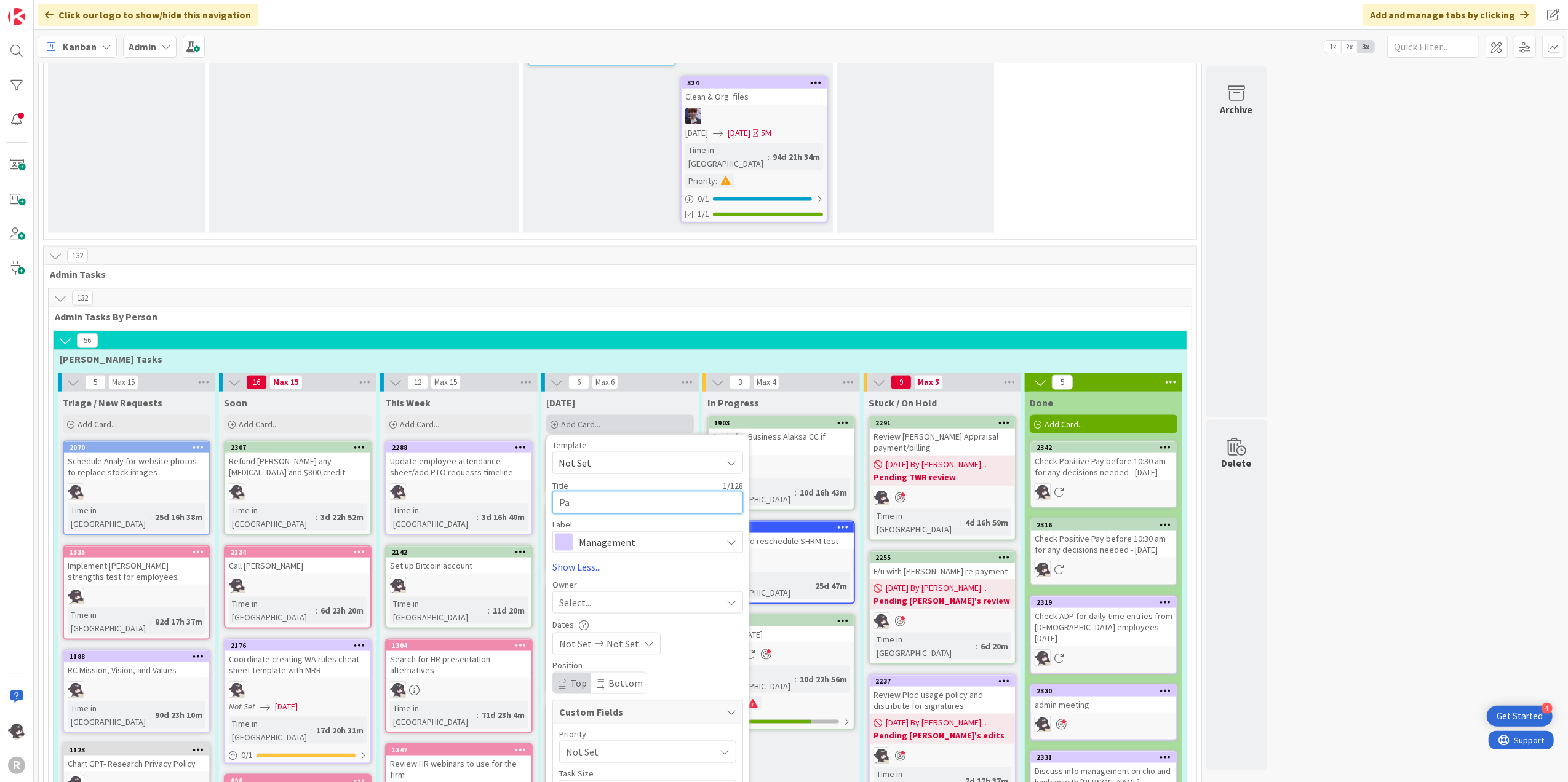
type textarea "Pay"
type textarea "x"
type textarea "Pay"
type textarea "x"
type textarea "Pay R"
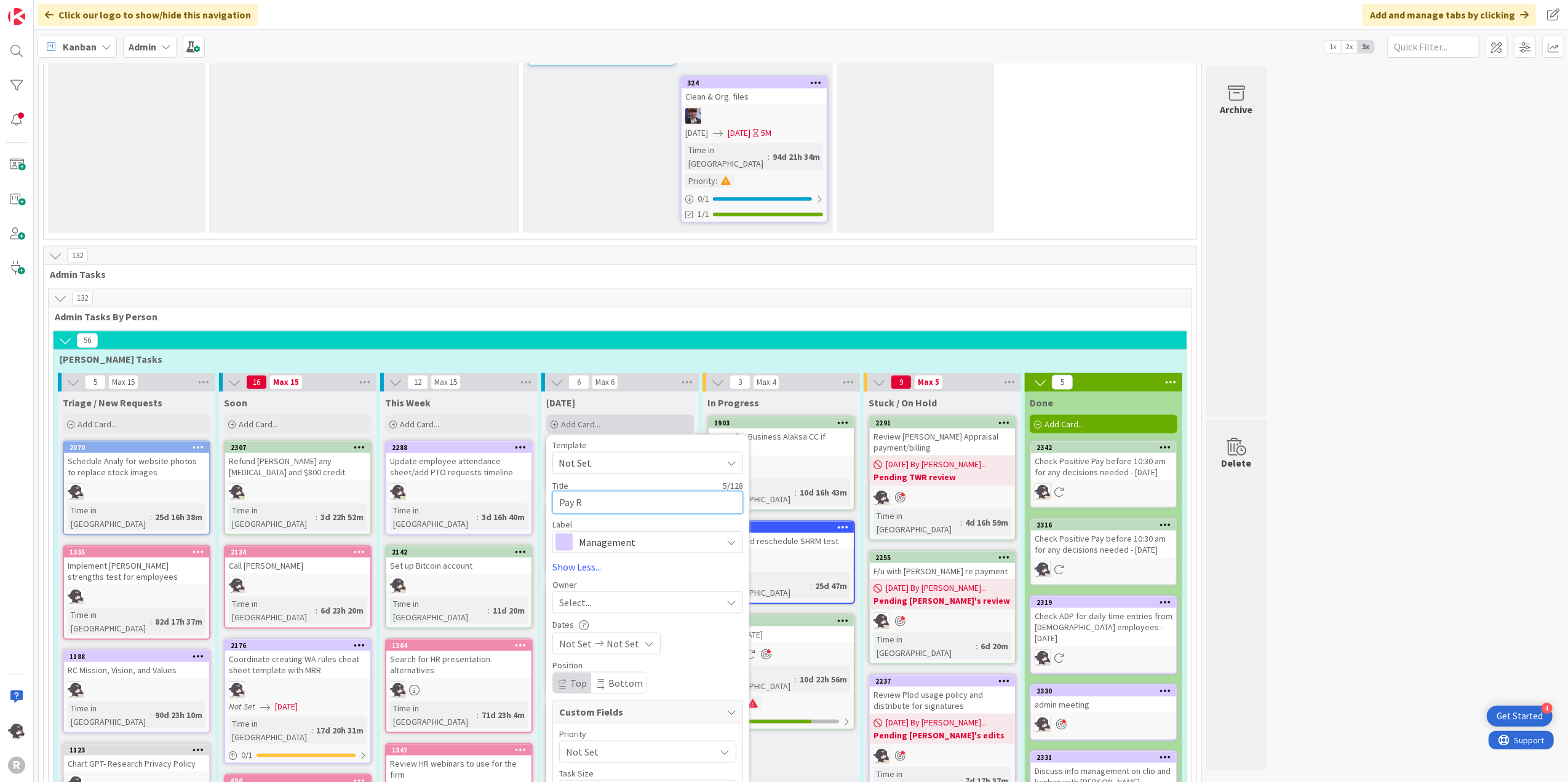
type textarea "x"
type textarea "Pay RC"
type textarea "x"
type textarea "Pay RC"
type textarea "x"
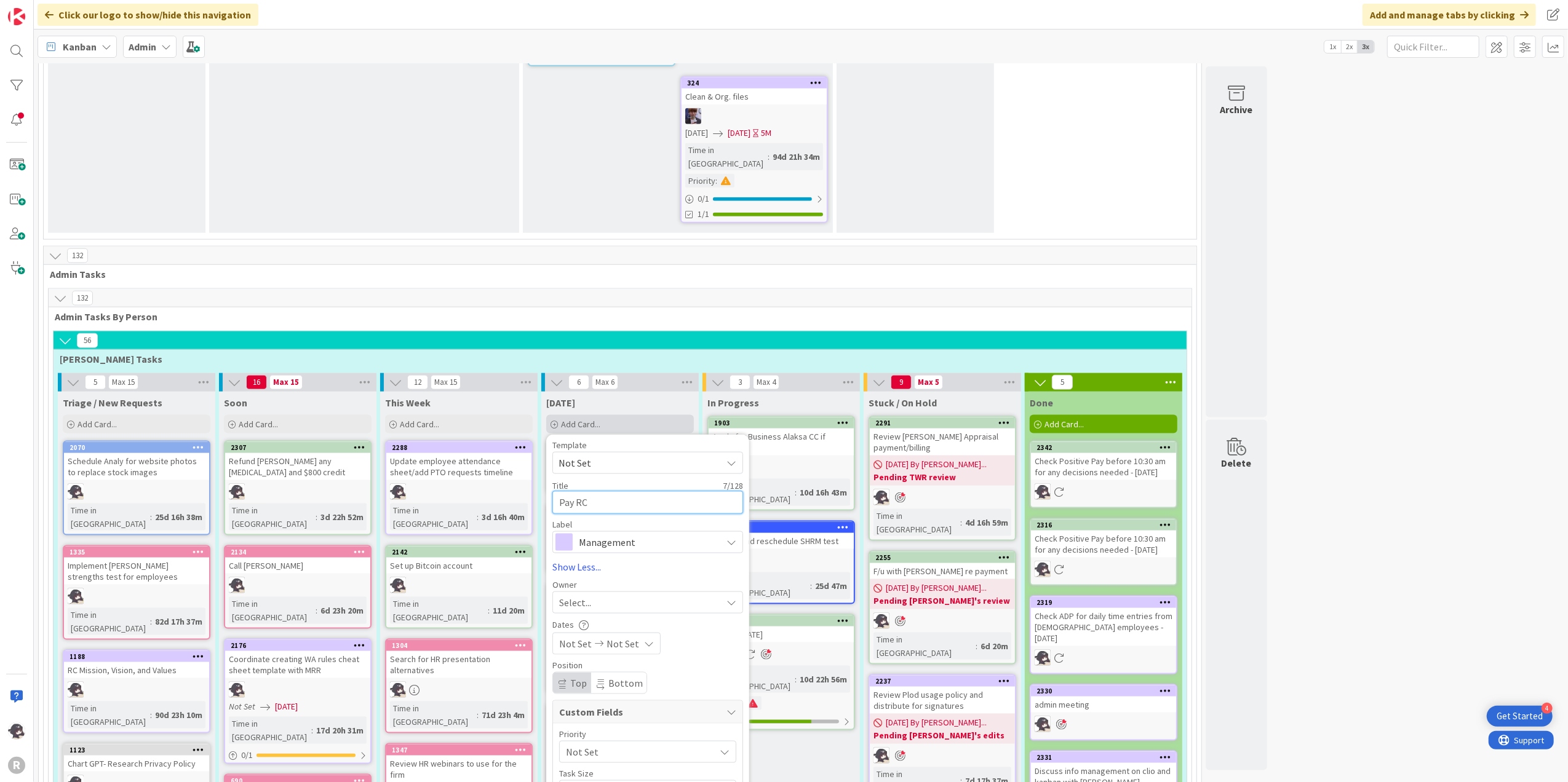
type textarea "Pay RC C"
type textarea "x"
type textarea "Pay RC CA"
type textarea "x"
type textarea "Pay RC CAT"
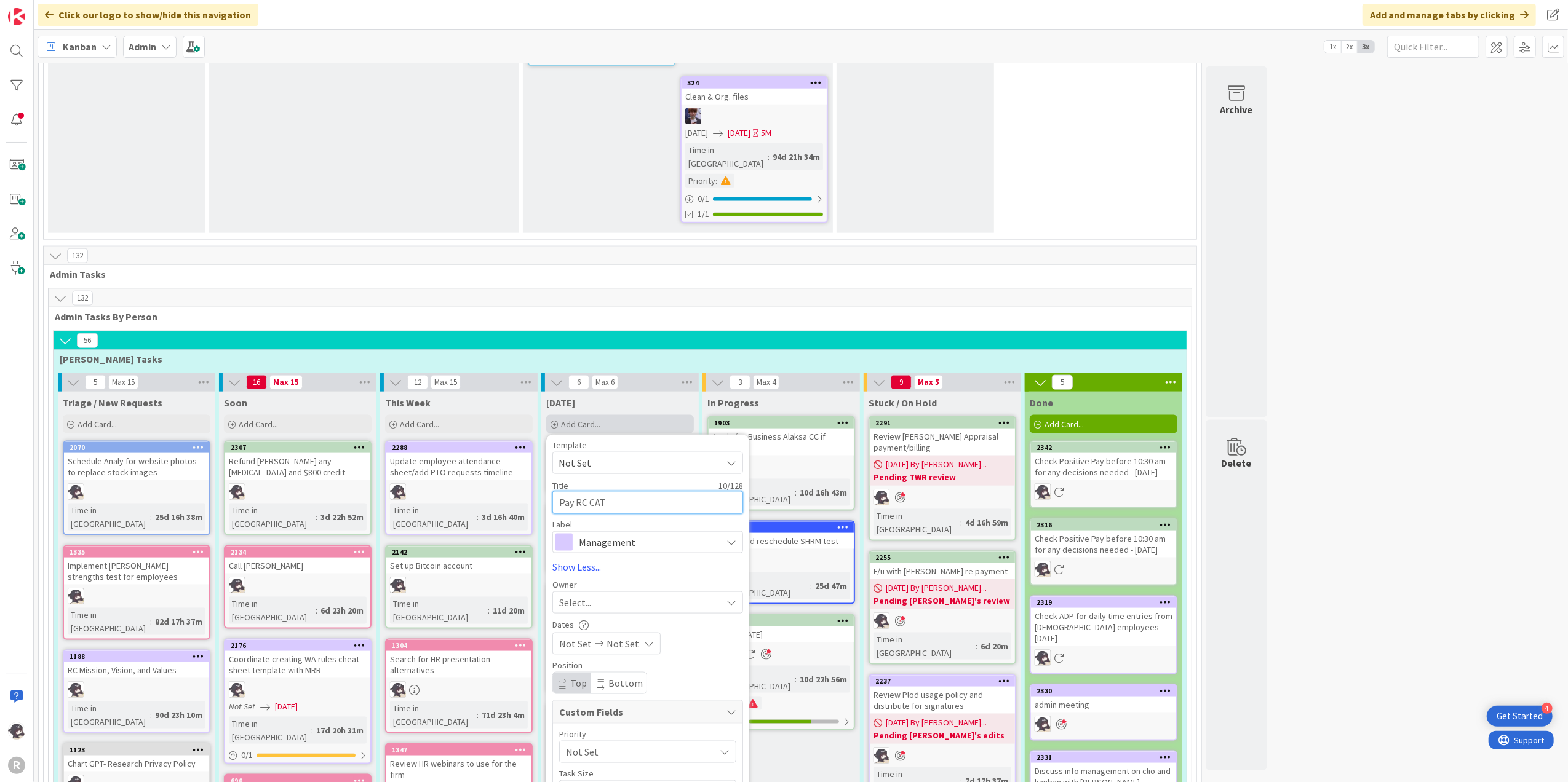
type textarea "x"
type textarea "Pay RC CAT"
type textarea "x"
type textarea "Pay RC CAT T"
type textarea "x"
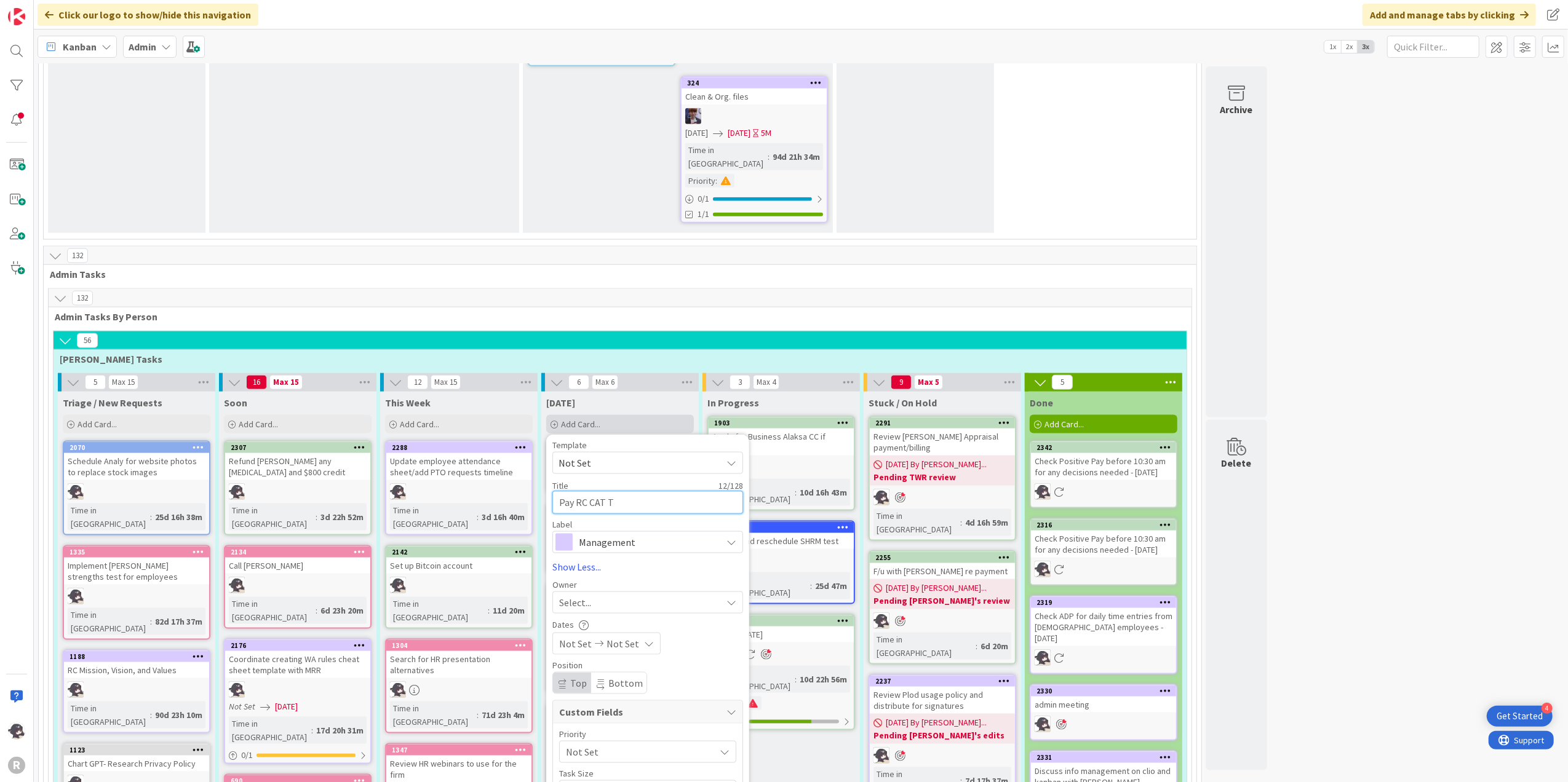
type textarea "Pay RC CAT Ta"
type textarea "x"
type textarea "Pay RC CAT Tax"
type textarea "x"
type textarea "Pay RC CAT Taxe"
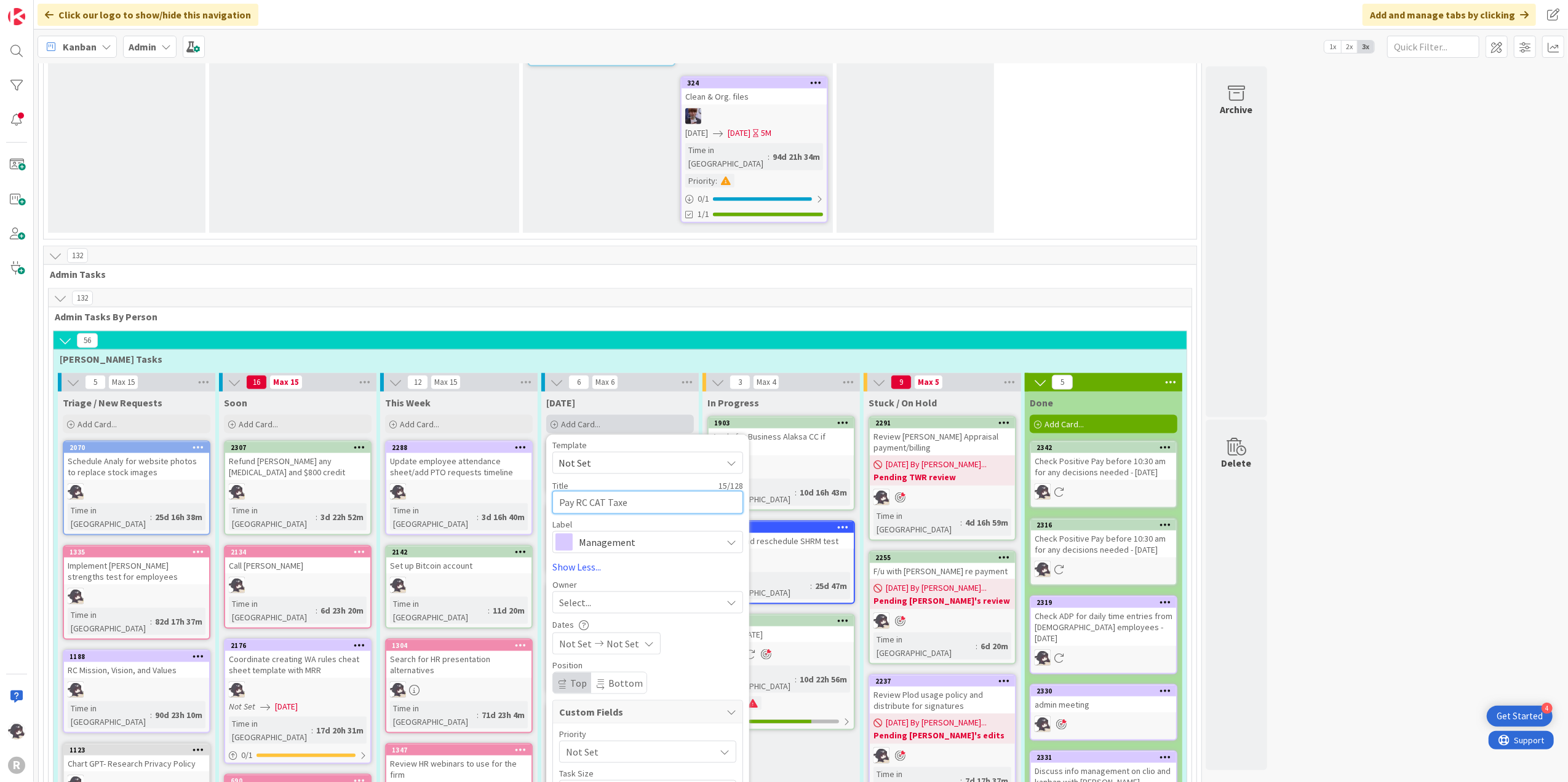
type textarea "x"
type textarea "Pay RC CAT Taxes"
type textarea "x"
type textarea "Pay RC CAT Taxes"
type textarea "x"
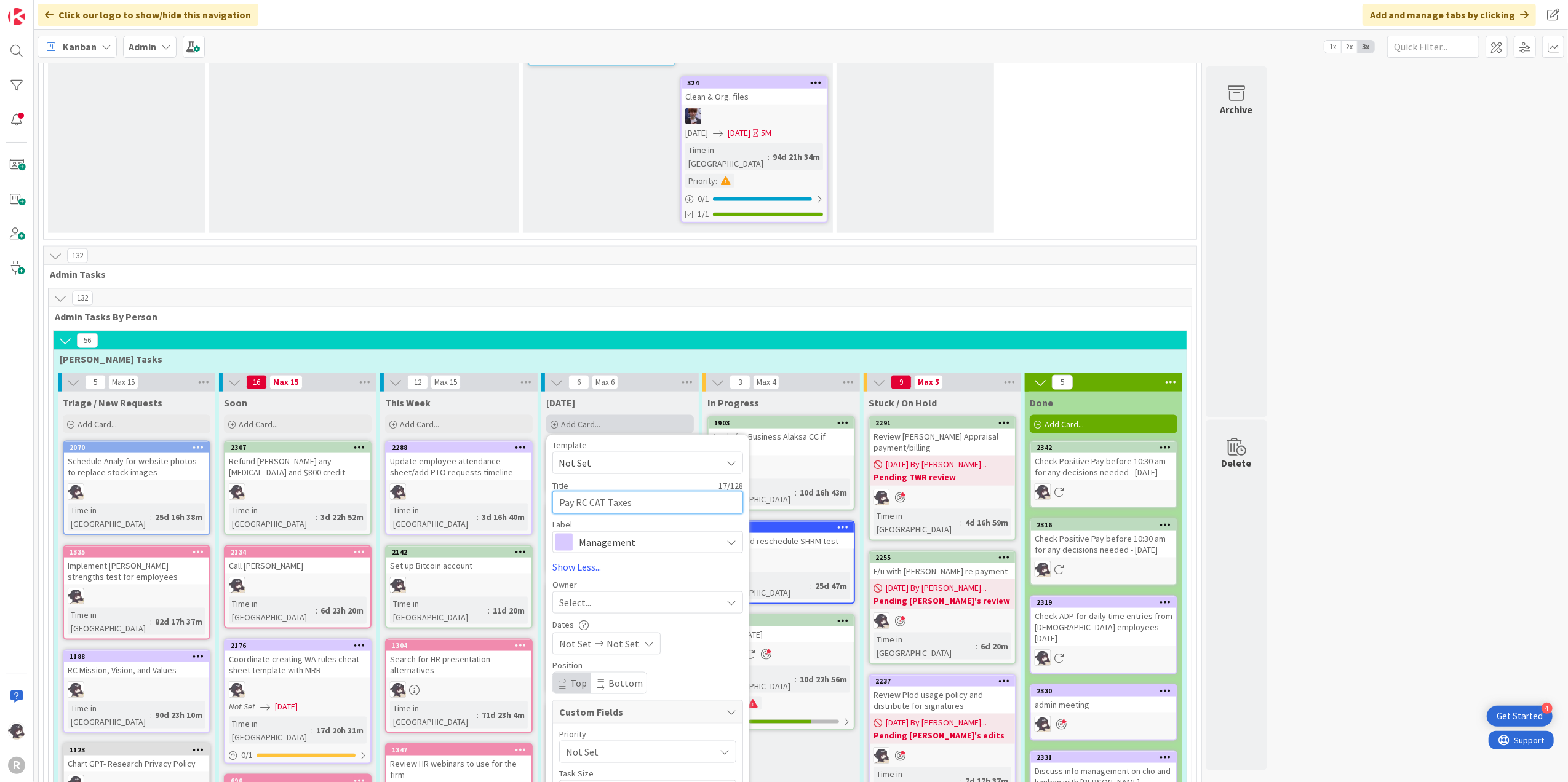
type textarea "Pay RC CAT Taxes o"
type textarea "x"
type textarea "Pay RC CAT Taxes on"
type textarea "x"
type textarea "Pay RC CAT Taxes on"
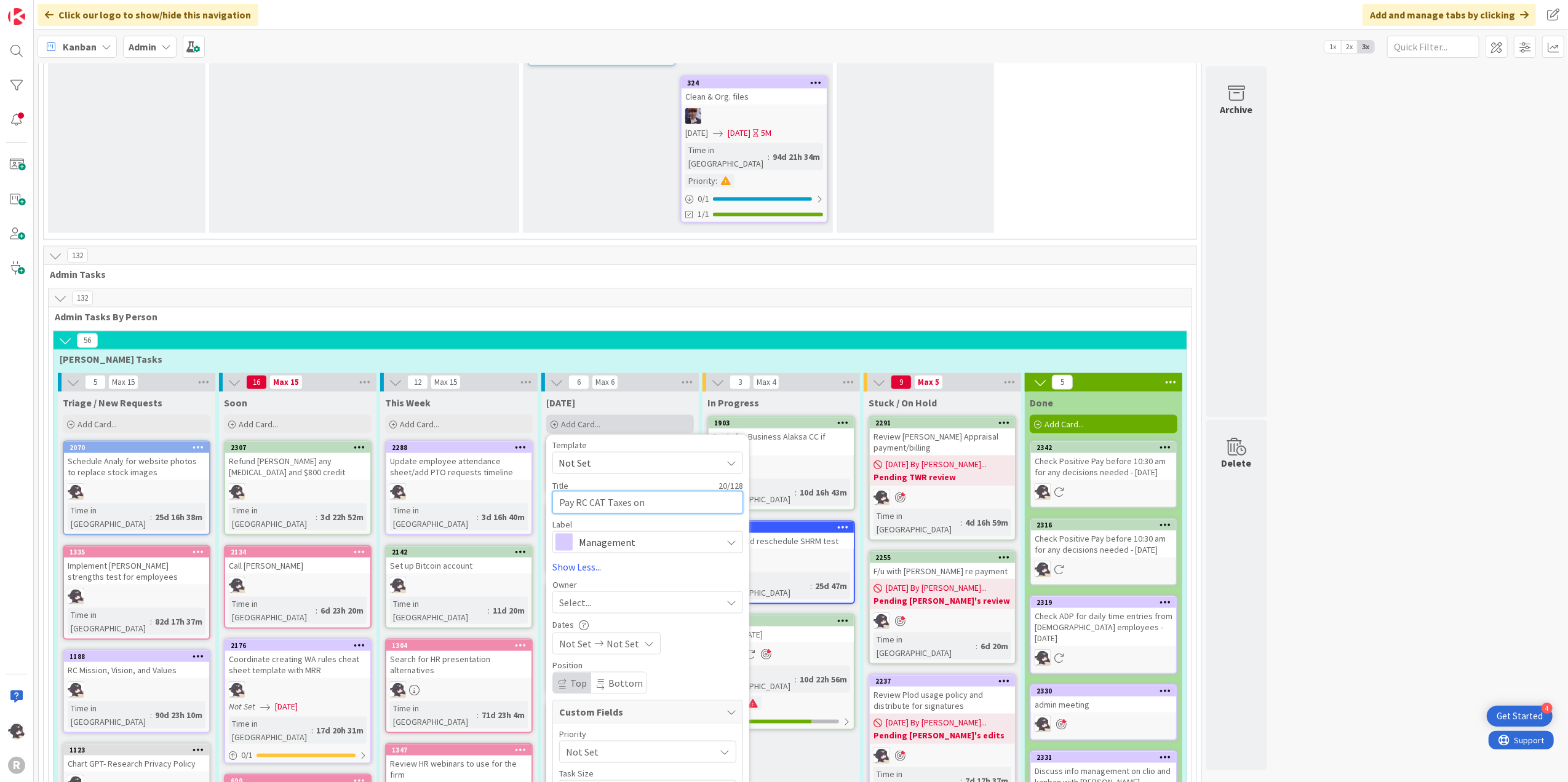
type textarea "x"
type textarea "Pay RC CAT Taxes on F"
type textarea "x"
type textarea "Pay RC CAT Taxes on Fra"
type textarea "x"
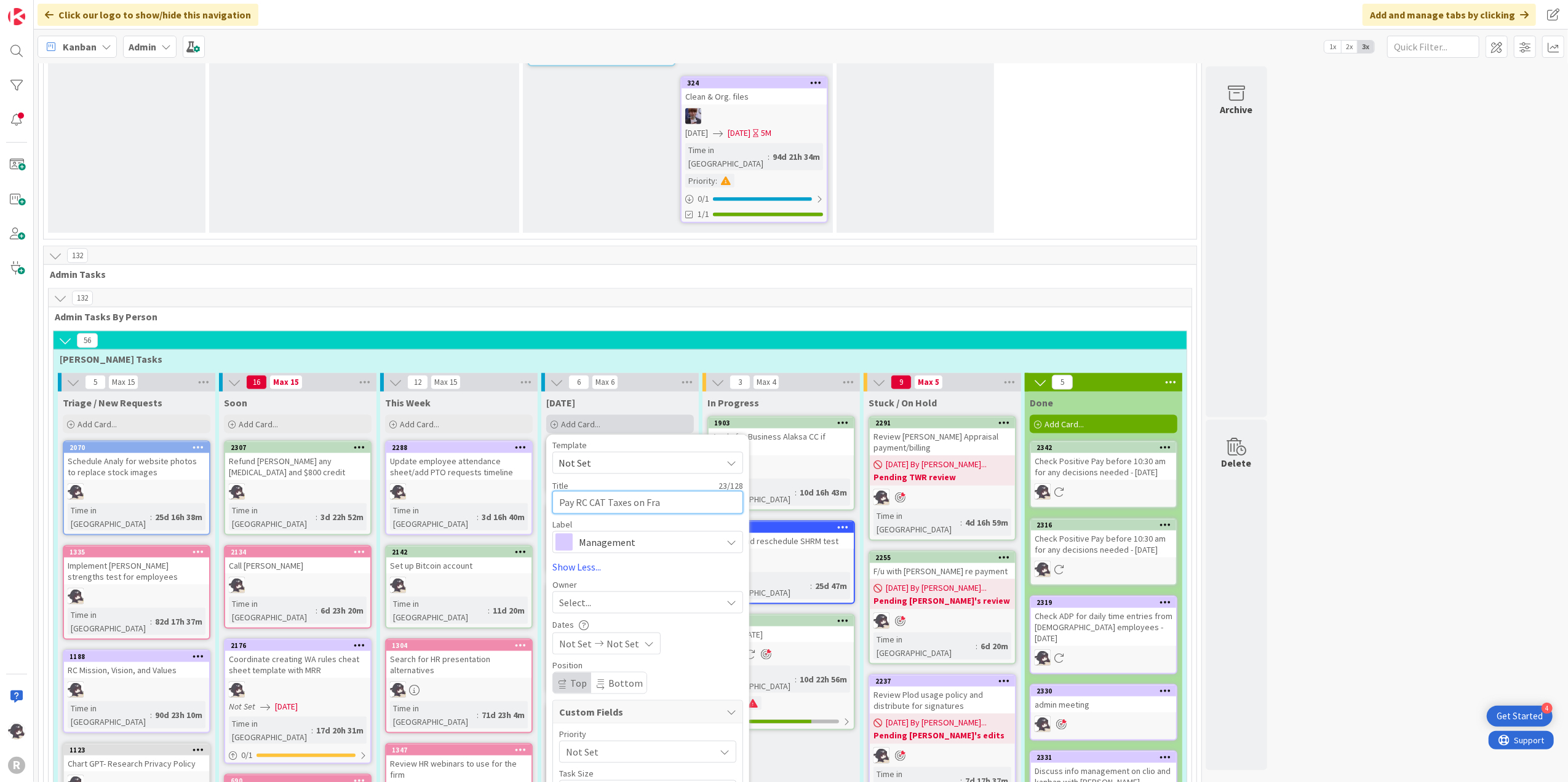
type textarea "Pay RC CAT Taxes on [PERSON_NAME]"
type textarea "x"
type textarea "Pay RC CAT Taxes on Franc"
type textarea "x"
type textarea "Pay RC CAT Taxes on [GEOGRAPHIC_DATA]"
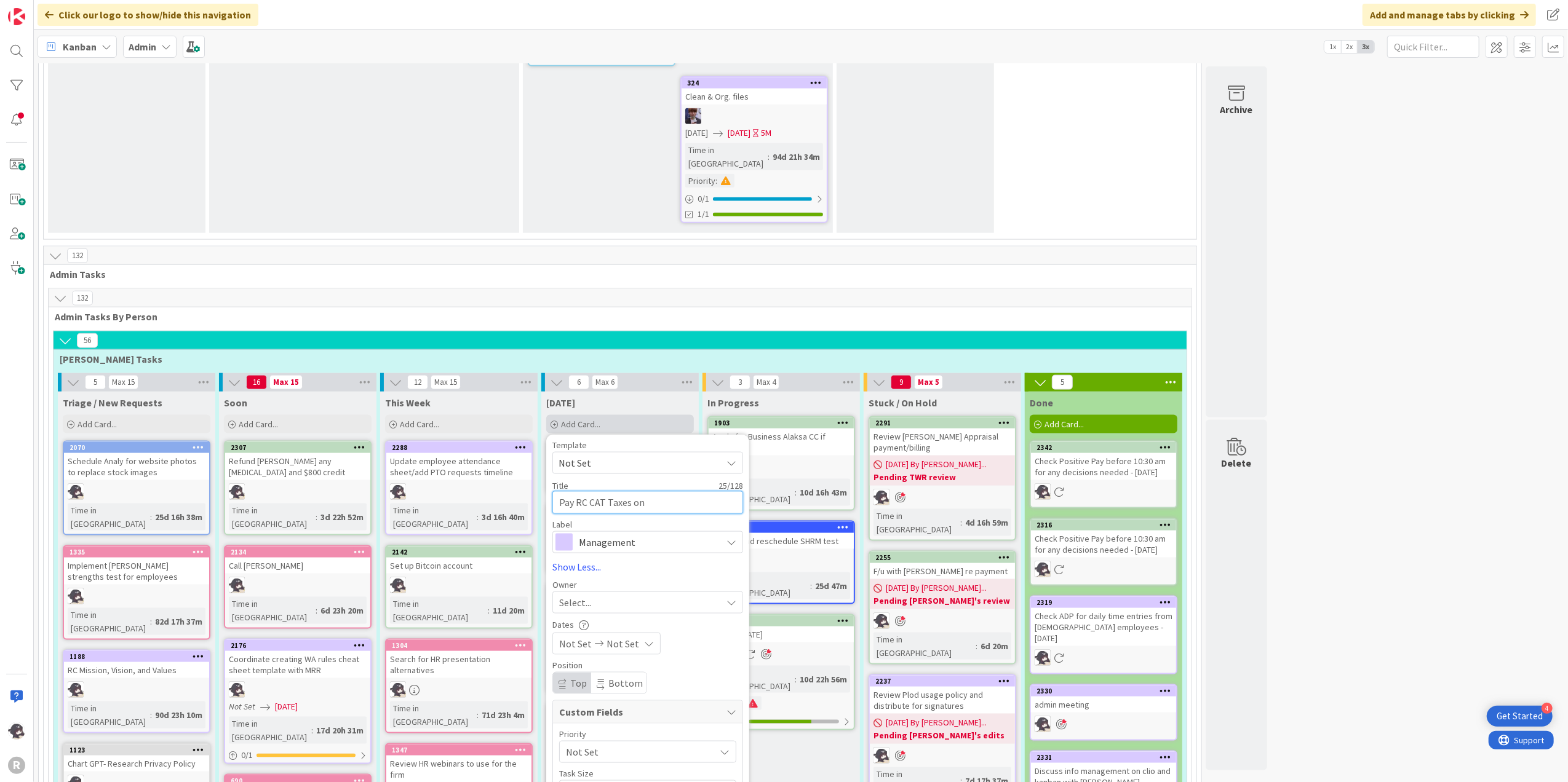
type textarea "x"
type textarea "Pay RC CAT Taxes on [PERSON_NAME]"
type textarea "x"
type textarea "Pay RC CAT Taxes on [PERSON_NAME]"
type textarea "x"
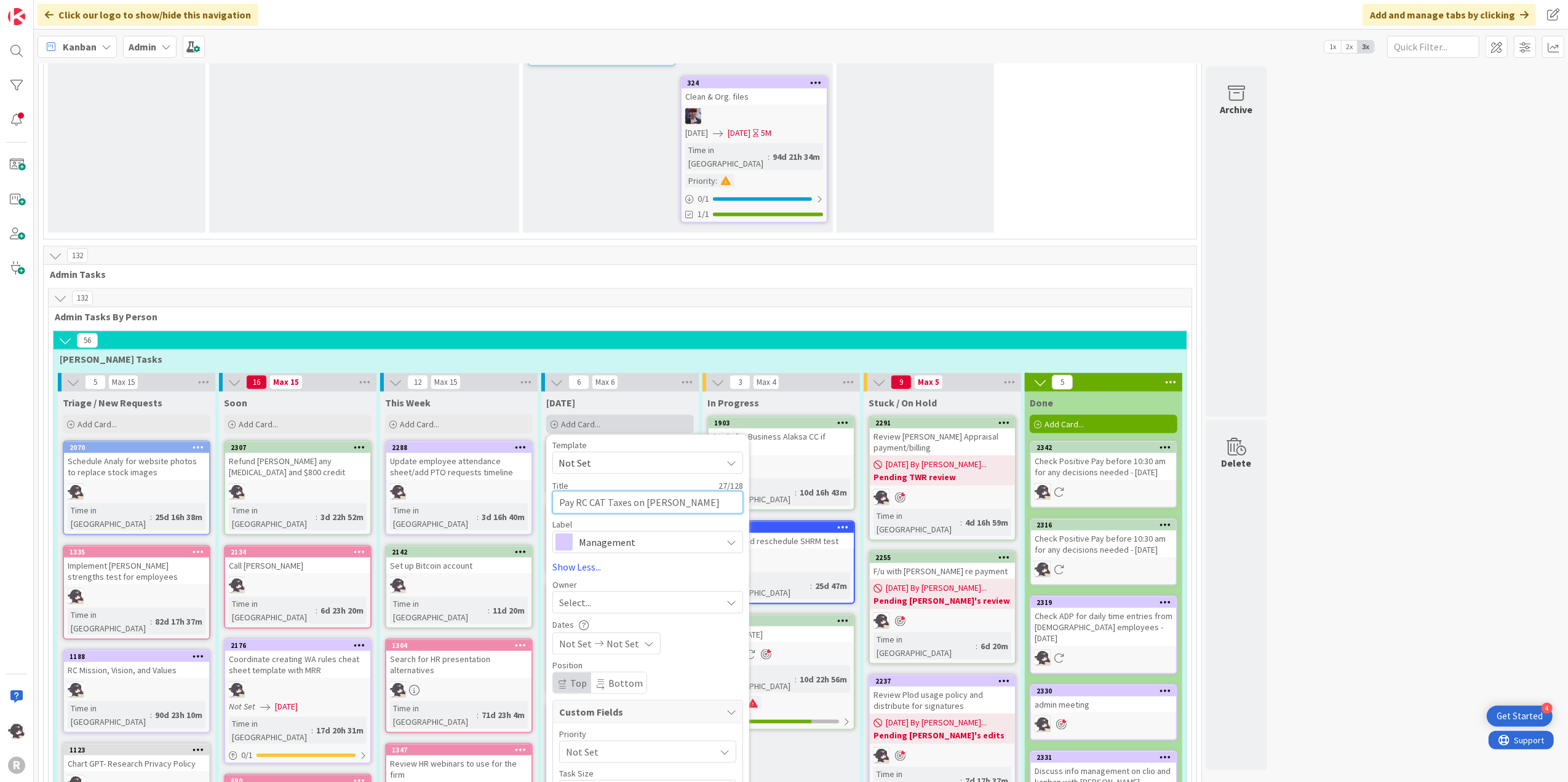
type textarea "Pay RC CAT Taxes on [PERSON_NAME] o"
type textarea "x"
type textarea "Pay RC CAT Taxes on [PERSON_NAME] on"
type textarea "x"
type textarea "Pay RC CAT Taxes on [PERSON_NAME]"
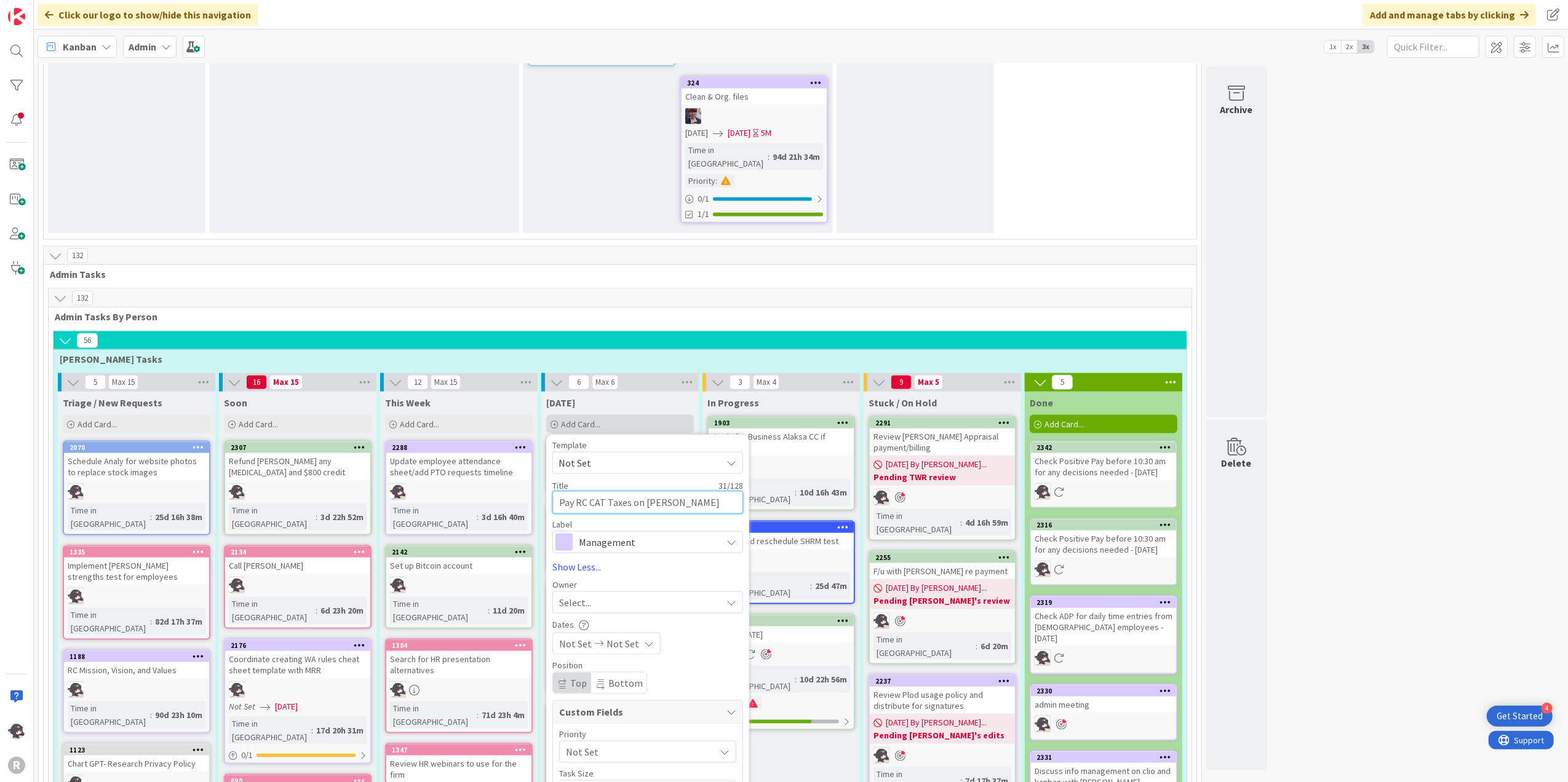
type textarea "x"
type textarea "Pay RC CAT Taxes on [PERSON_NAME]"
type textarea "x"
type textarea "Pay RC CAT Taxes on [PERSON_NAME] online"
click at [581, 534] on span "Management" at bounding box center [647, 543] width 137 height 18
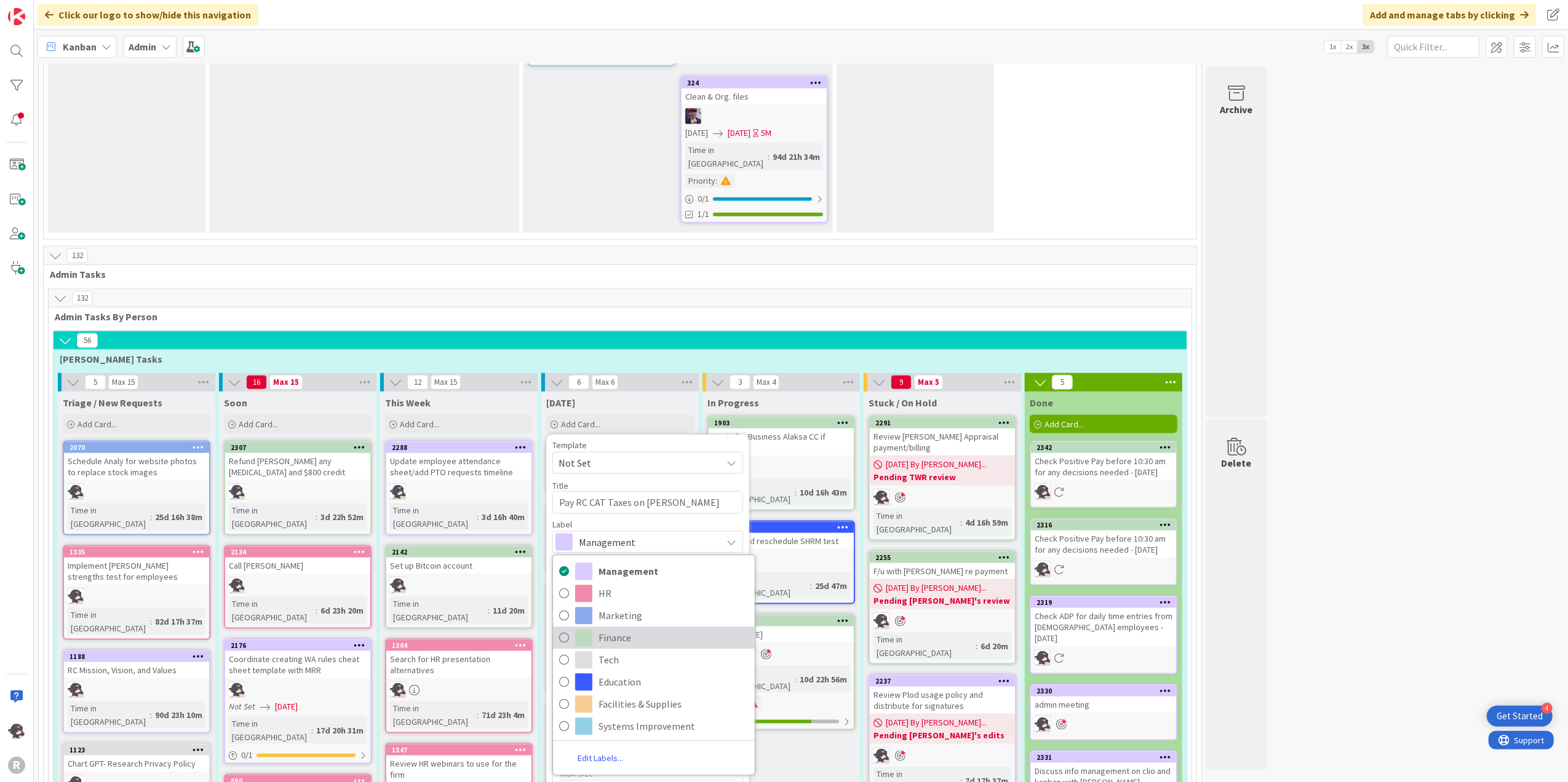
click at [633, 604] on span "Finance" at bounding box center [673, 637] width 150 height 18
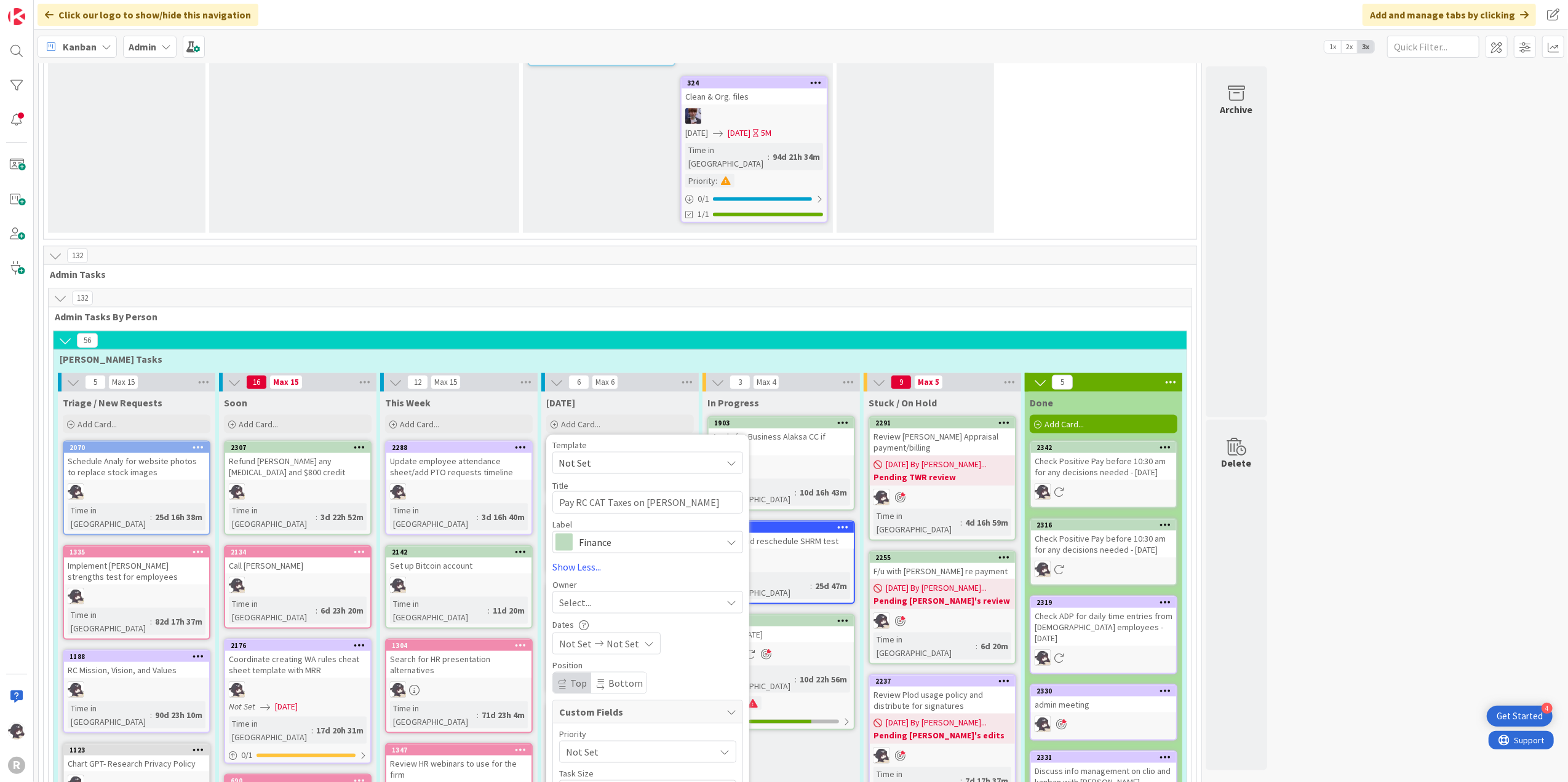
click at [581, 595] on span "Select..." at bounding box center [575, 602] width 32 height 15
click at [627, 604] on span "[PERSON_NAME]" at bounding box center [630, 682] width 60 height 18
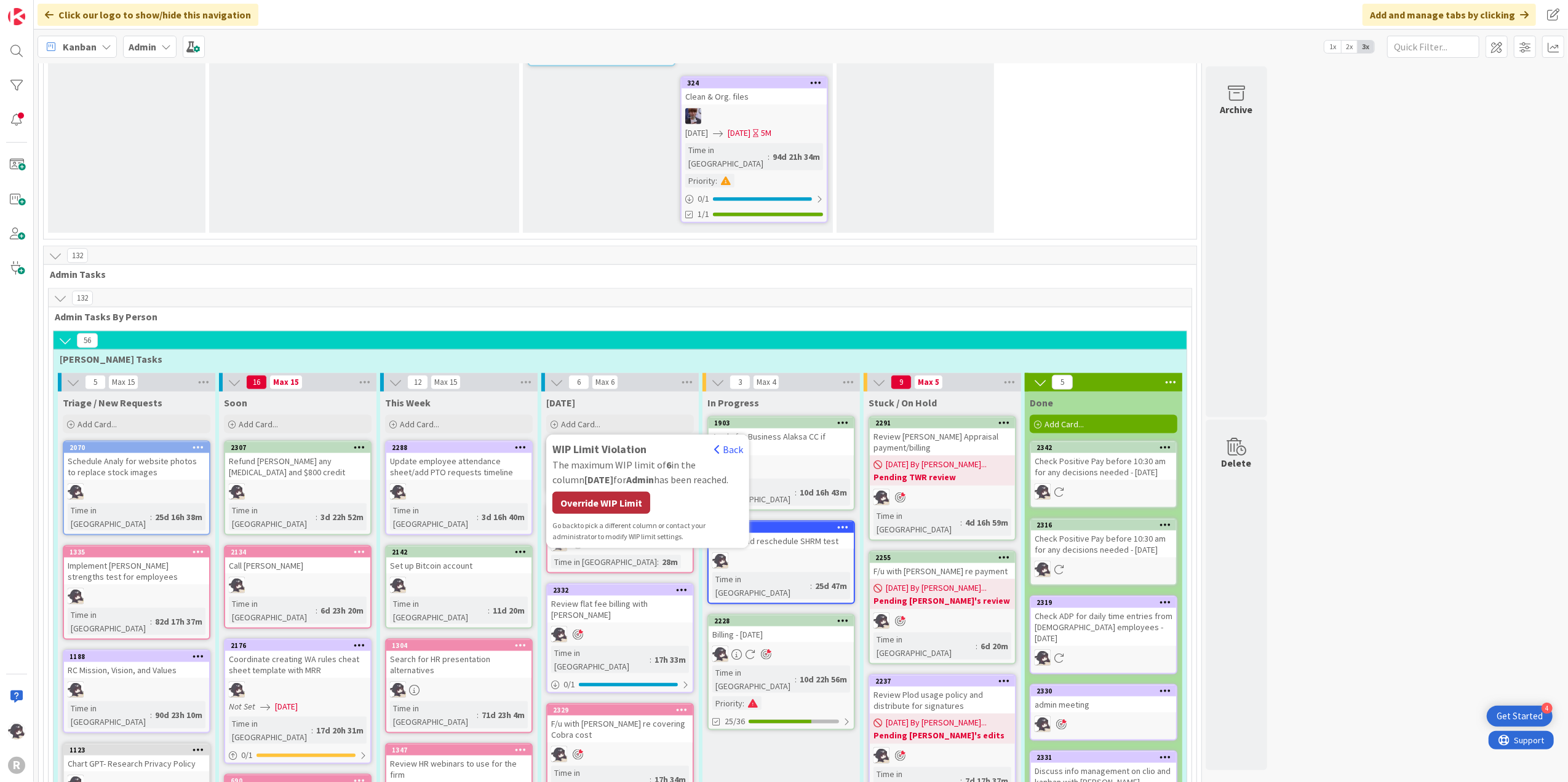
drag, startPoint x: 595, startPoint y: 352, endPoint x: 609, endPoint y: 343, distance: 16.6
click at [595, 492] on div "Override WIP Limit" at bounding box center [602, 502] width 98 height 22
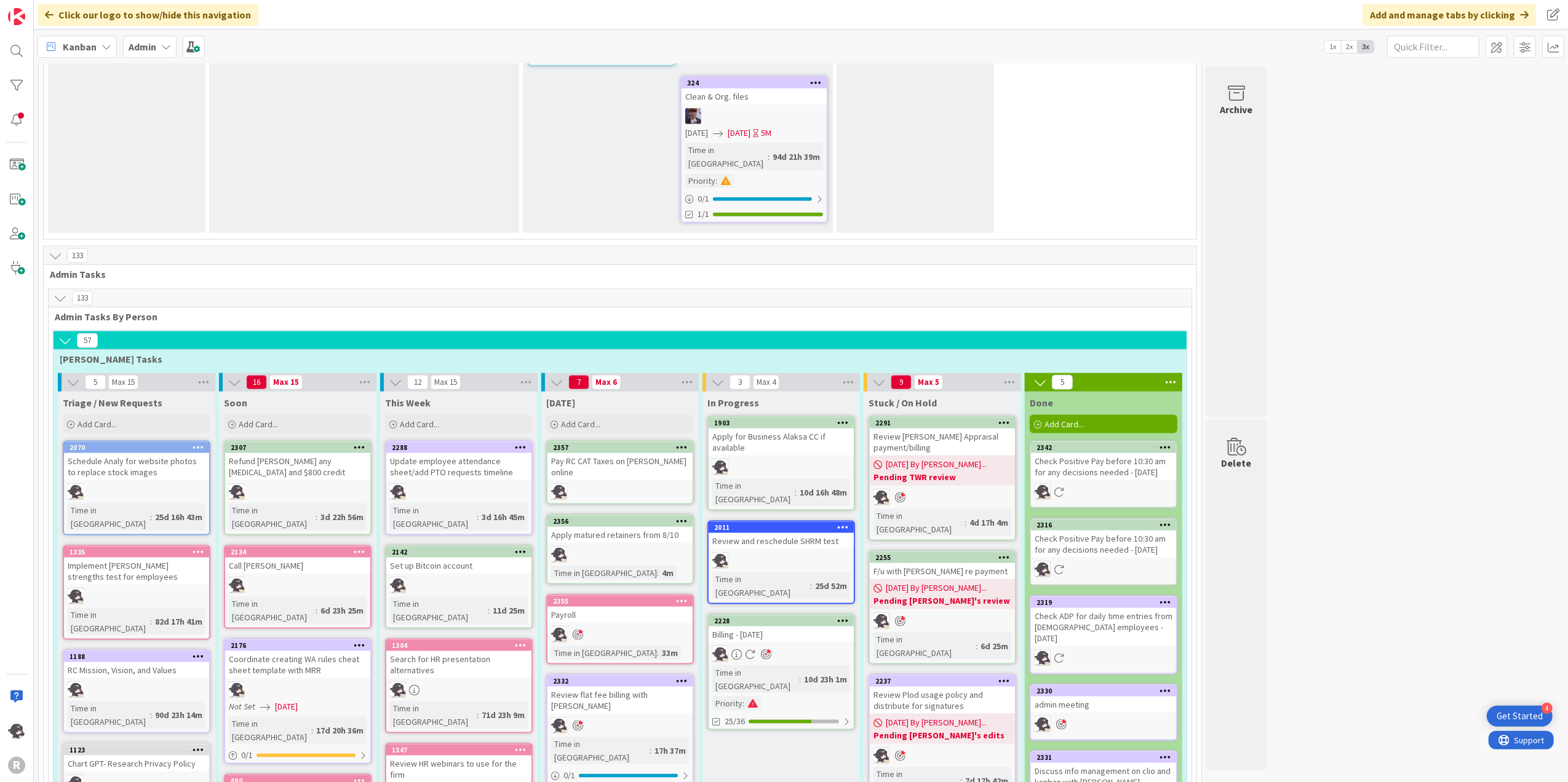
click at [684, 443] on icon at bounding box center [681, 447] width 11 height 9
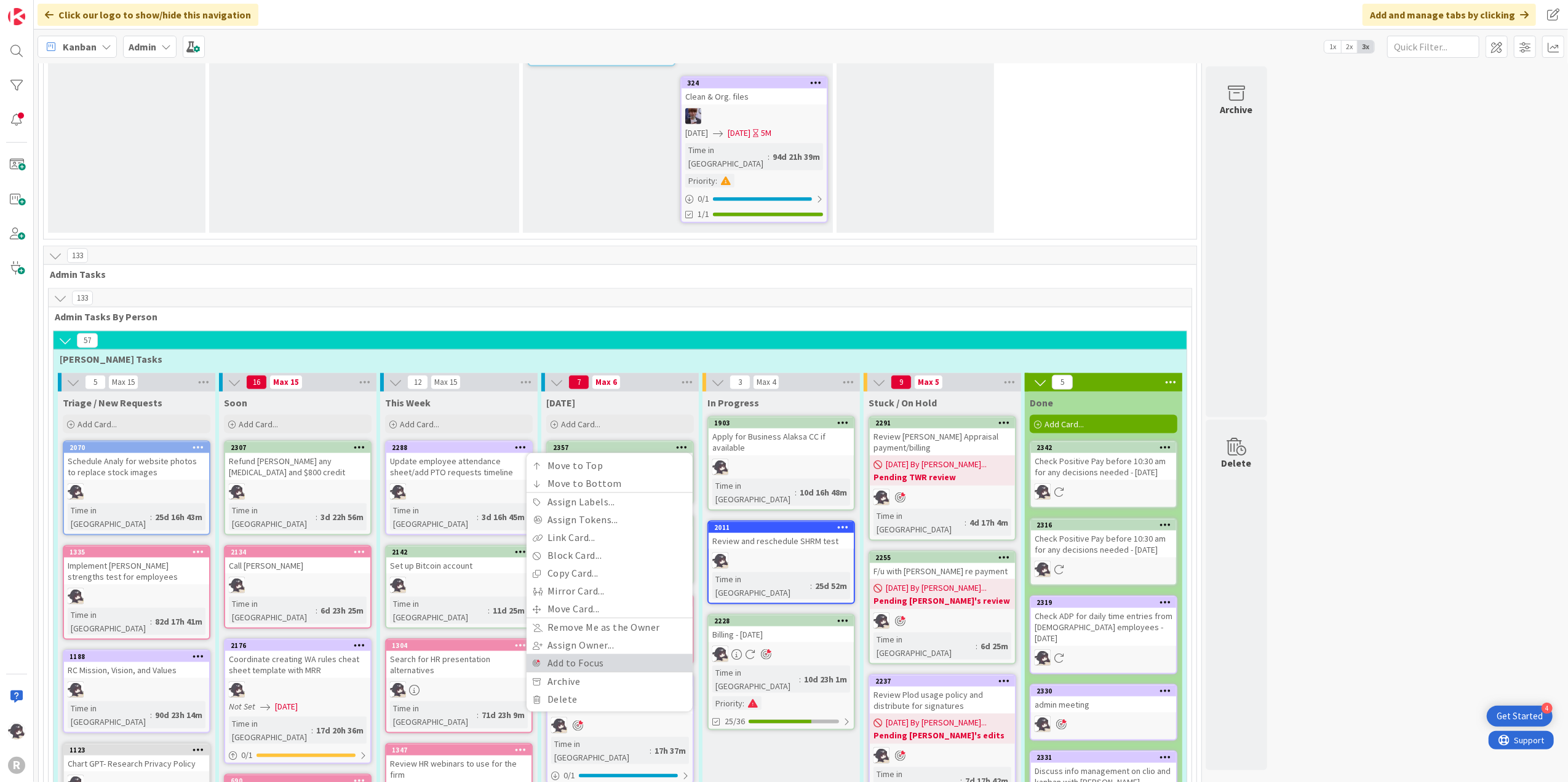
click at [567, 604] on link "Add to Focus" at bounding box center [609, 663] width 166 height 18
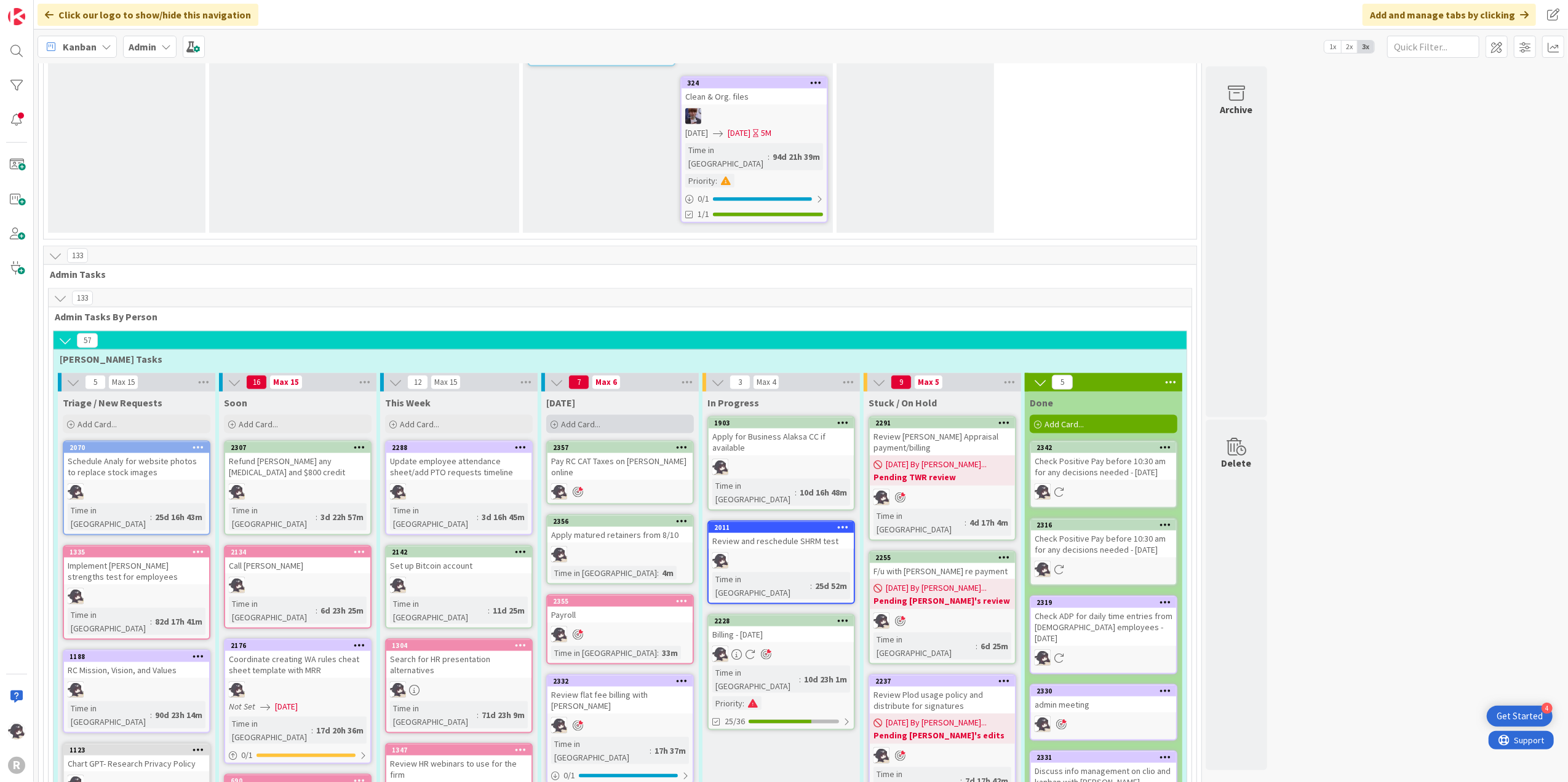
click at [609, 415] on div "Add Card..." at bounding box center [620, 423] width 147 height 18
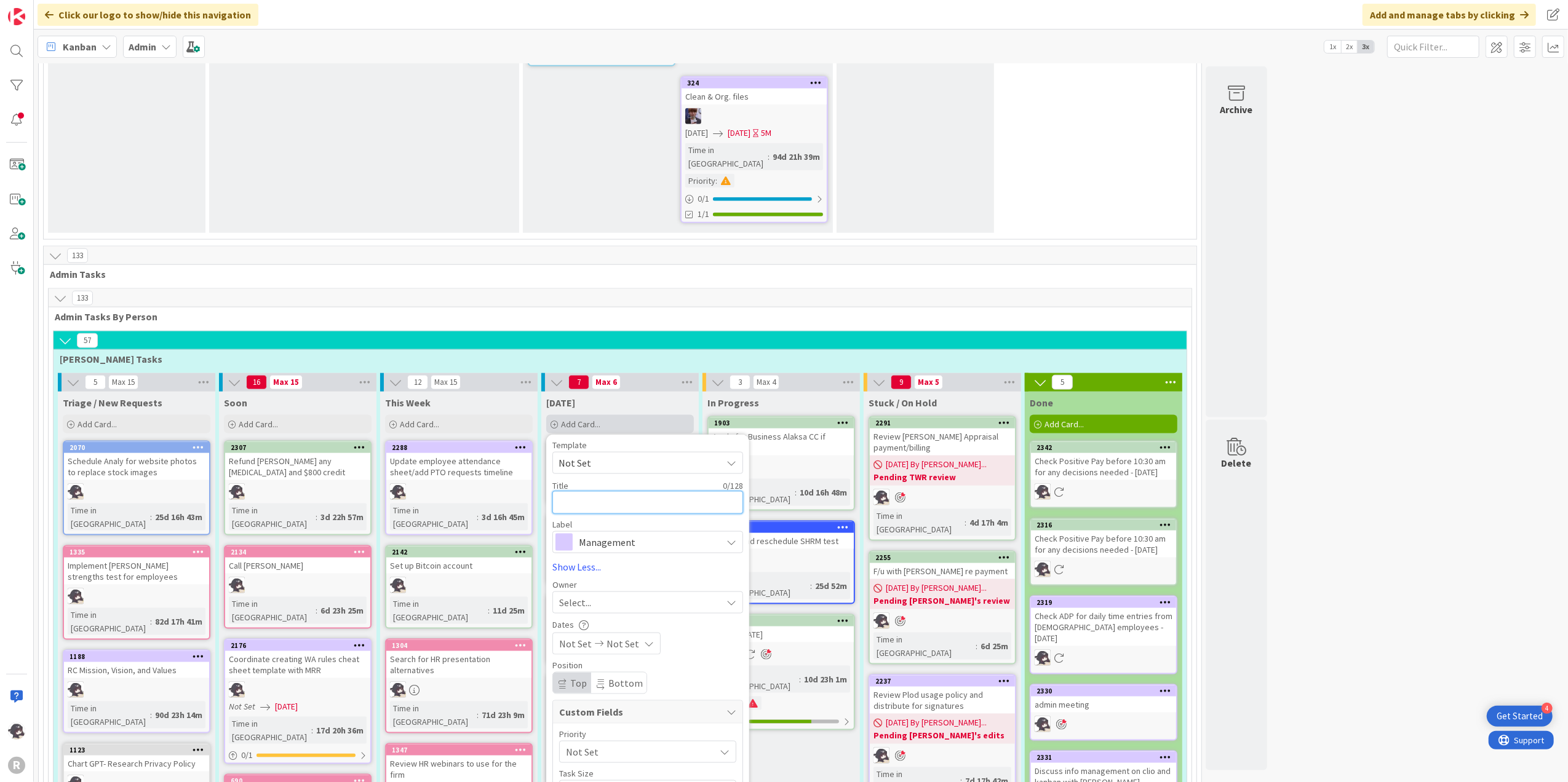
type textarea "x"
type textarea "O"
type textarea "x"
type textarea "Or"
type textarea "x"
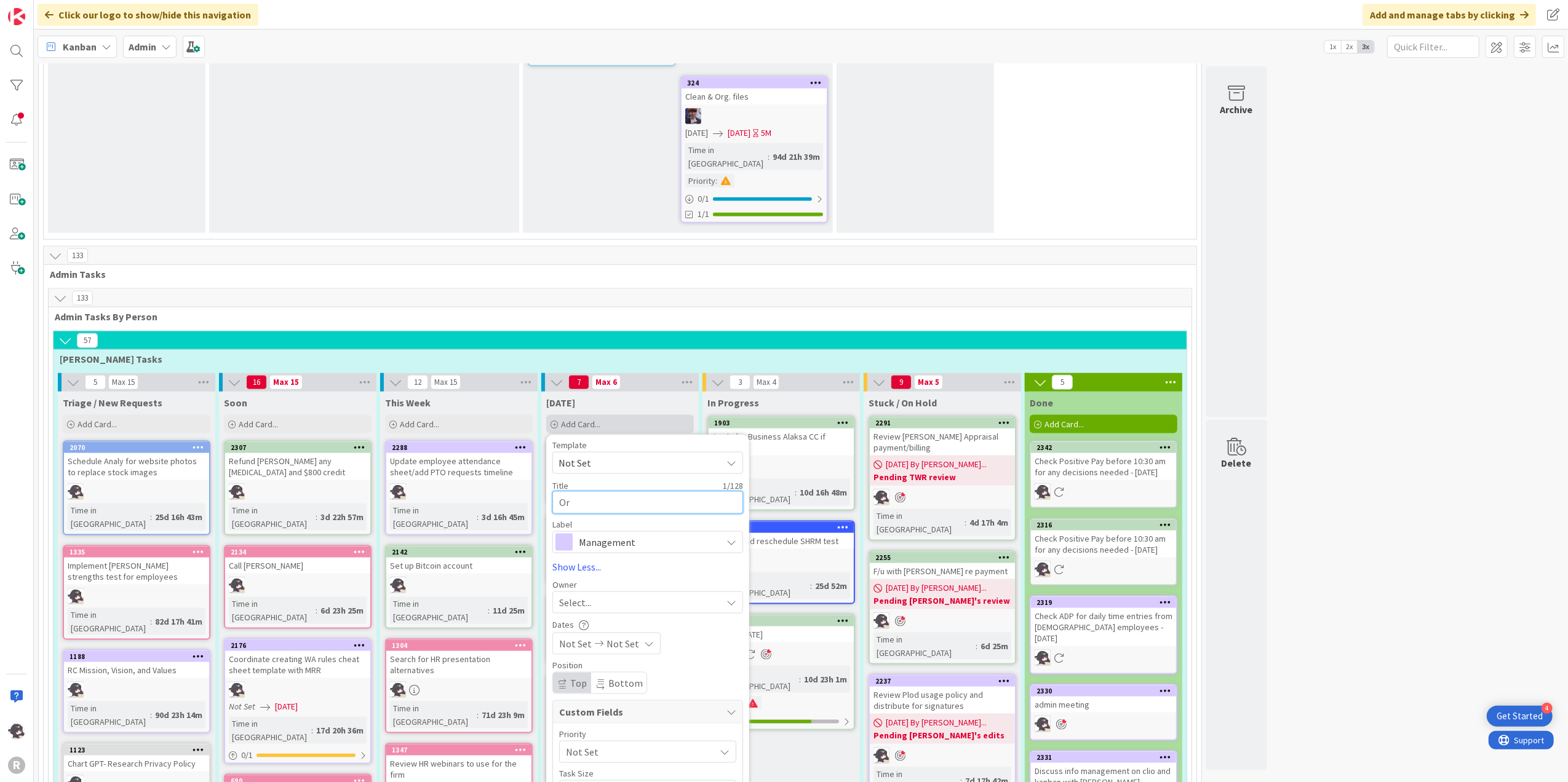
type textarea "Oro"
type textarea "x"
type textarea "Or"
type textarea "x"
type textarea "O"
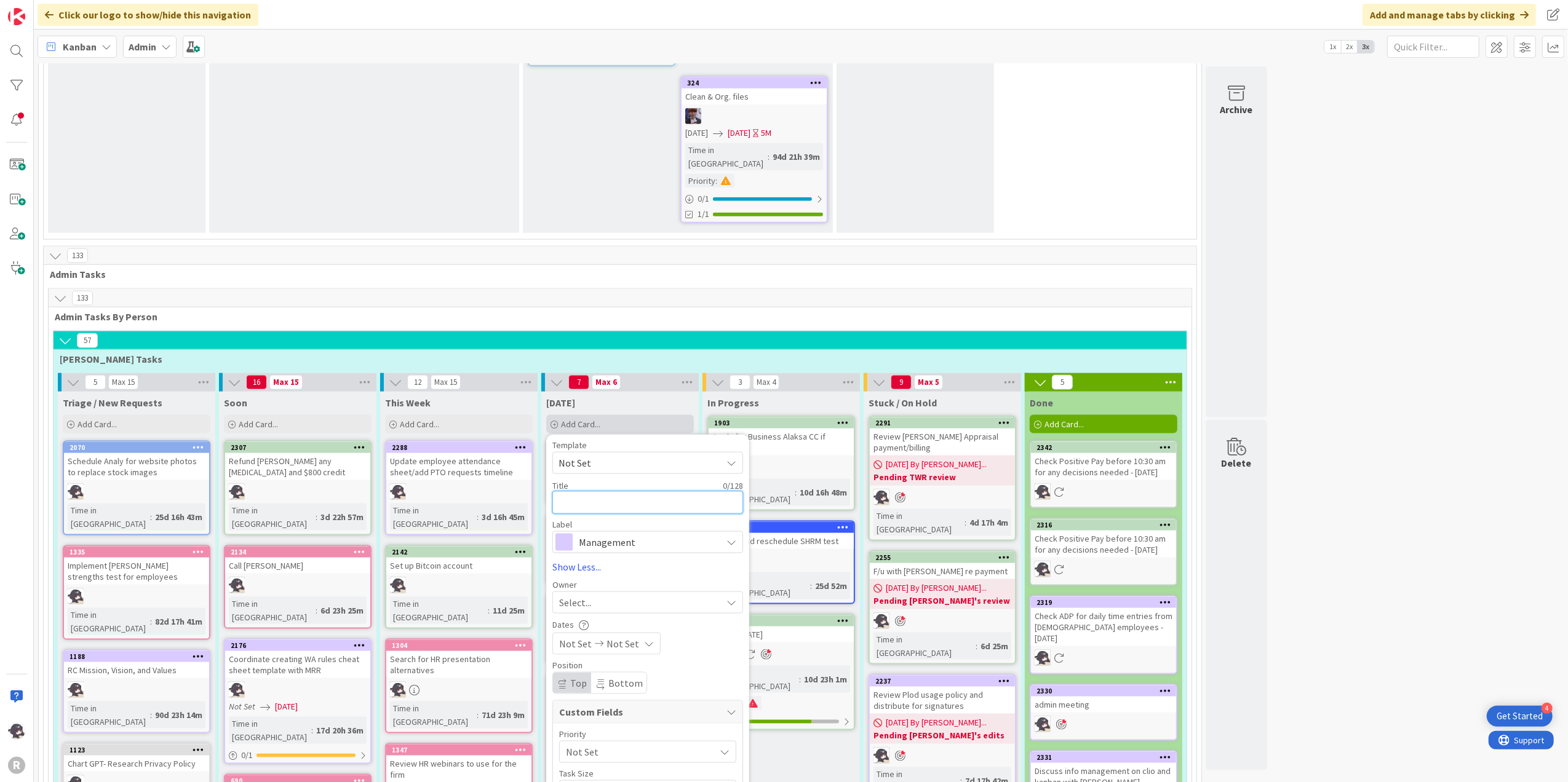
type textarea "x"
type textarea "P"
type textarea "x"
click at [632, 549] on span "Management" at bounding box center [647, 558] width 137 height 18
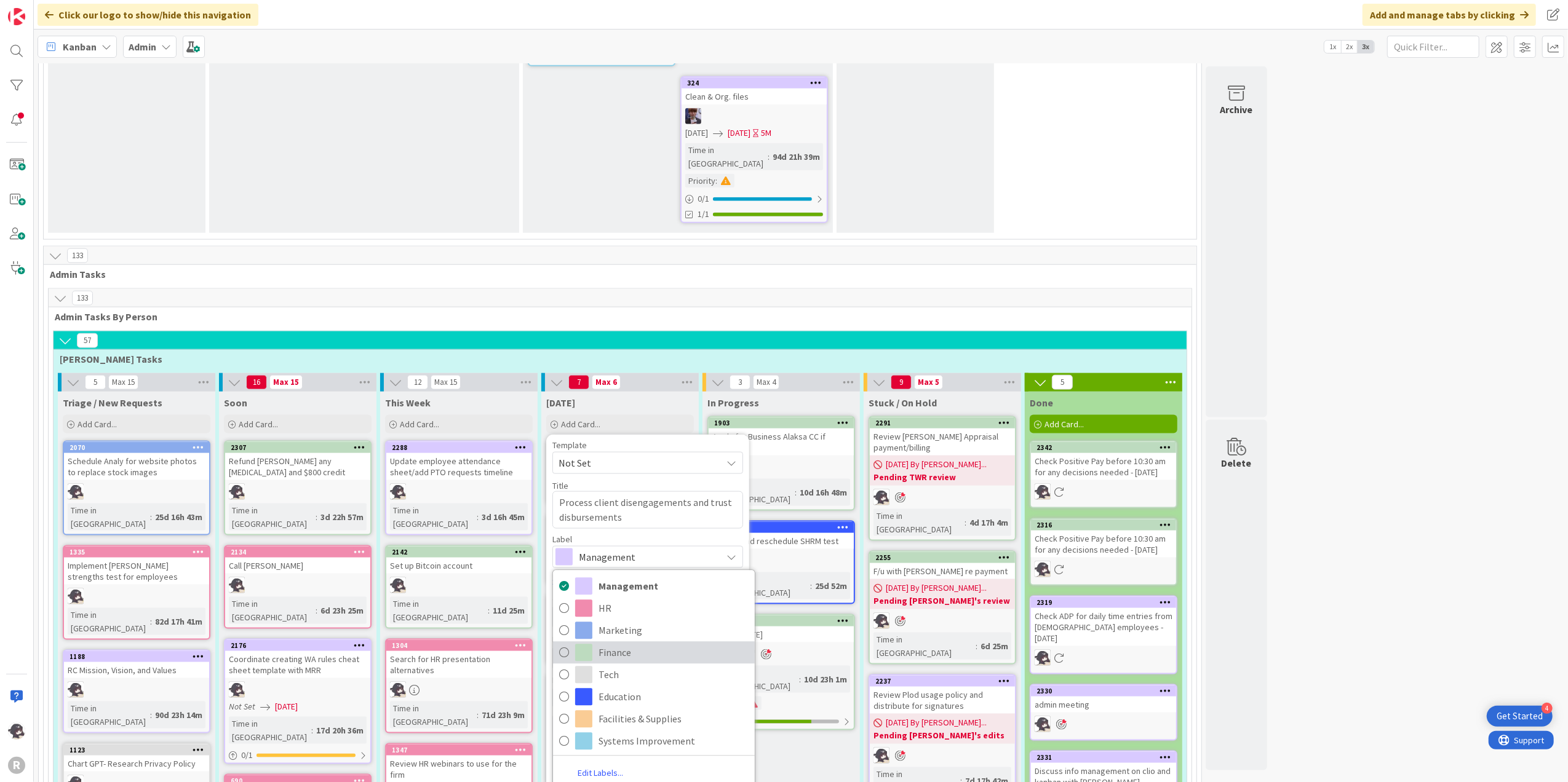
click at [606, 604] on span "Finance" at bounding box center [673, 652] width 150 height 18
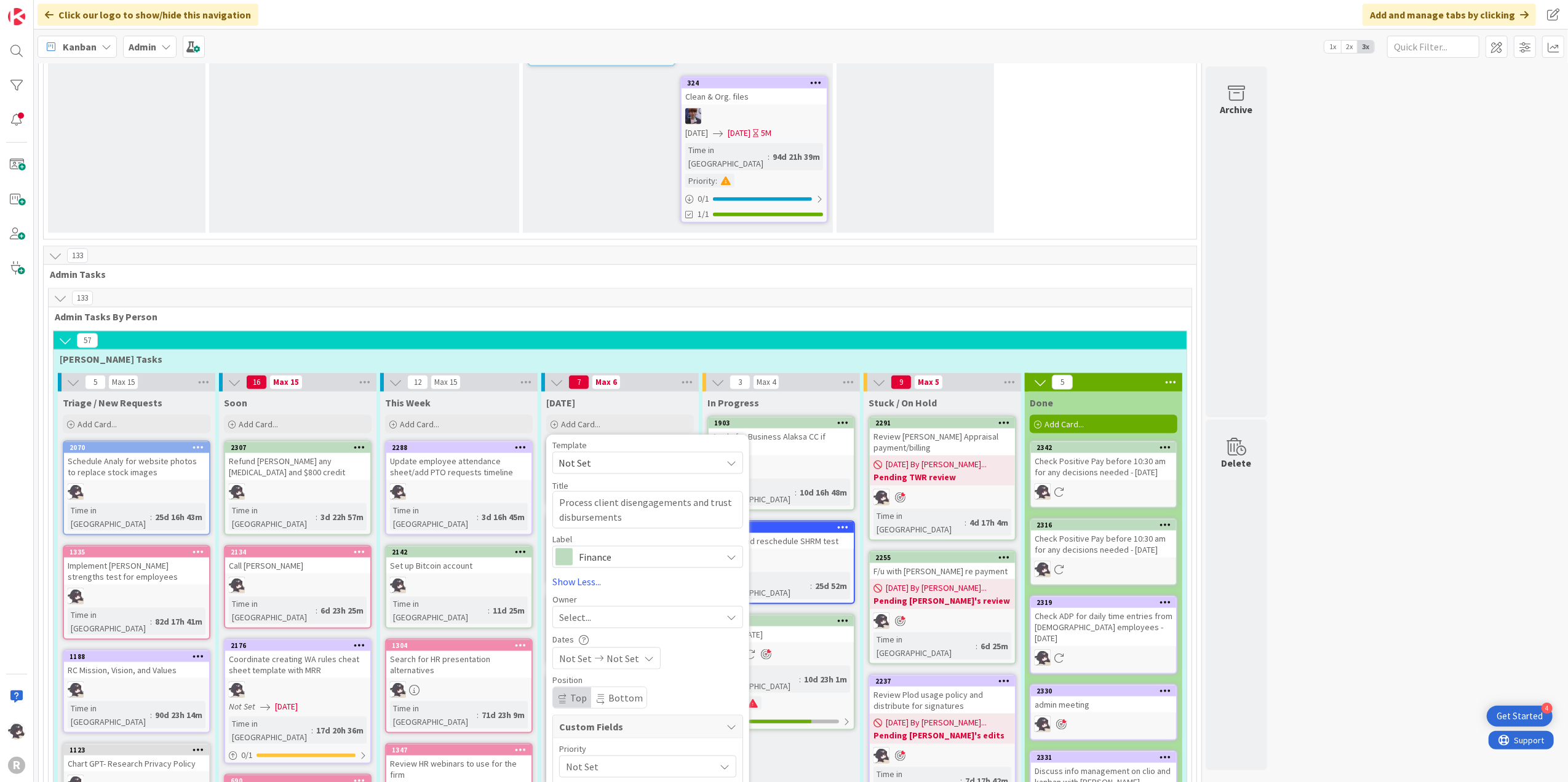
click at [594, 604] on div "Select..." at bounding box center [640, 617] width 162 height 15
click at [617, 604] on span "[PERSON_NAME]" at bounding box center [630, 697] width 60 height 18
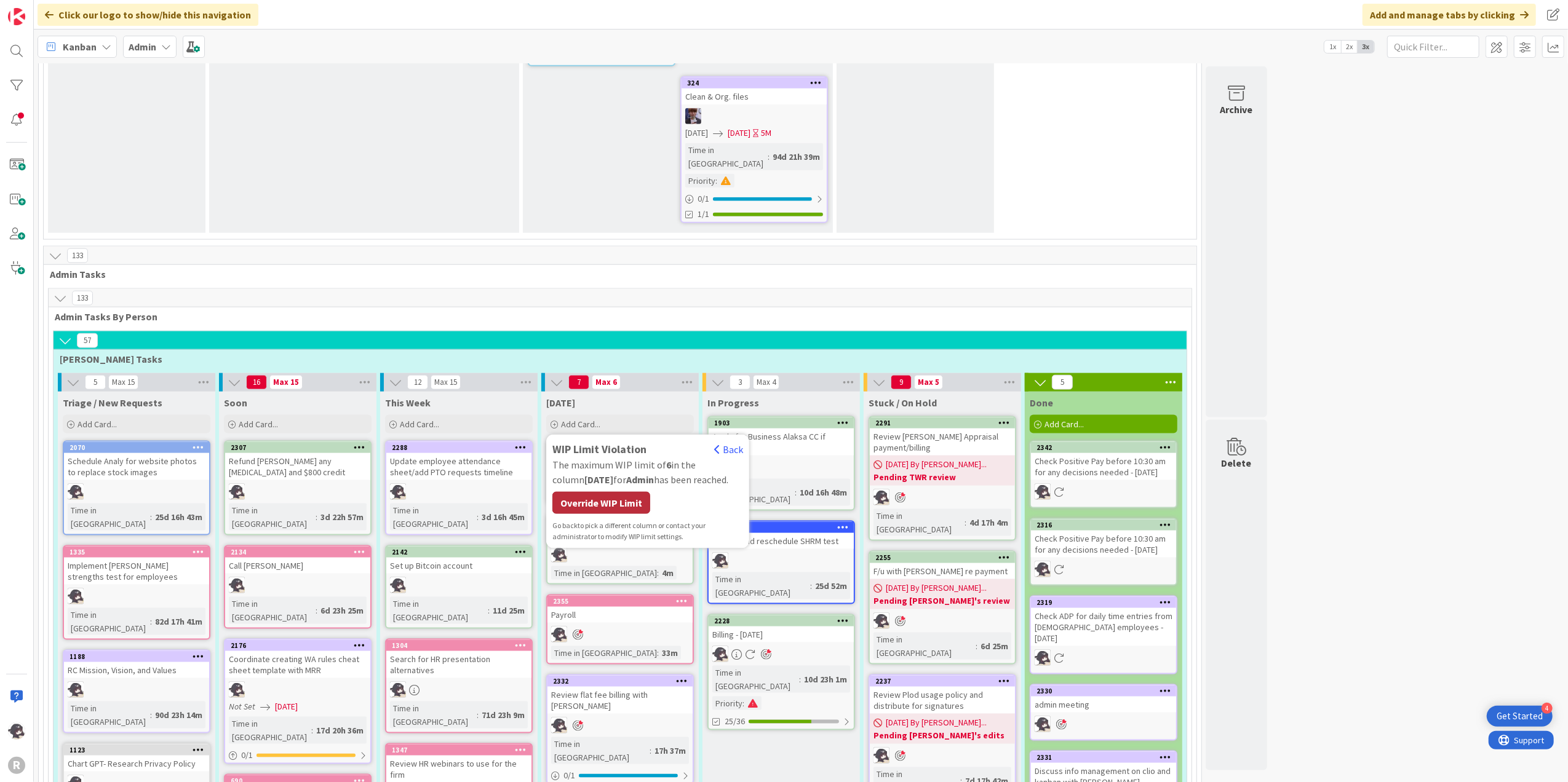
click at [629, 492] on div "Override WIP Limit" at bounding box center [602, 502] width 98 height 22
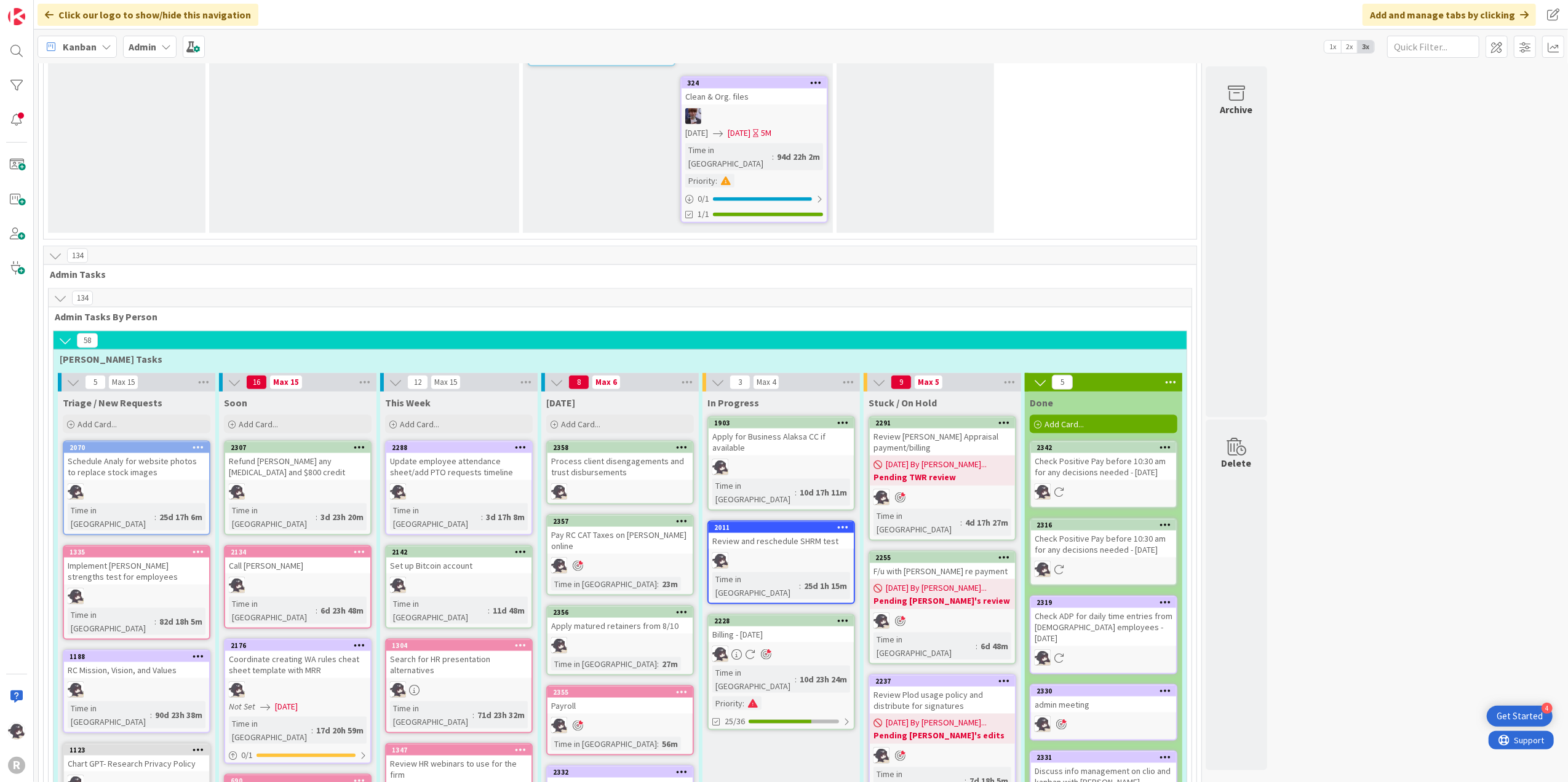
click at [683, 443] on icon at bounding box center [681, 447] width 11 height 9
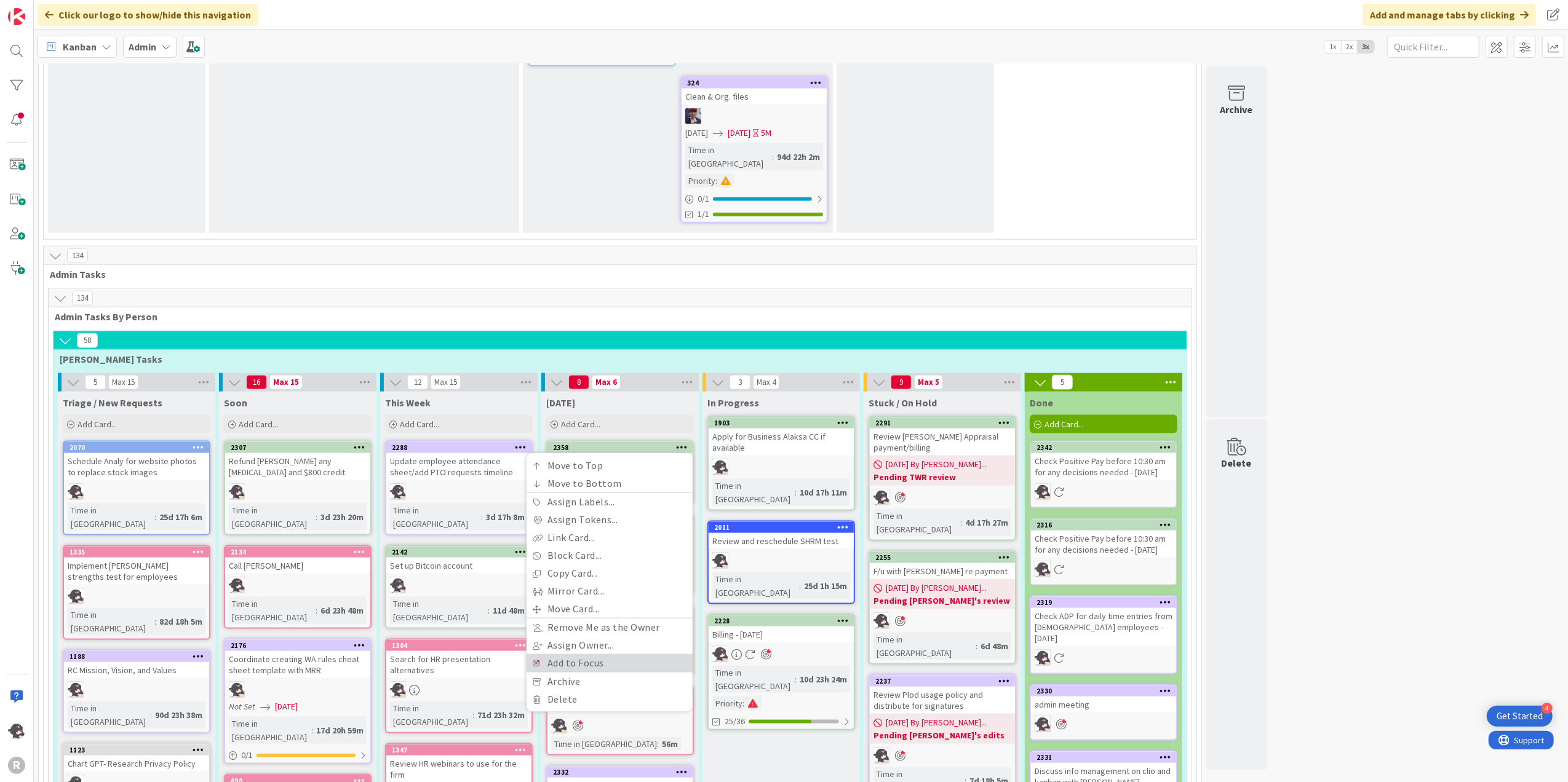
click at [581, 604] on link "Add to Focus" at bounding box center [609, 663] width 166 height 18
